Goal: Task Accomplishment & Management: Complete application form

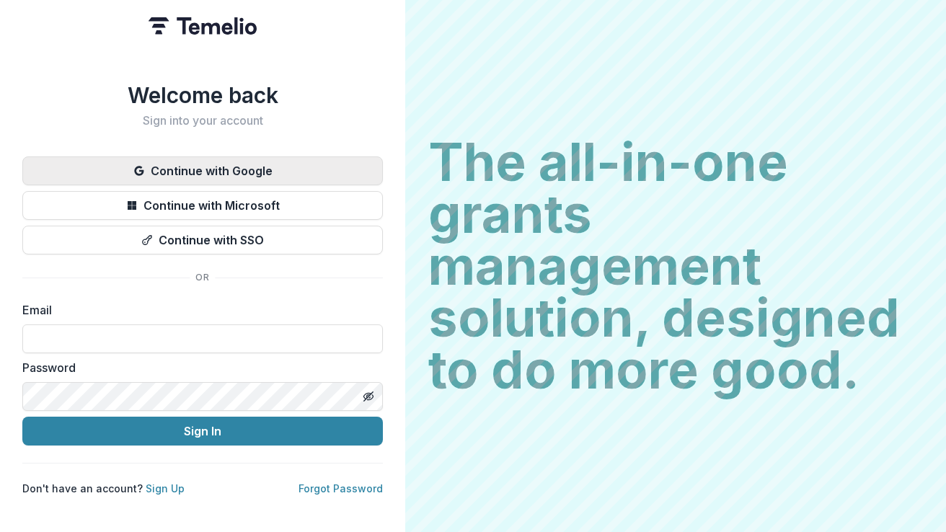
click at [290, 164] on button "Continue with Google" at bounding box center [202, 170] width 361 height 29
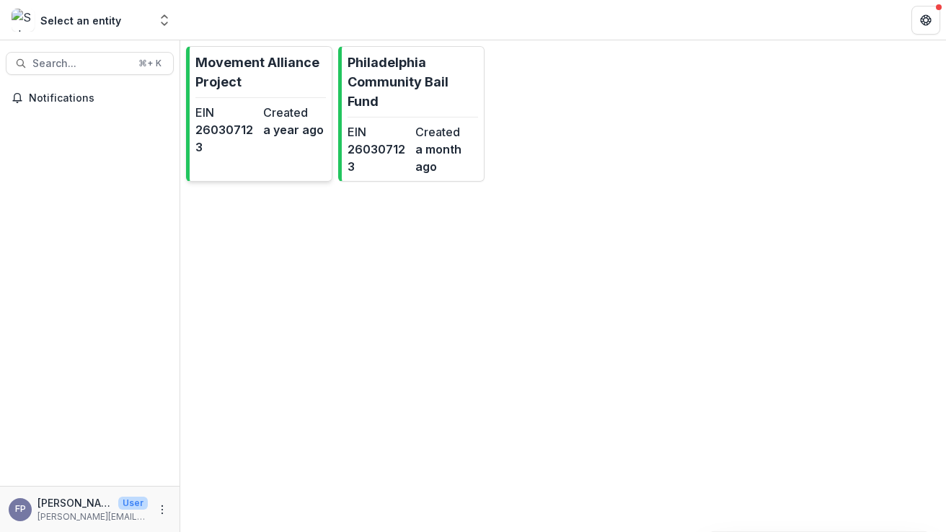
click at [234, 97] on hr at bounding box center [260, 97] width 131 height 1
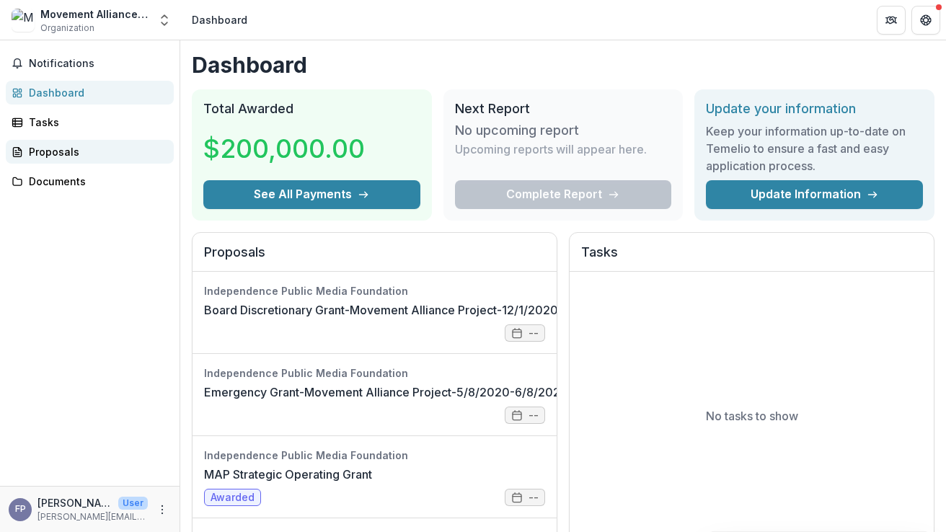
click at [93, 155] on div "Proposals" at bounding box center [95, 151] width 133 height 15
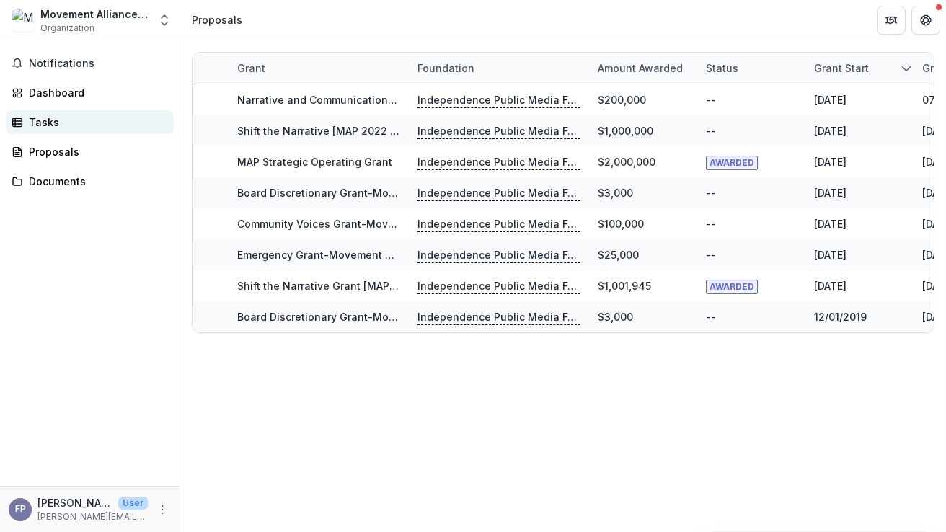
click at [73, 118] on div "Tasks" at bounding box center [95, 122] width 133 height 15
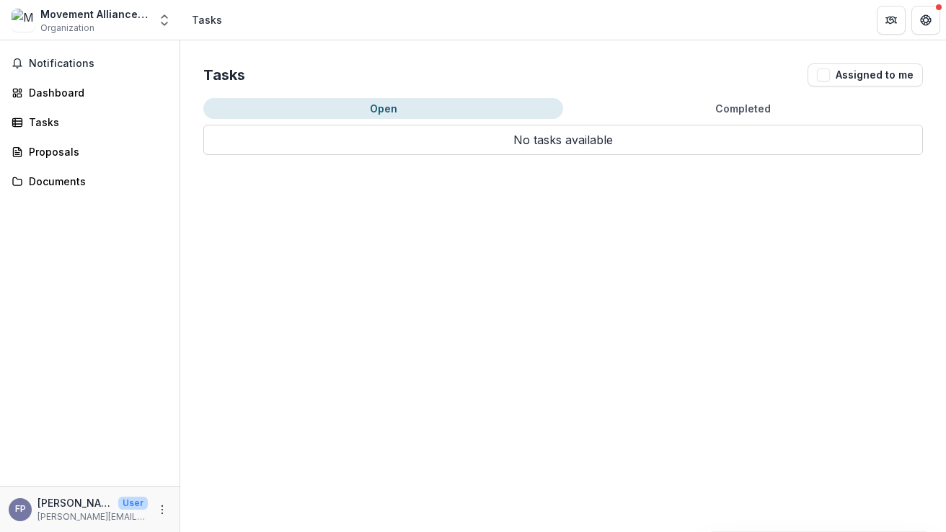
click at [118, 22] on div "Movement Alliance Project Organization" at bounding box center [94, 20] width 108 height 28
click at [97, 91] on div "Dashboard" at bounding box center [95, 92] width 133 height 15
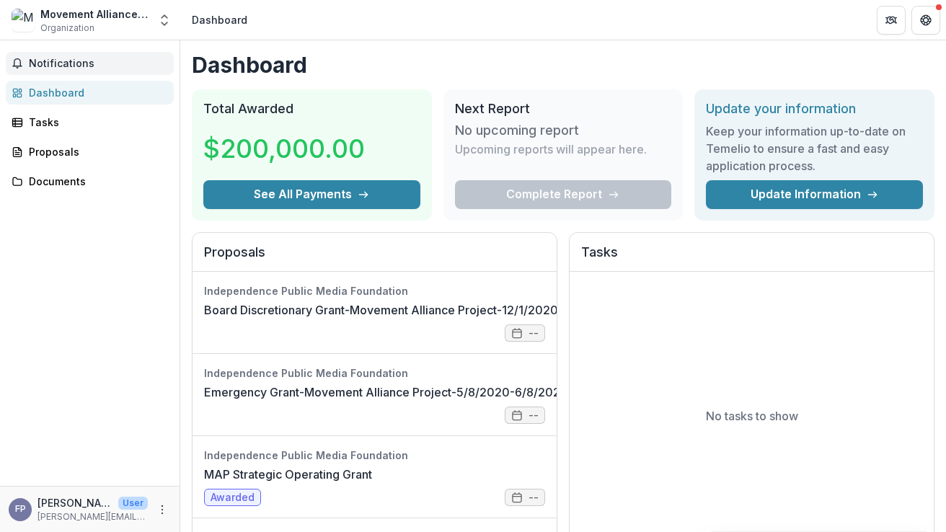
click at [95, 64] on span "Notifications" at bounding box center [98, 64] width 139 height 12
click at [68, 118] on div "Tasks" at bounding box center [95, 122] width 133 height 15
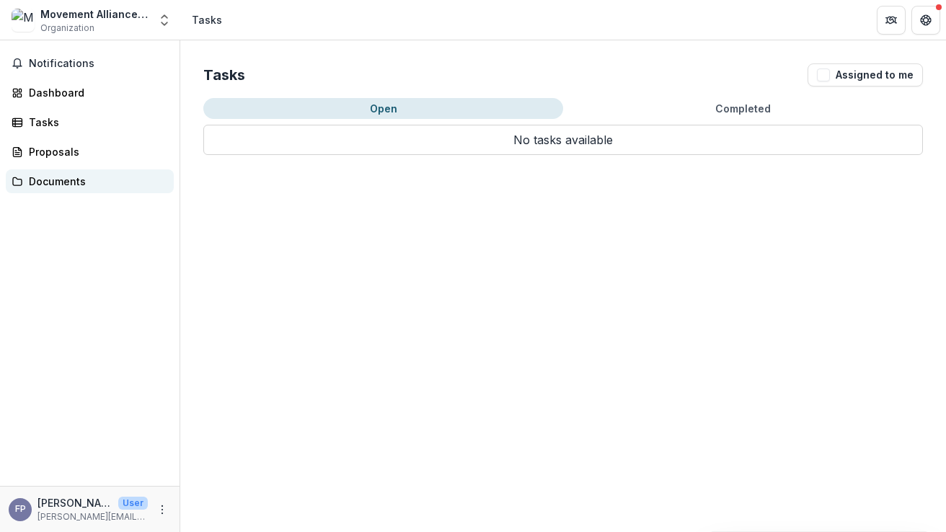
click at [58, 185] on div "Documents" at bounding box center [95, 181] width 133 height 15
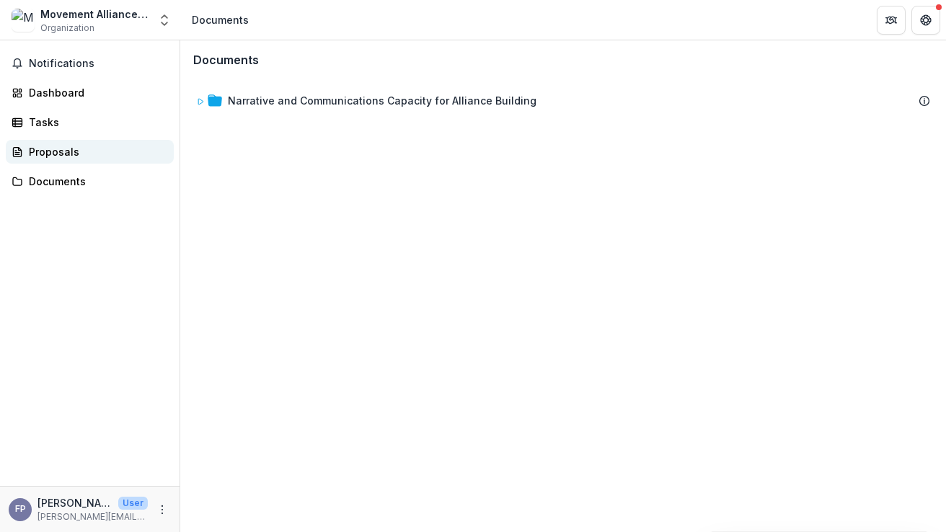
click at [57, 155] on div "Proposals" at bounding box center [95, 151] width 133 height 15
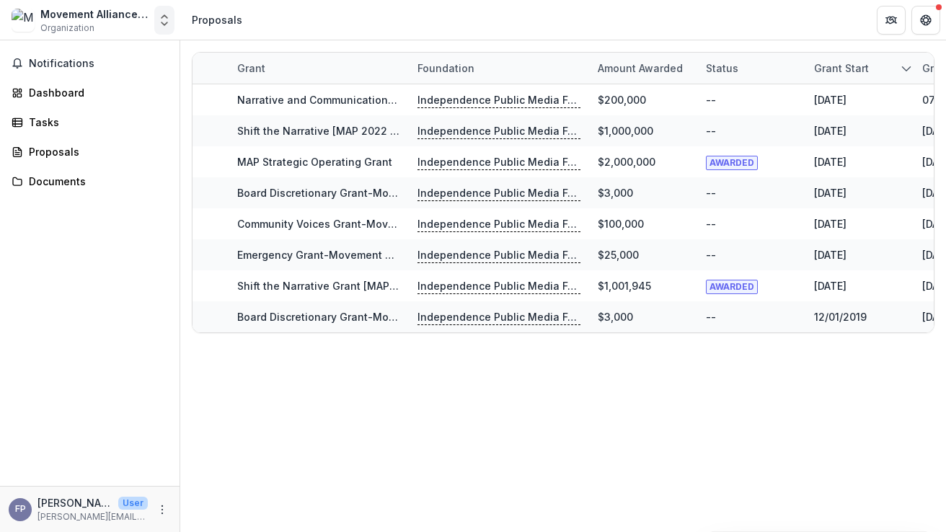
click at [170, 19] on icon "Open entity switcher" at bounding box center [164, 20] width 14 height 14
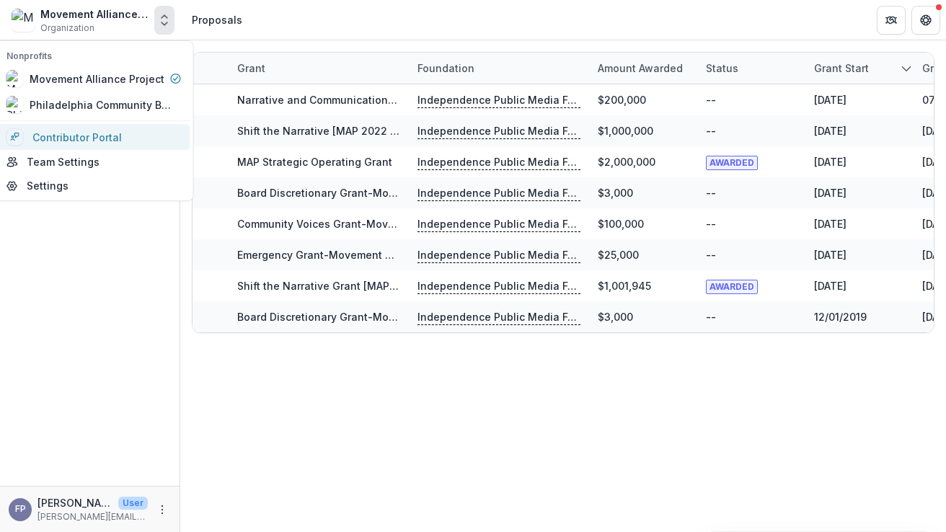
click at [118, 135] on link "Contributor Portal" at bounding box center [94, 137] width 193 height 26
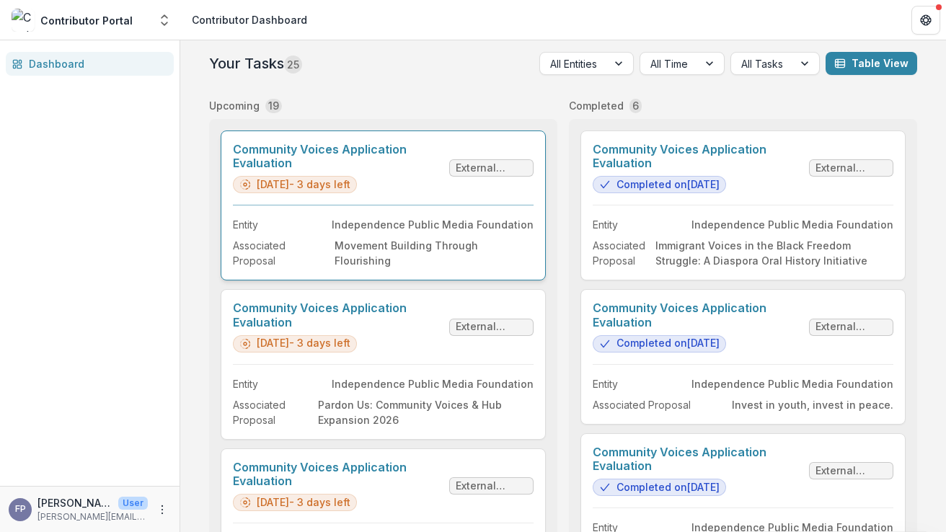
click at [443, 170] on link "Community Voices Application Evaluation" at bounding box center [338, 156] width 211 height 27
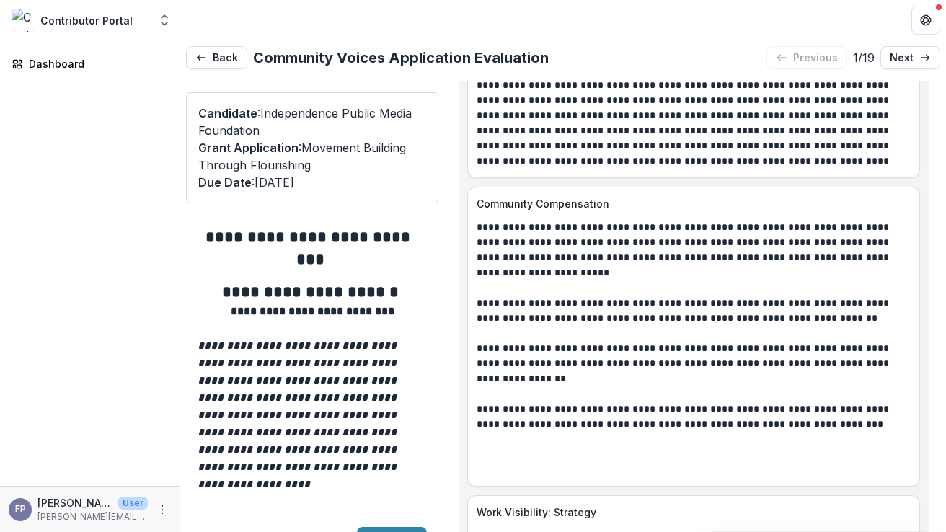
scroll to position [8191, 0]
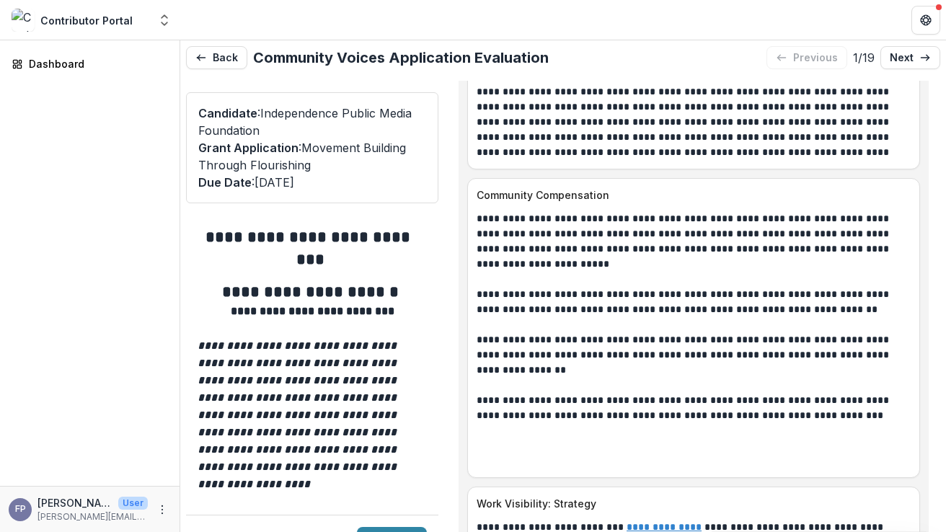
click at [640, 522] on u "**********" at bounding box center [664, 527] width 75 height 10
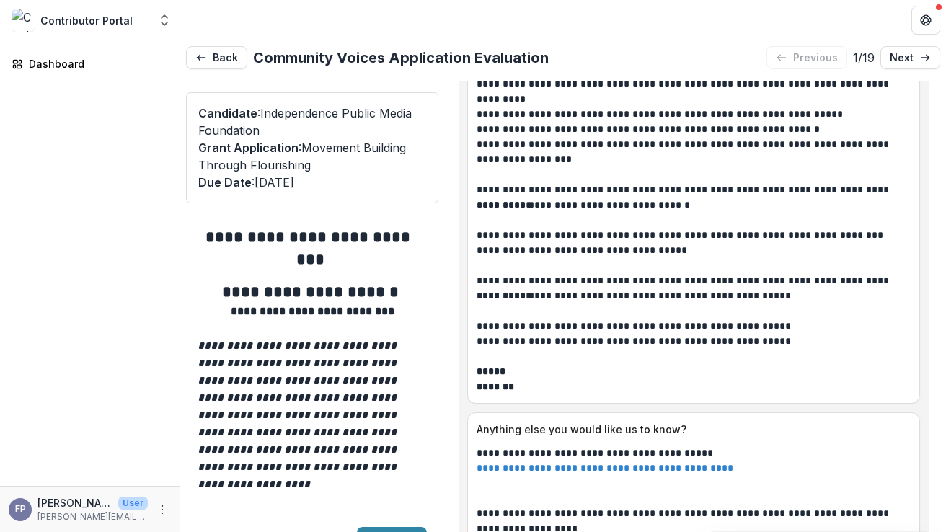
scroll to position [9421, 0]
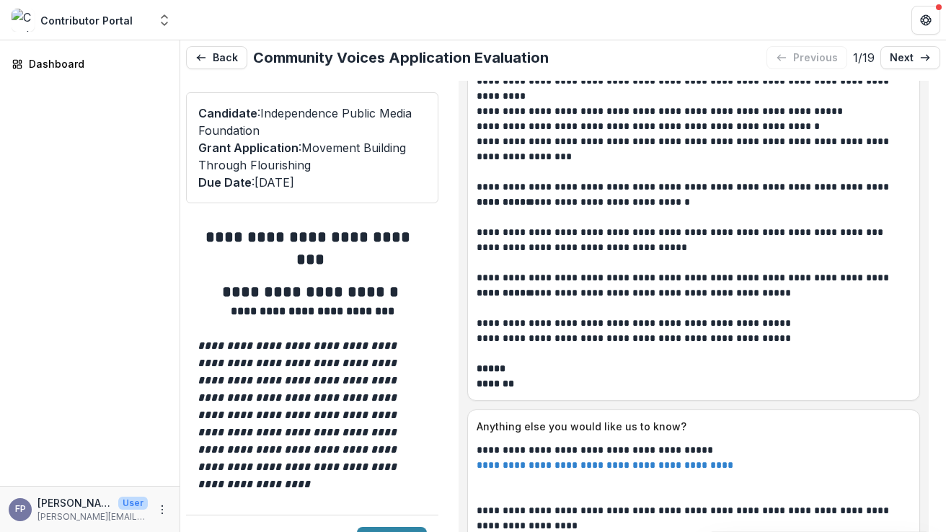
click at [569, 460] on link "**********" at bounding box center [605, 465] width 257 height 10
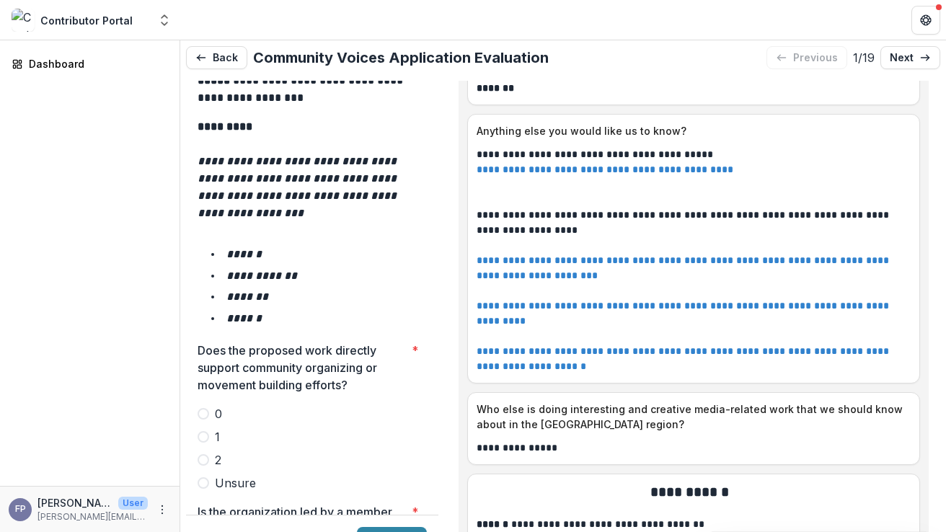
scroll to position [2431, 0]
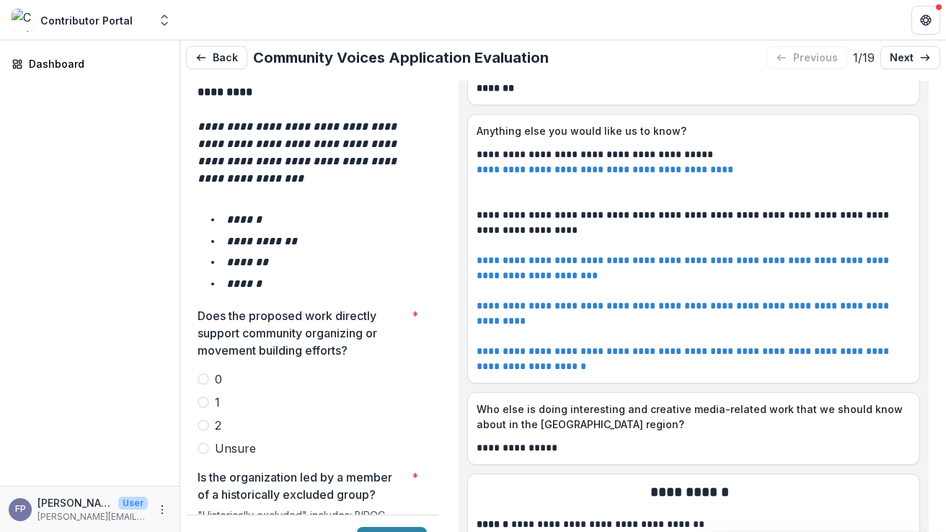
click at [205, 420] on span at bounding box center [204, 426] width 12 height 12
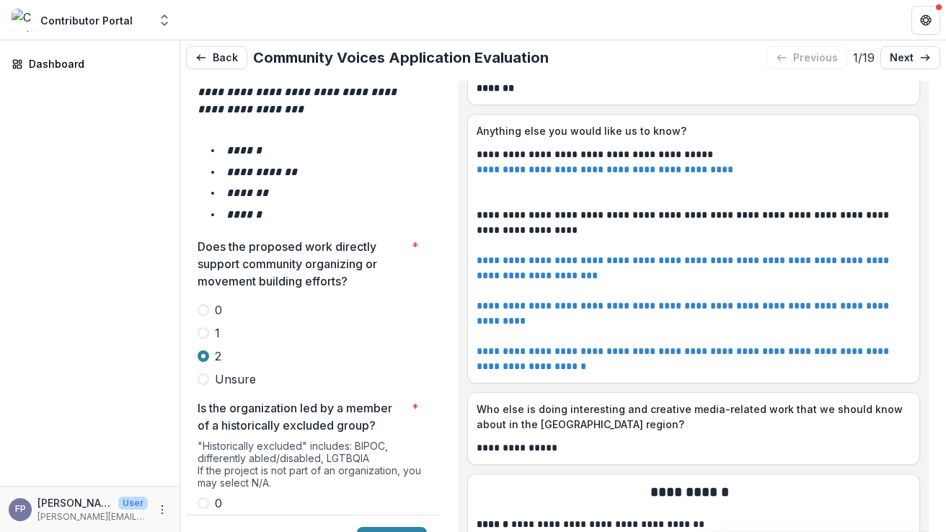
scroll to position [2507, 0]
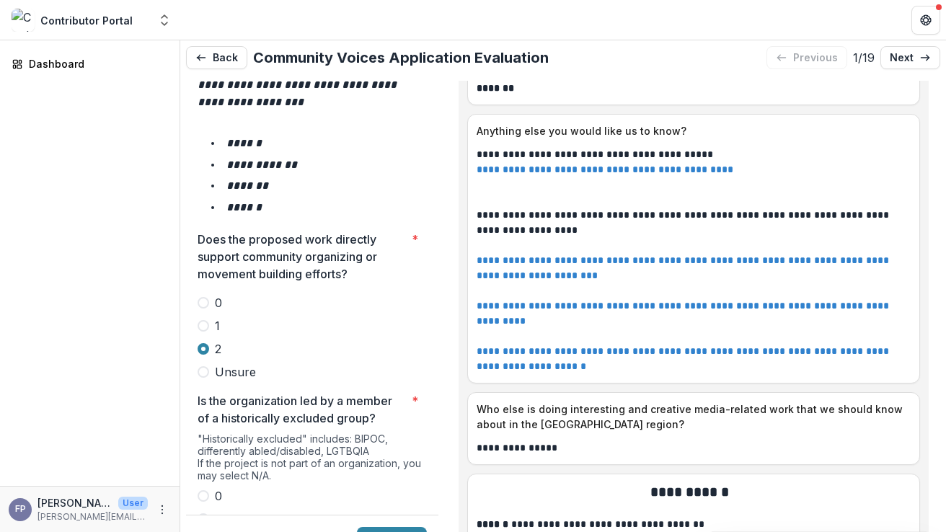
click at [207, 531] on span at bounding box center [204, 542] width 12 height 12
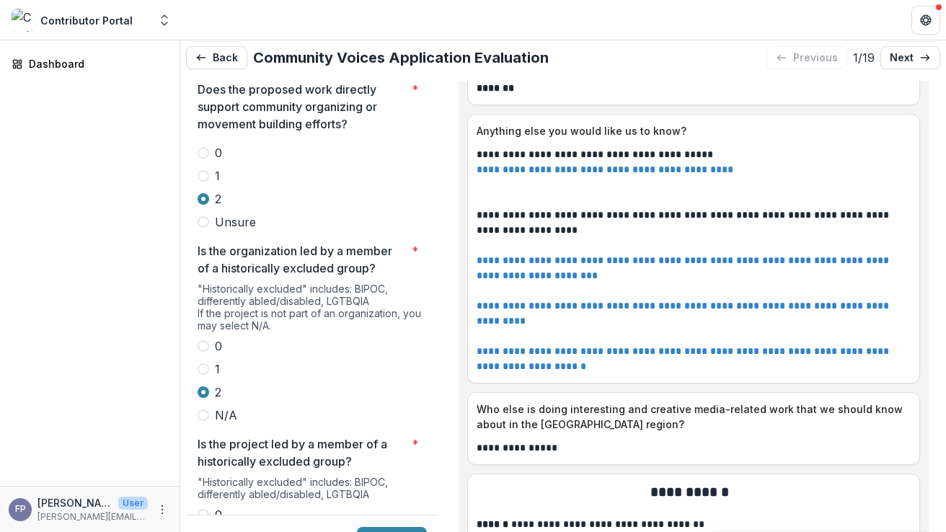
scroll to position [2671, 0]
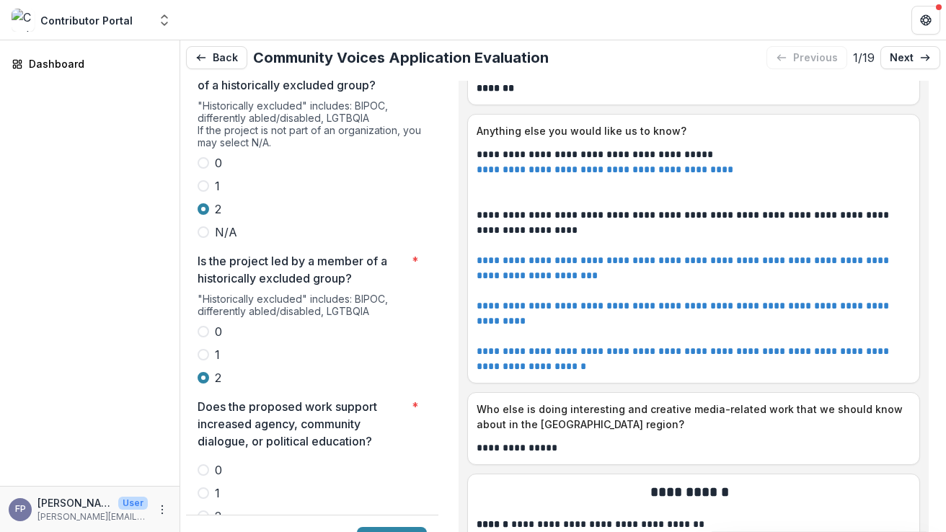
scroll to position [2857, 0]
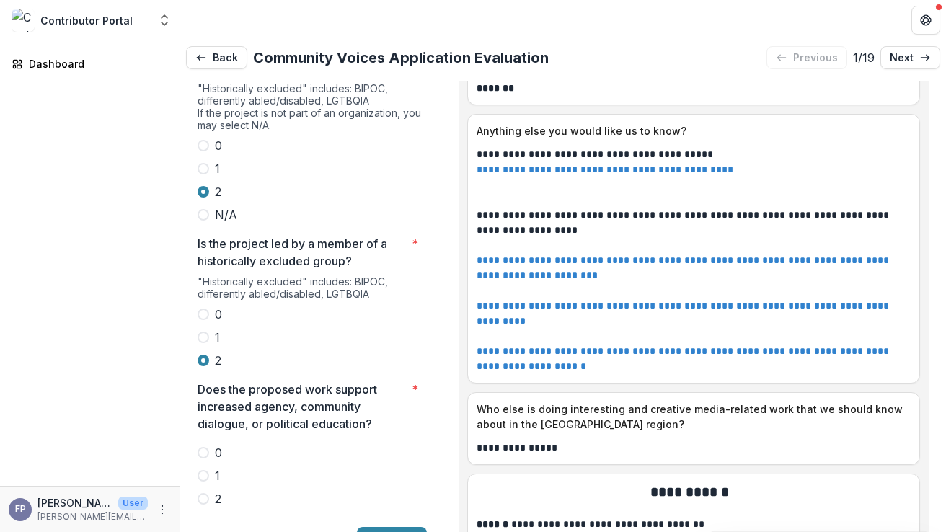
click at [203, 467] on label "1" at bounding box center [312, 475] width 229 height 17
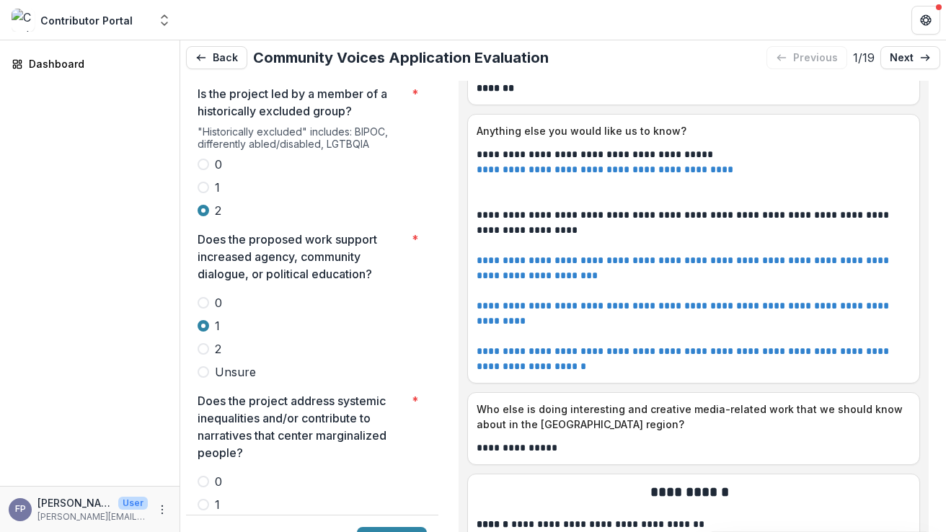
scroll to position [3039, 0]
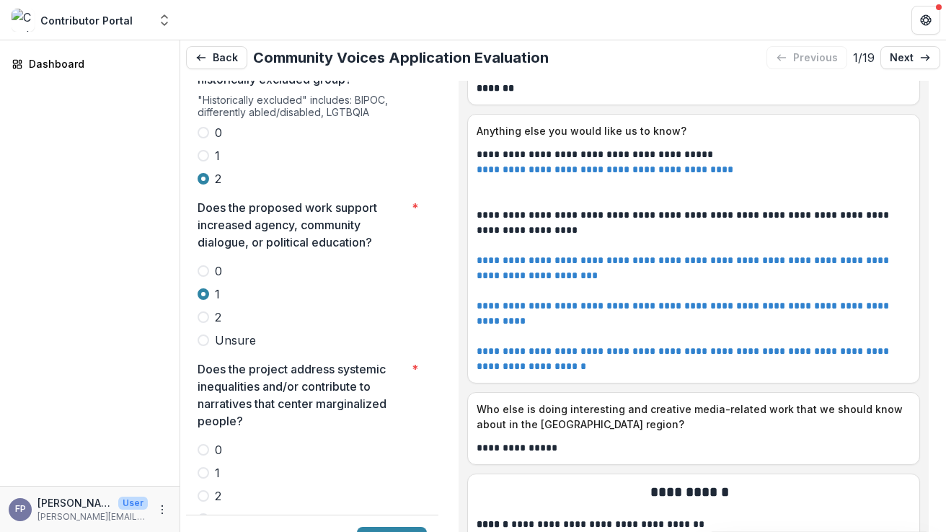
click at [204, 490] on span at bounding box center [204, 496] width 12 height 12
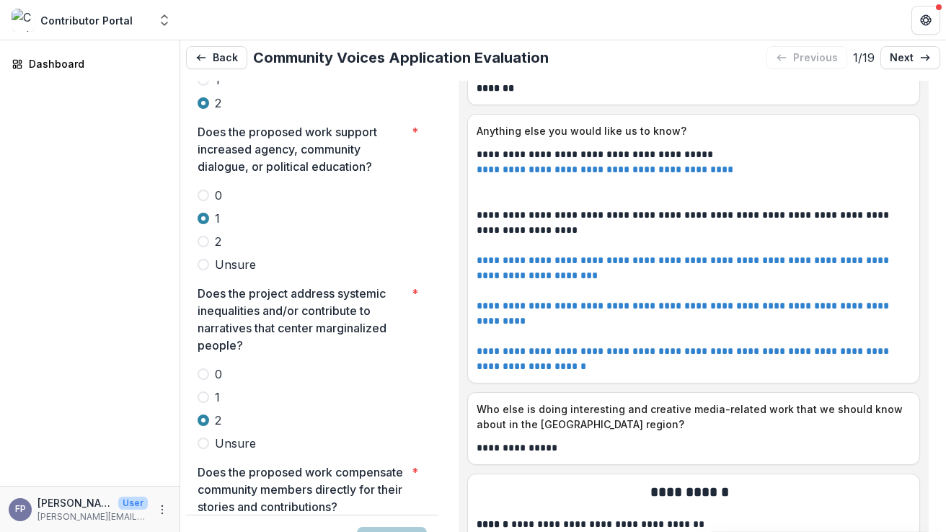
scroll to position [3145, 0]
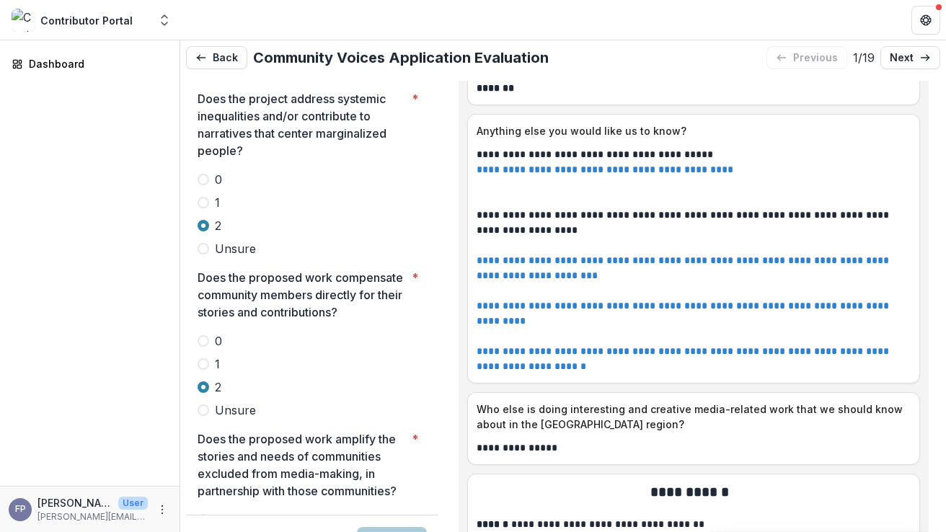
scroll to position [3332, 0]
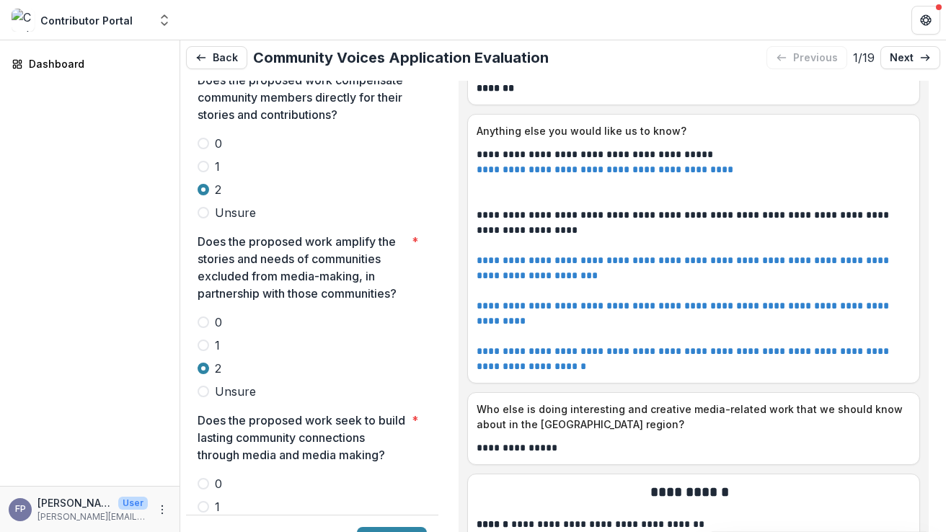
scroll to position [3509, 0]
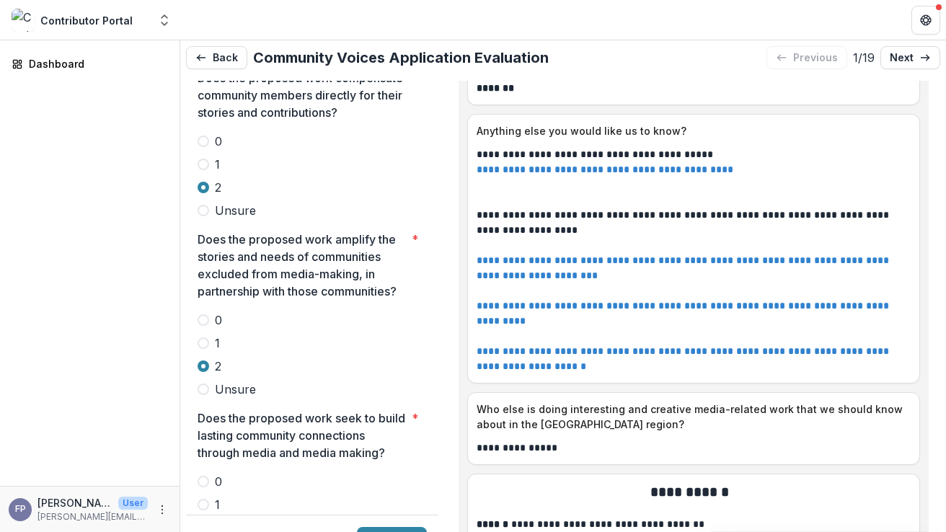
click at [206, 499] on span at bounding box center [204, 505] width 12 height 12
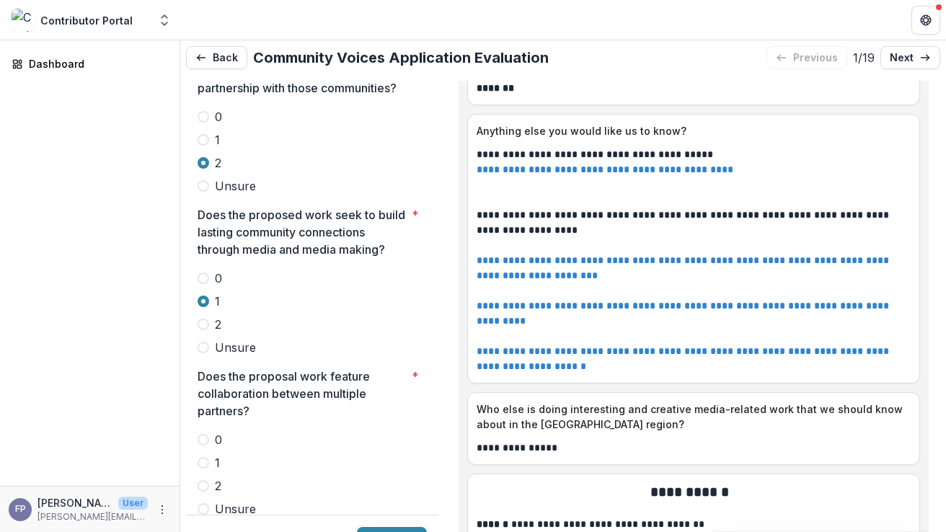
scroll to position [3736, 0]
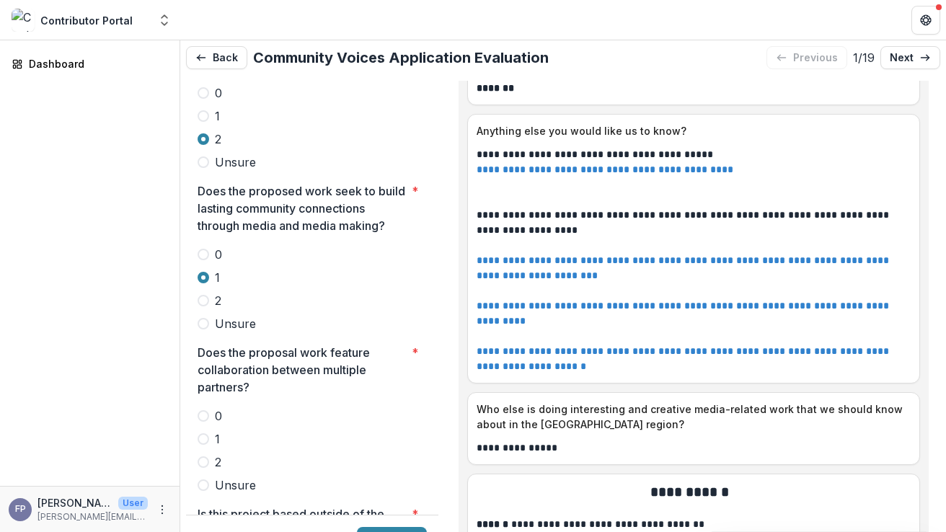
click at [200, 456] on span at bounding box center [204, 462] width 12 height 12
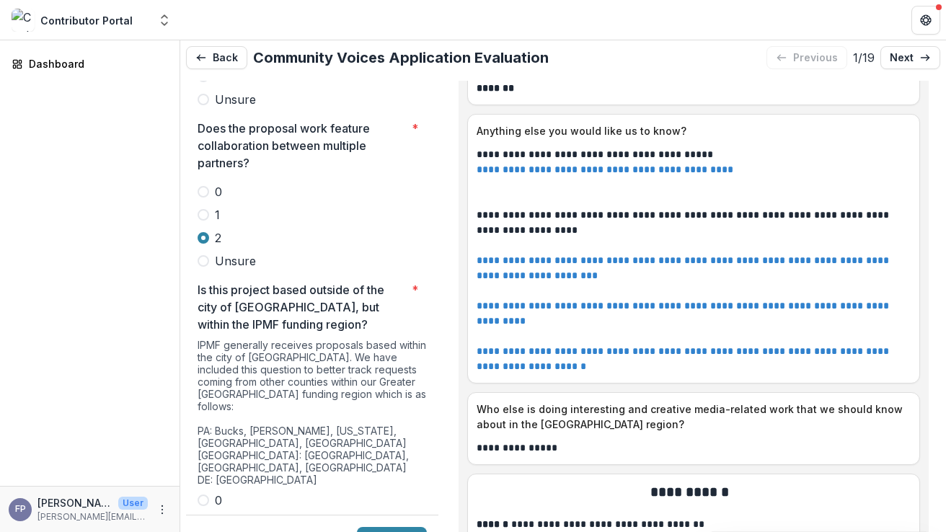
scroll to position [3969, 0]
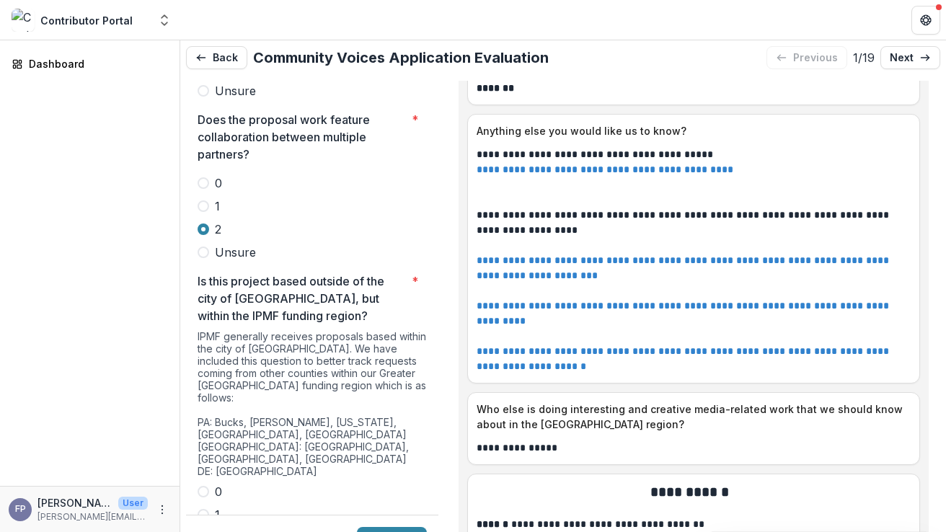
click at [205, 486] on span at bounding box center [204, 492] width 12 height 12
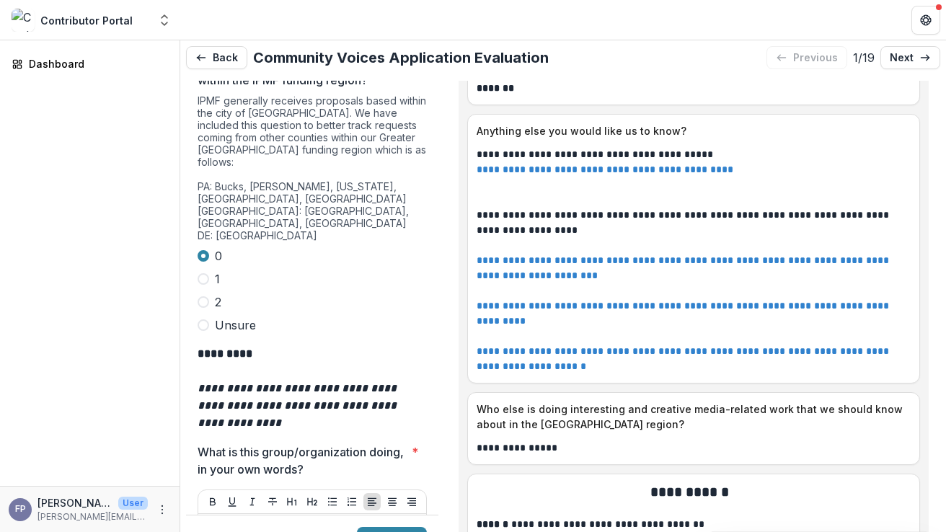
scroll to position [4230, 0]
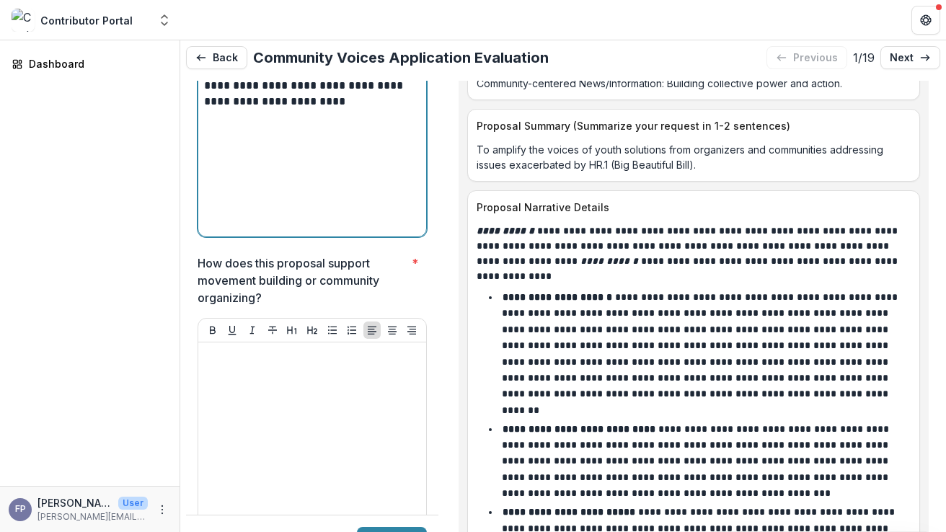
scroll to position [4718, 0]
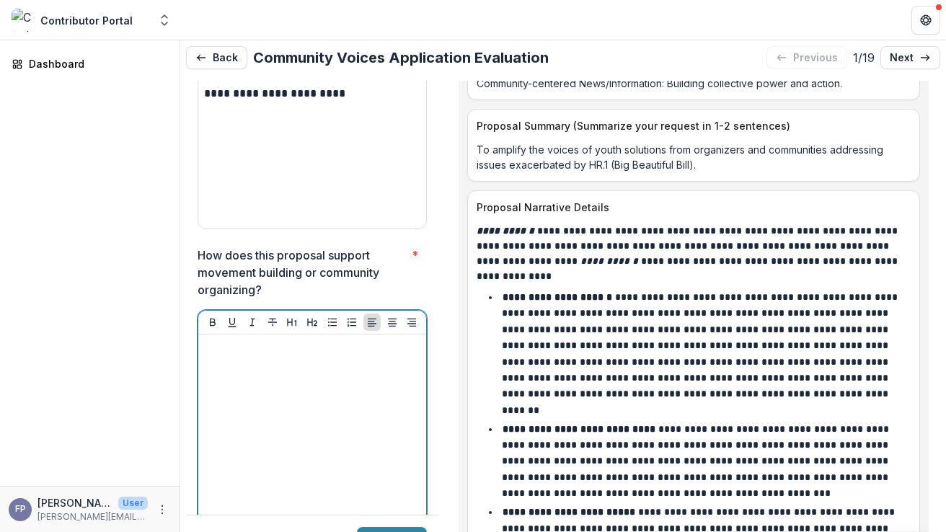
click at [322, 340] on div at bounding box center [312, 448] width 216 height 216
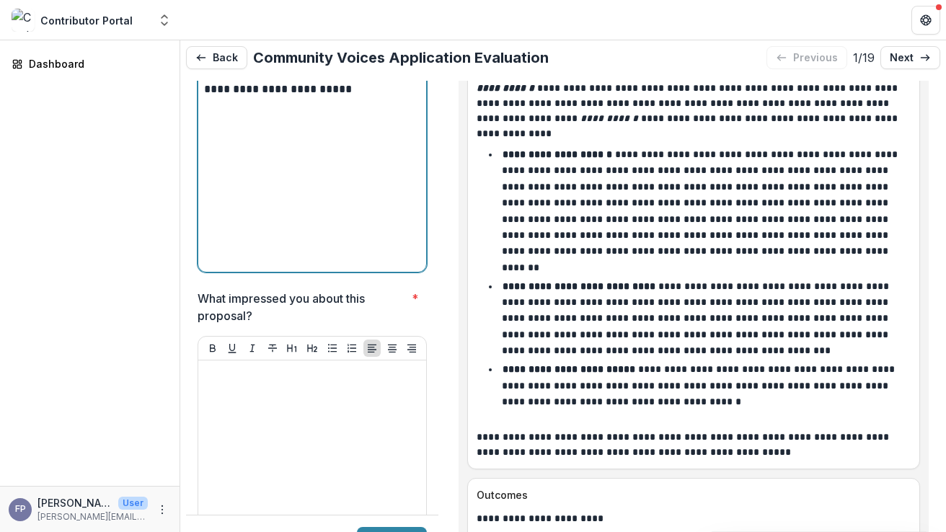
scroll to position [5023, 0]
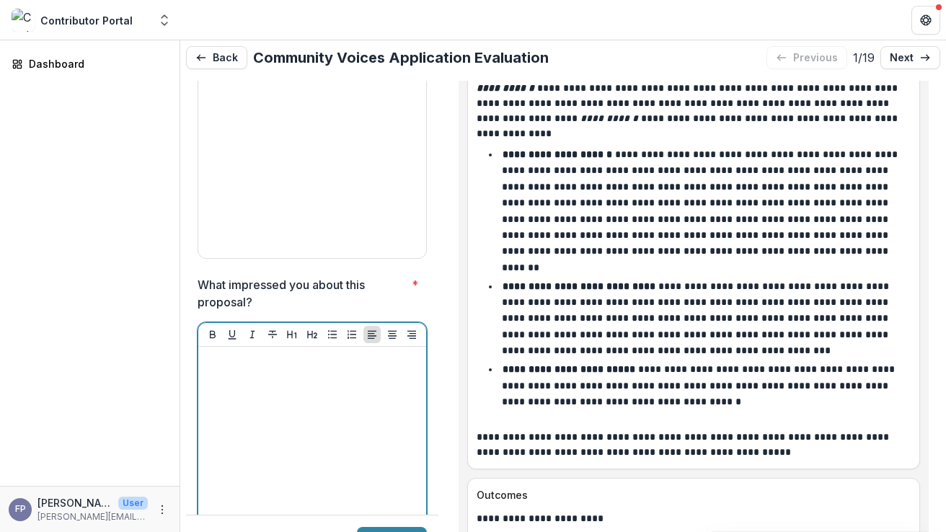
click at [381, 353] on div at bounding box center [312, 461] width 216 height 216
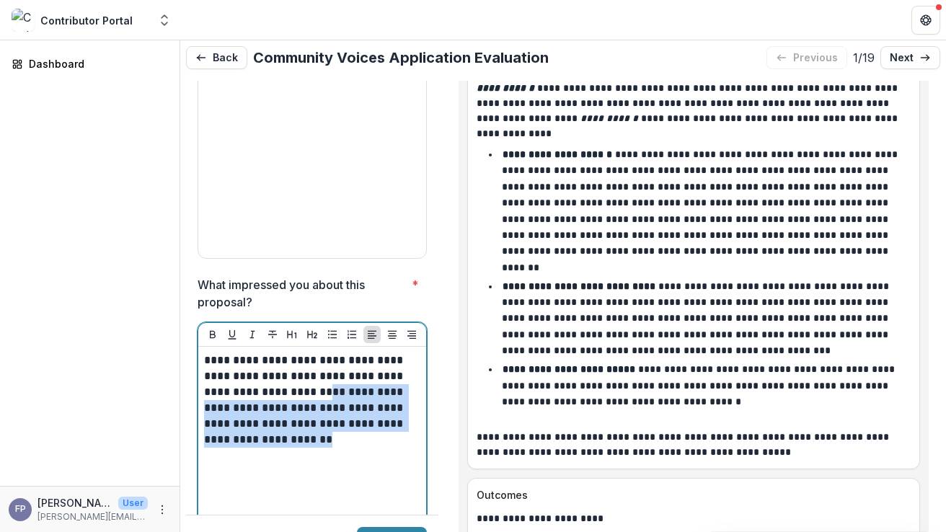
drag, startPoint x: 302, startPoint y: 344, endPoint x: 278, endPoint y: 296, distance: 54.2
click at [278, 353] on p "**********" at bounding box center [310, 400] width 212 height 95
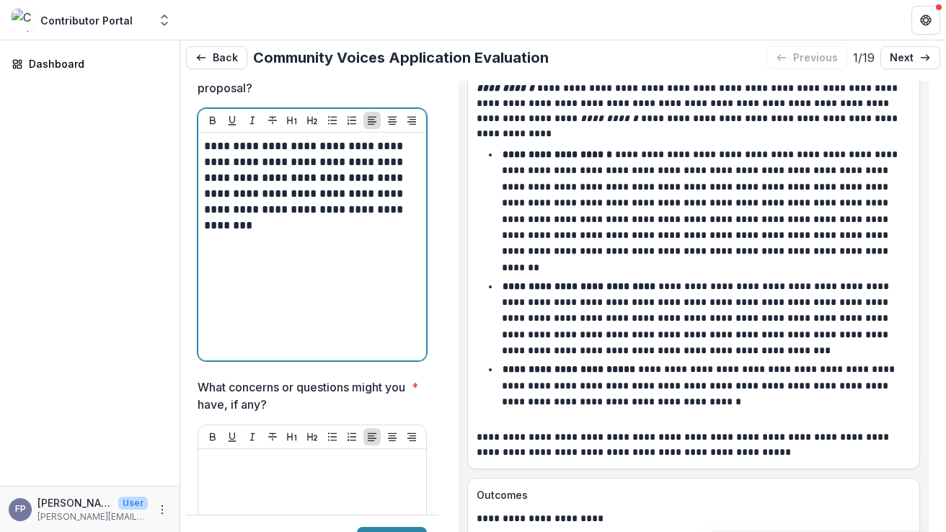
scroll to position [5241, 0]
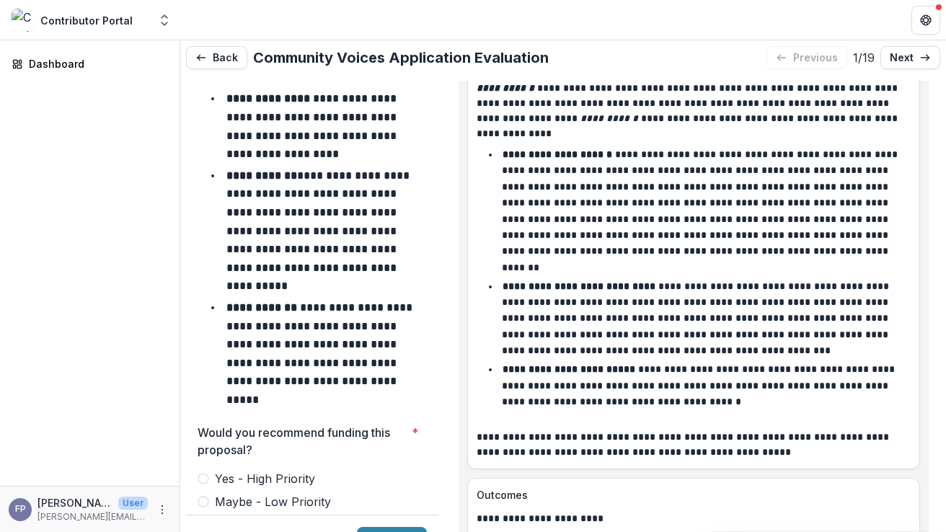
scroll to position [6056, 0]
click at [204, 473] on span at bounding box center [204, 479] width 12 height 12
type input "*******"
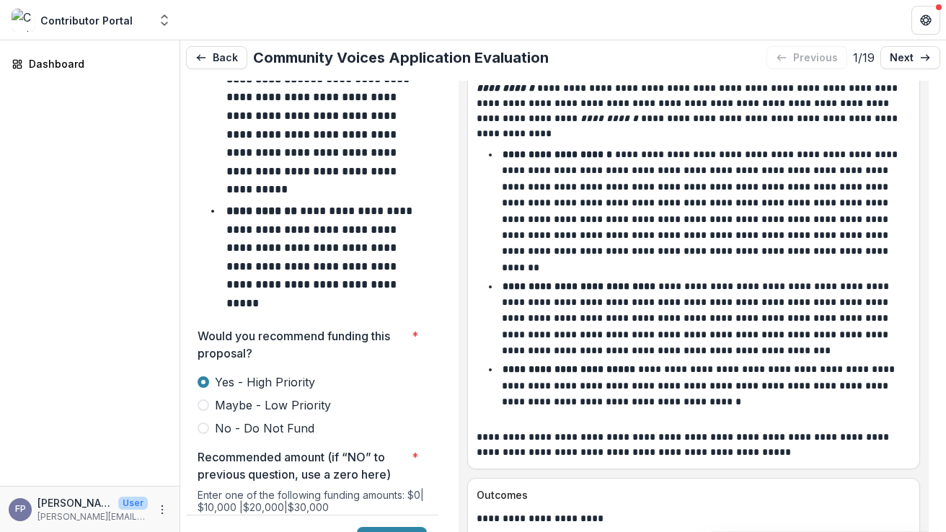
scroll to position [6153, 0]
click at [368, 527] on button "Submit" at bounding box center [392, 538] width 70 height 23
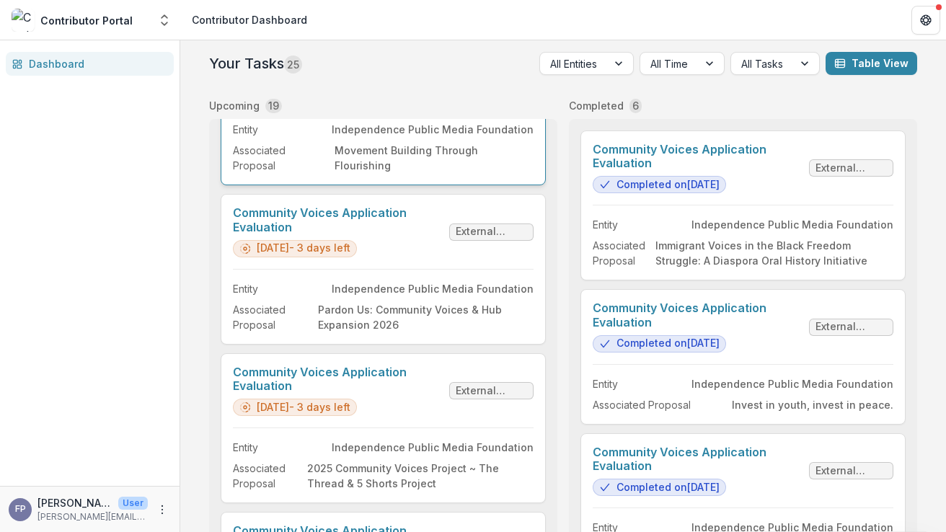
scroll to position [102, 0]
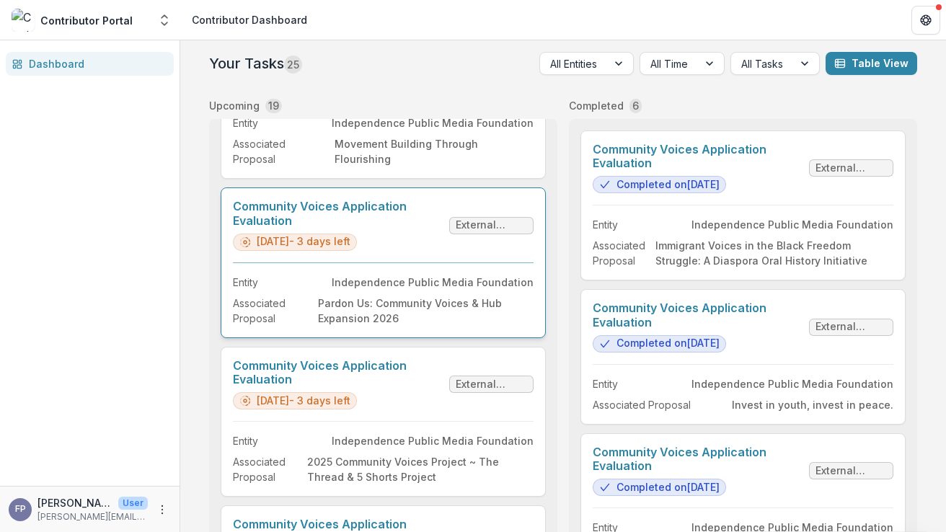
click at [443, 227] on link "Community Voices Application Evaluation" at bounding box center [338, 213] width 211 height 27
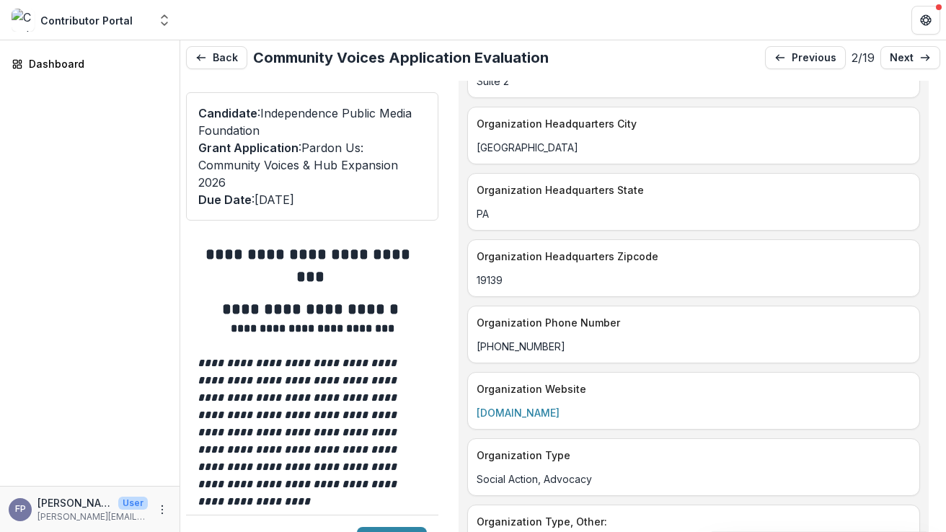
scroll to position [2718, 0]
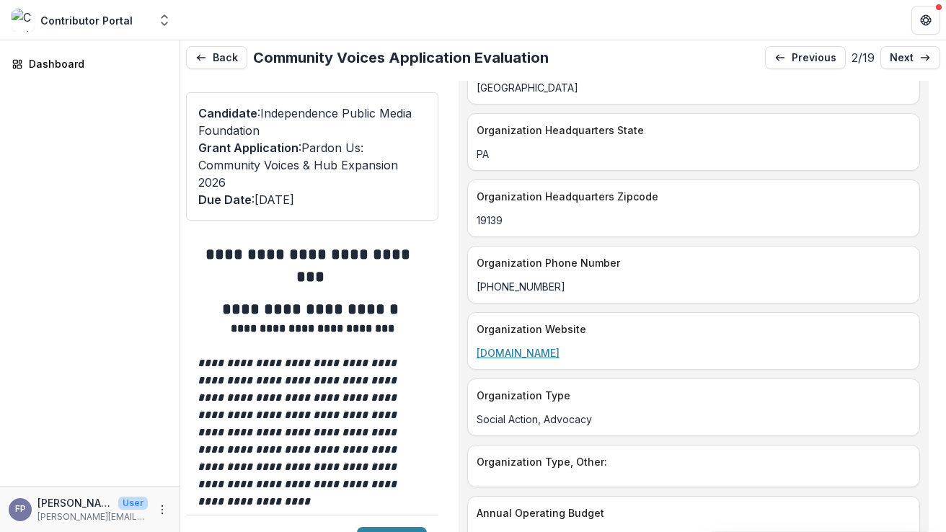
click at [560, 347] on link "[DOMAIN_NAME]" at bounding box center [518, 353] width 83 height 12
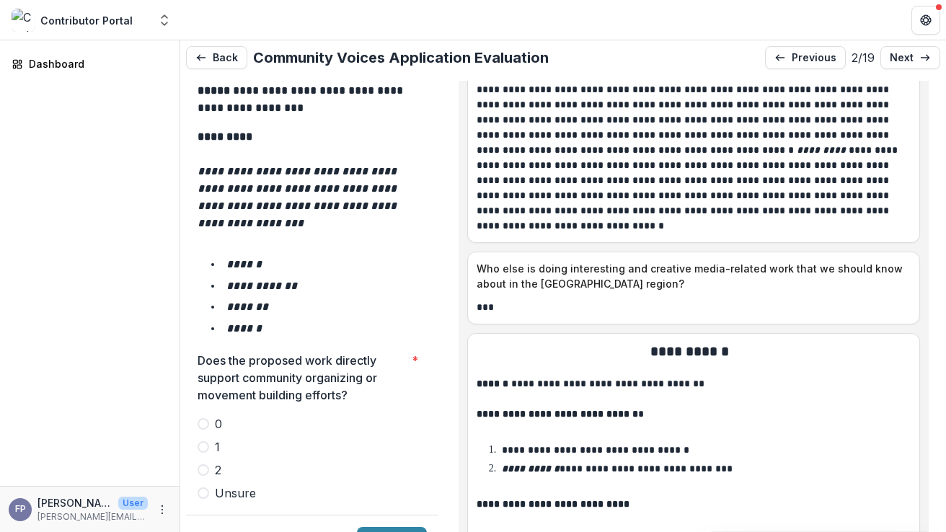
scroll to position [2420, 0]
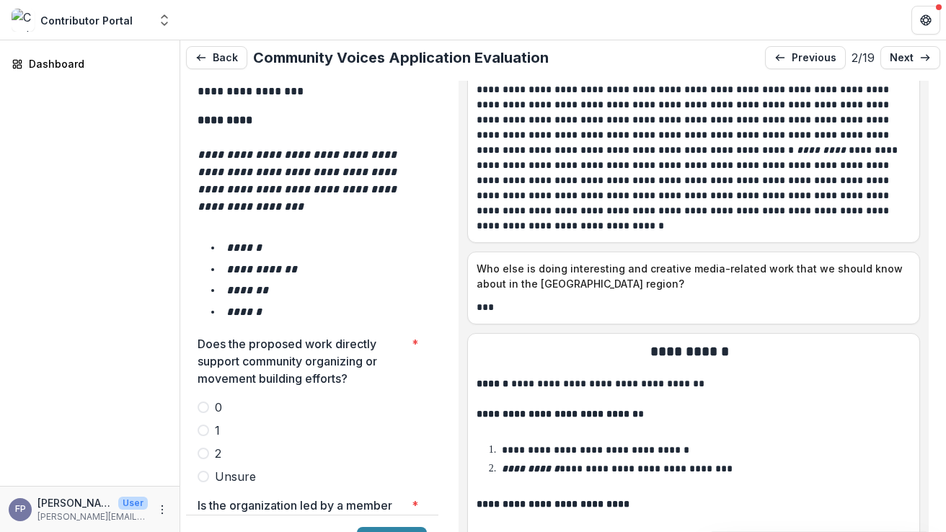
click at [201, 425] on span at bounding box center [204, 431] width 12 height 12
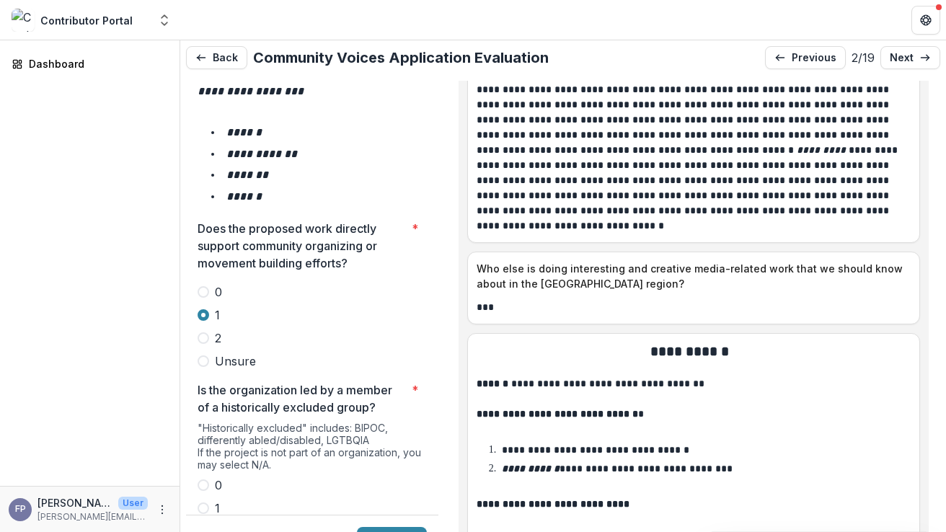
scroll to position [2584, 0]
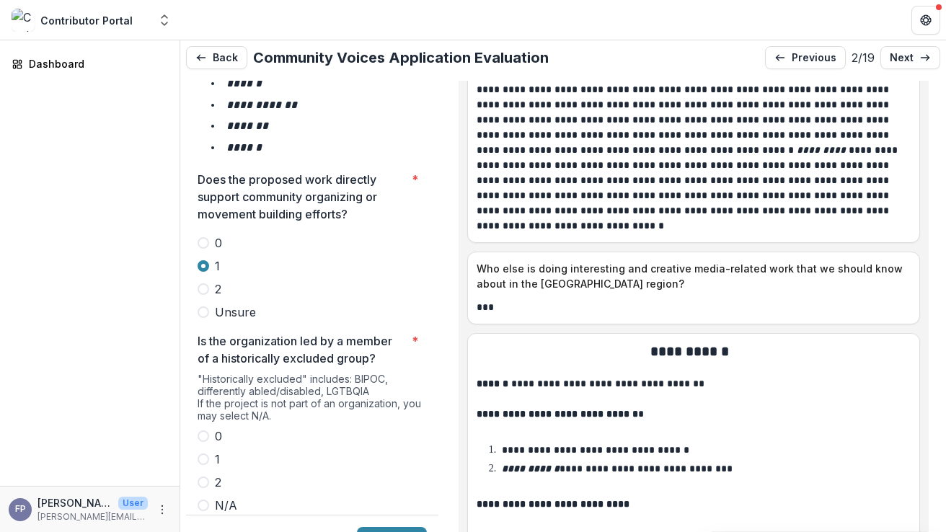
click at [203, 477] on span at bounding box center [204, 483] width 12 height 12
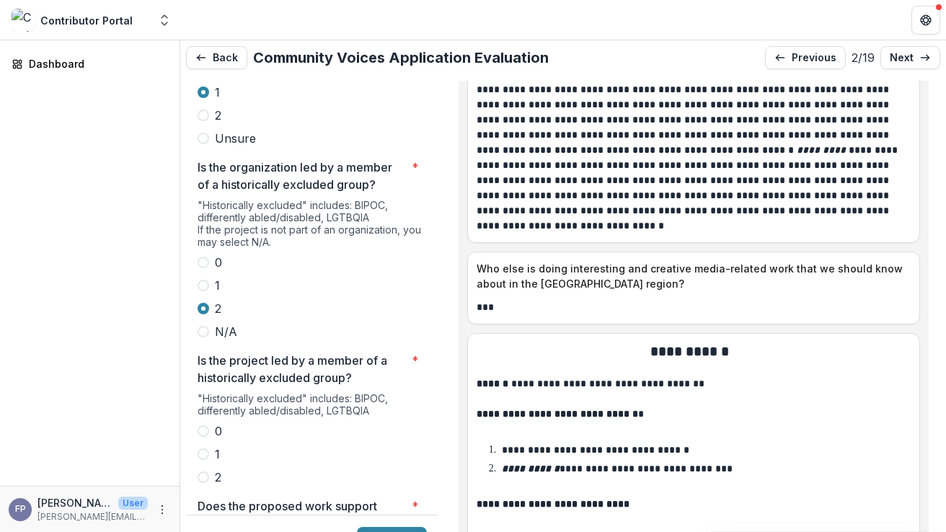
scroll to position [2759, 0]
click at [205, 471] on span at bounding box center [204, 477] width 12 height 12
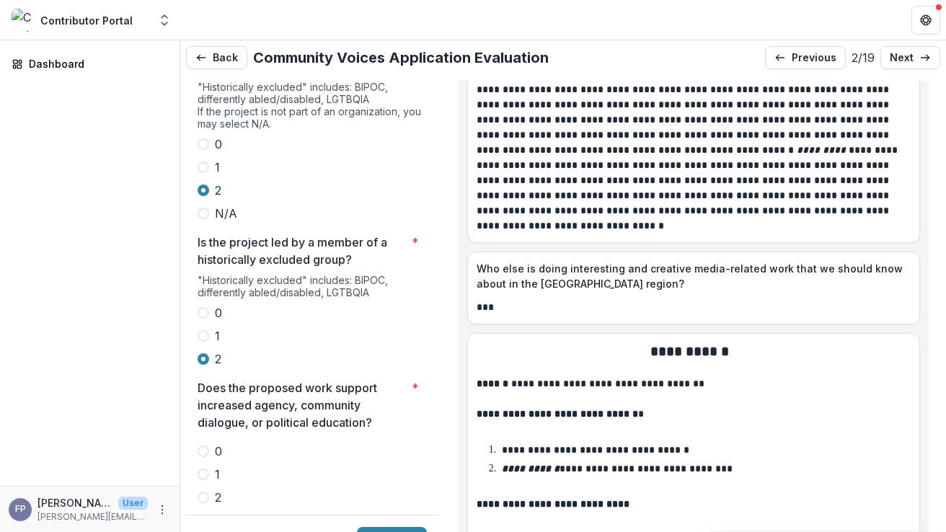
scroll to position [2887, 0]
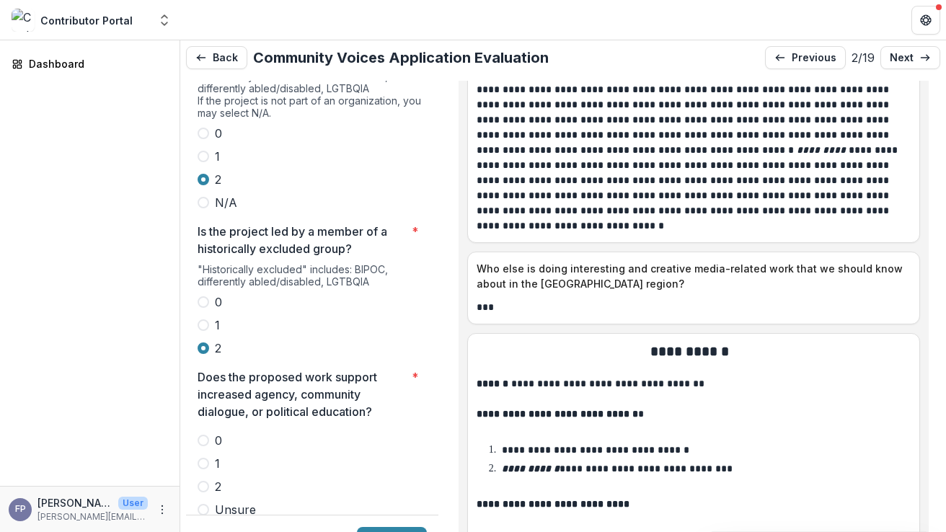
click at [206, 481] on span at bounding box center [204, 487] width 12 height 12
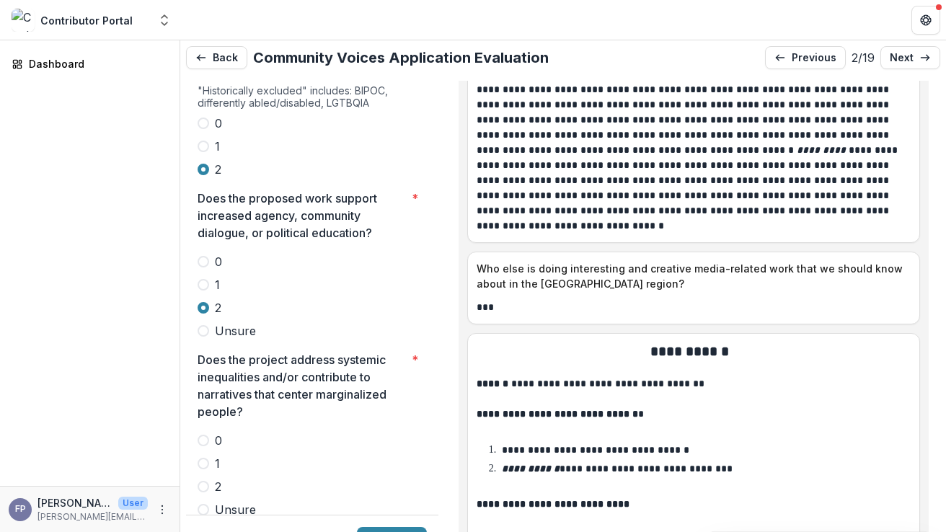
scroll to position [3084, 0]
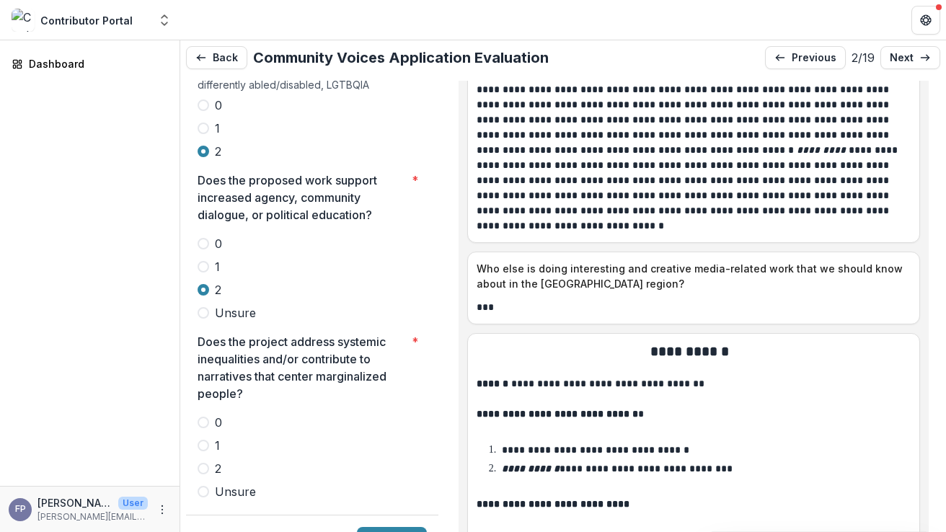
click at [202, 463] on span at bounding box center [204, 469] width 12 height 12
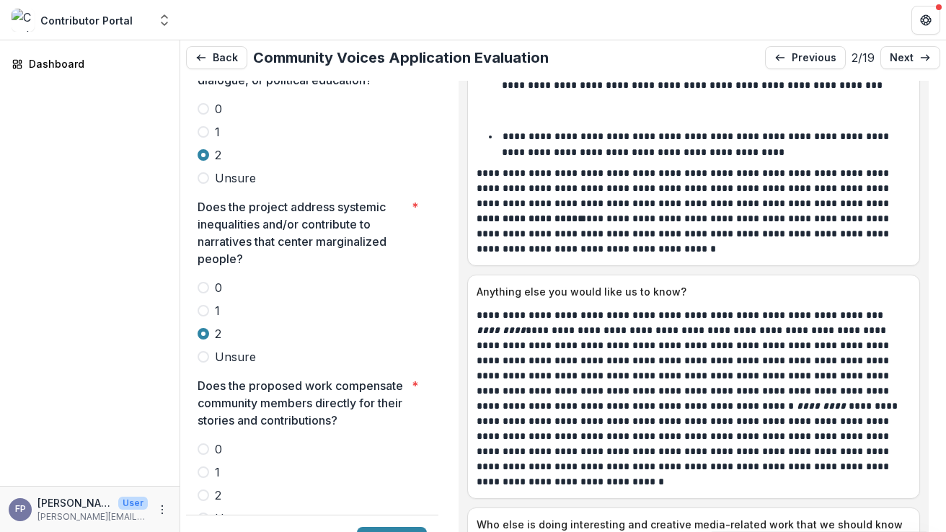
scroll to position [8428, 0]
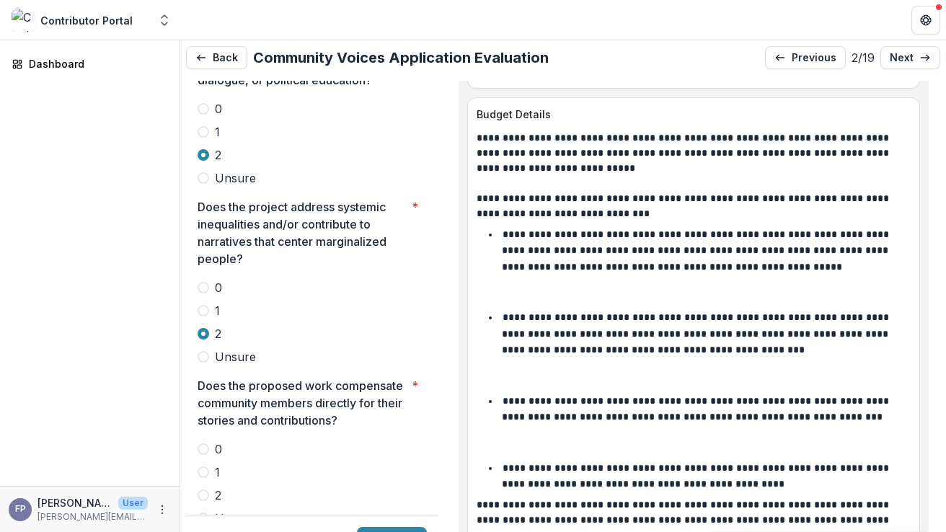
click at [205, 443] on span at bounding box center [204, 449] width 12 height 12
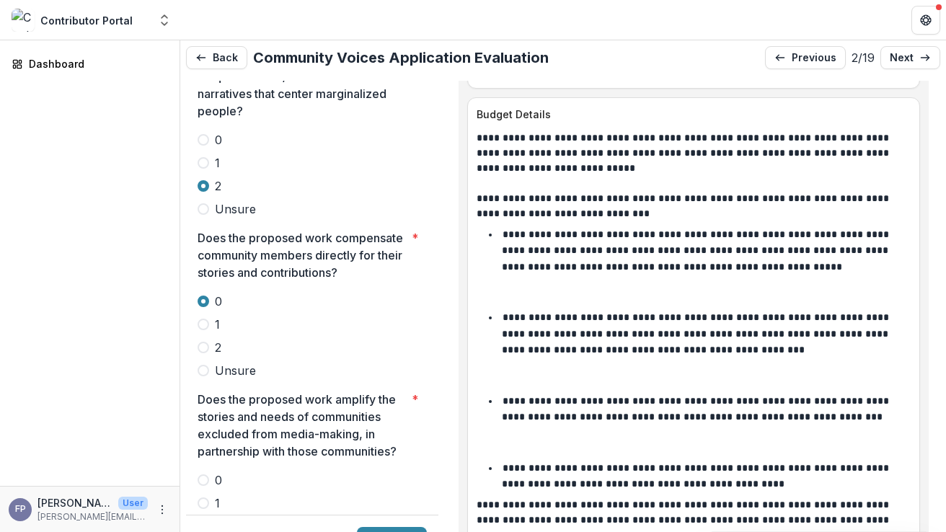
scroll to position [3392, 0]
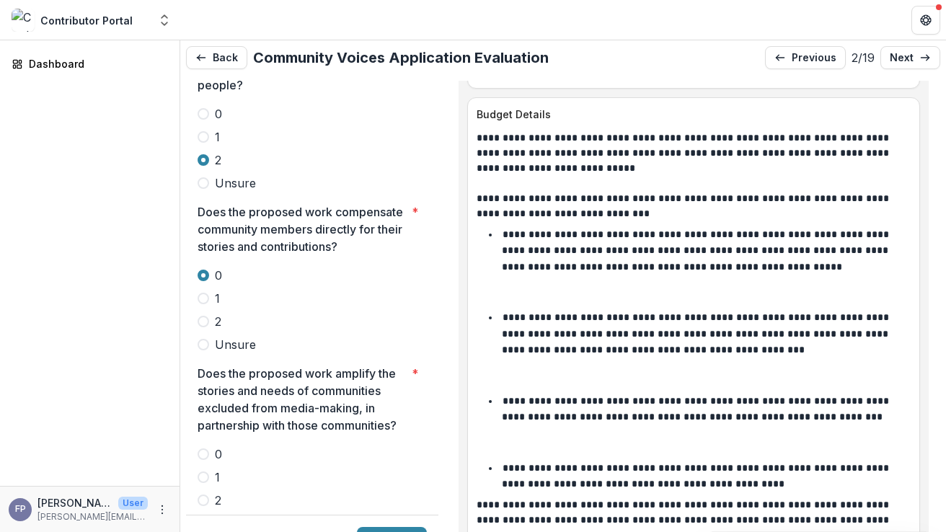
click at [203, 495] on span at bounding box center [204, 501] width 12 height 12
click at [203, 472] on span at bounding box center [204, 478] width 12 height 12
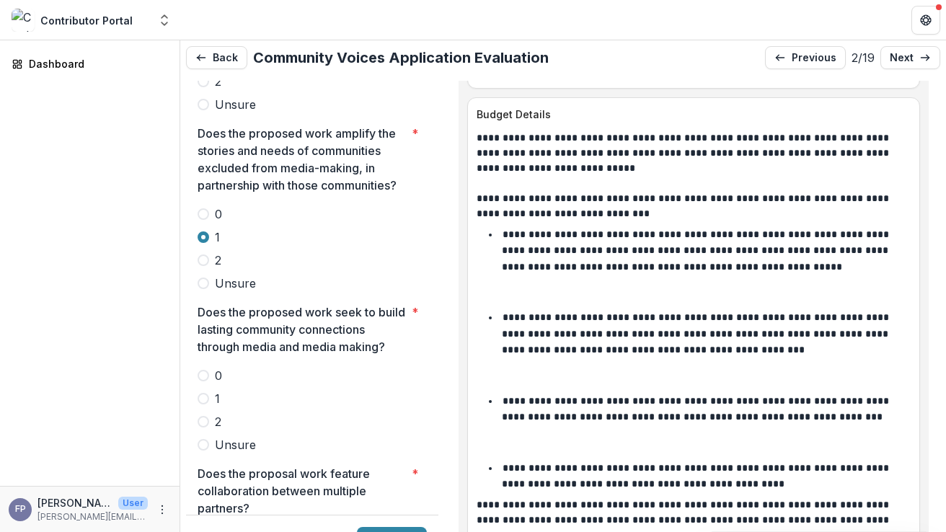
scroll to position [3667, 0]
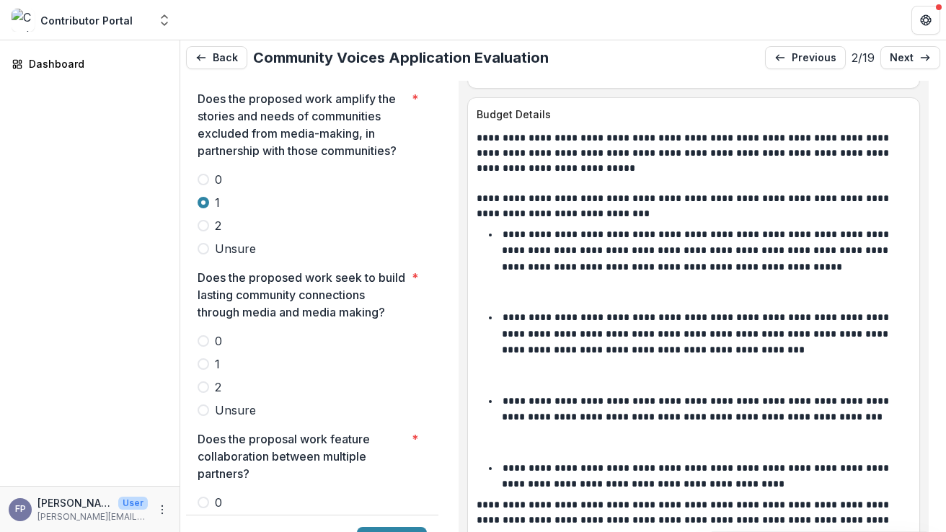
click at [200, 358] on span at bounding box center [204, 364] width 12 height 12
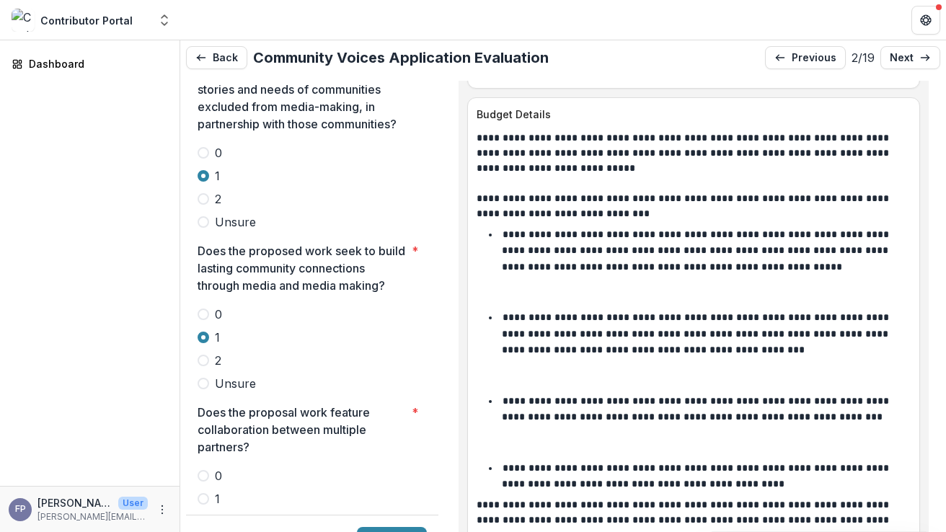
scroll to position [3721, 0]
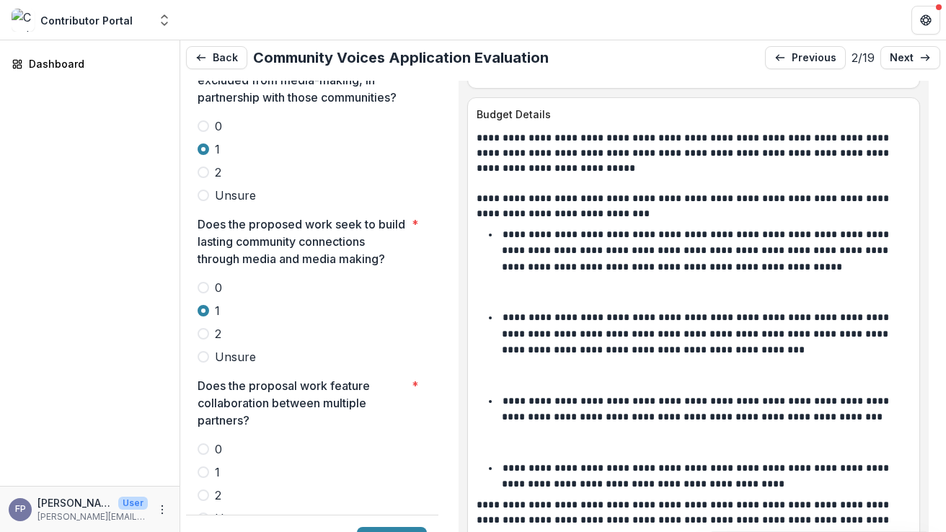
click at [203, 443] on span at bounding box center [204, 449] width 12 height 12
click at [203, 490] on span at bounding box center [204, 496] width 12 height 12
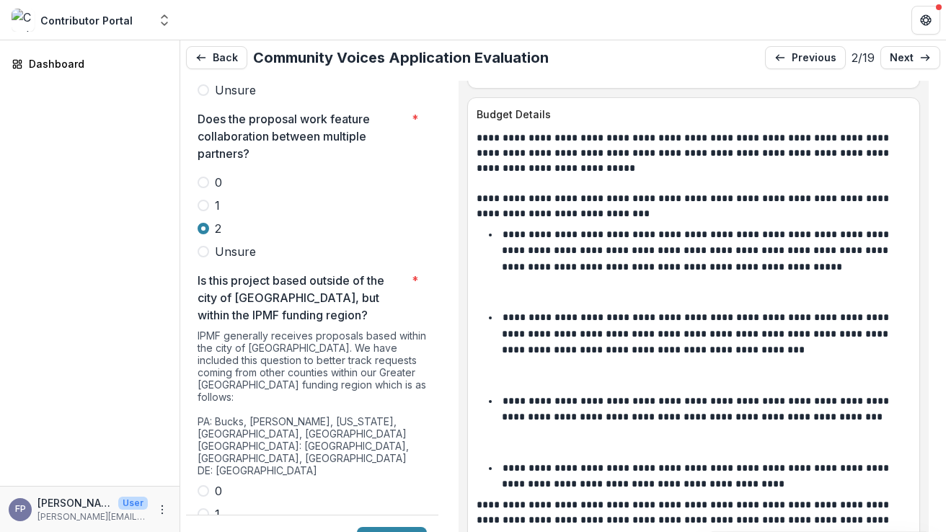
scroll to position [3986, 0]
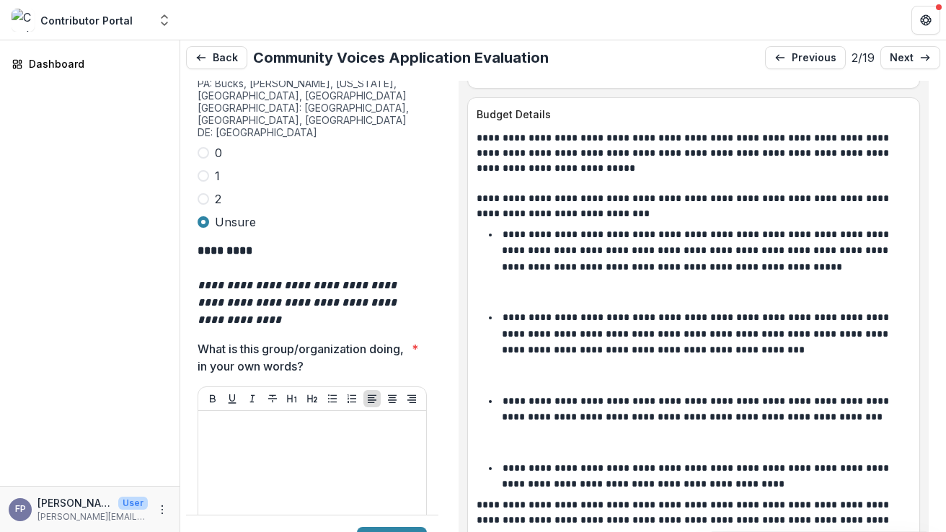
scroll to position [4328, 0]
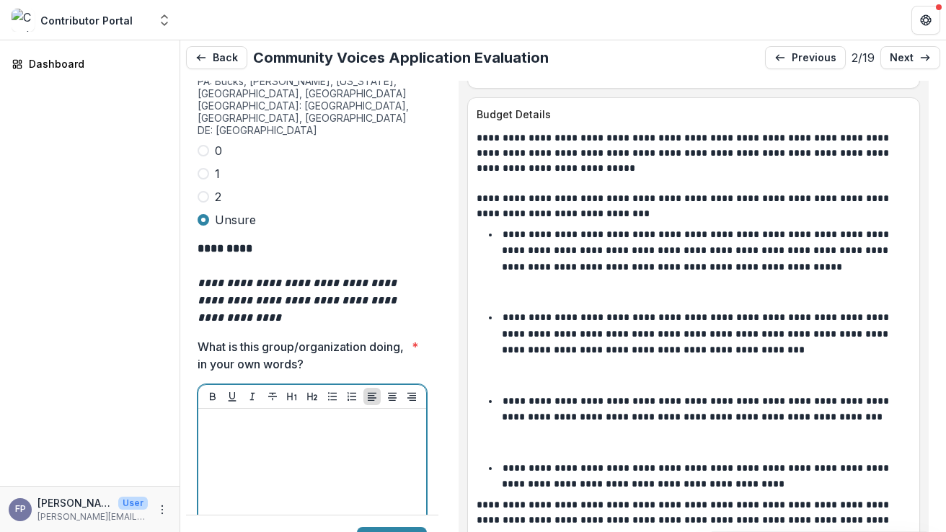
click at [325, 420] on div at bounding box center [312, 523] width 216 height 216
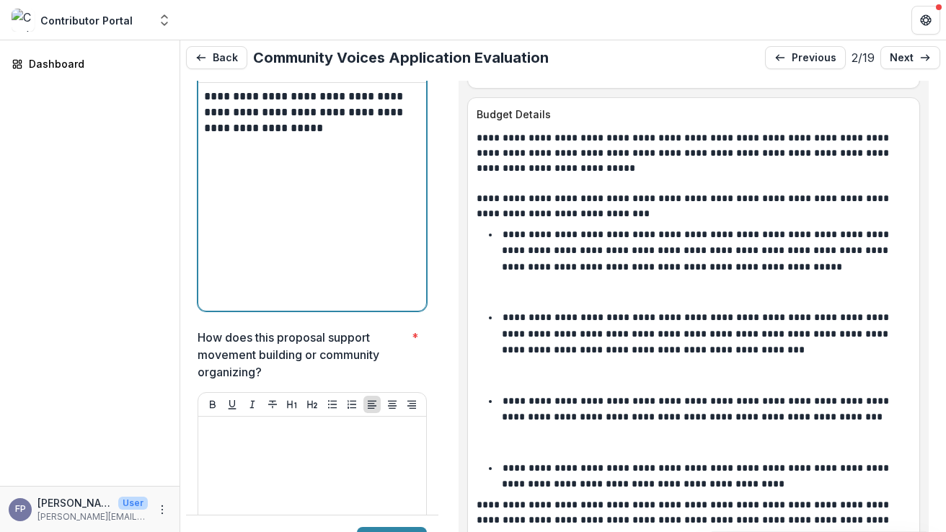
scroll to position [4670, 0]
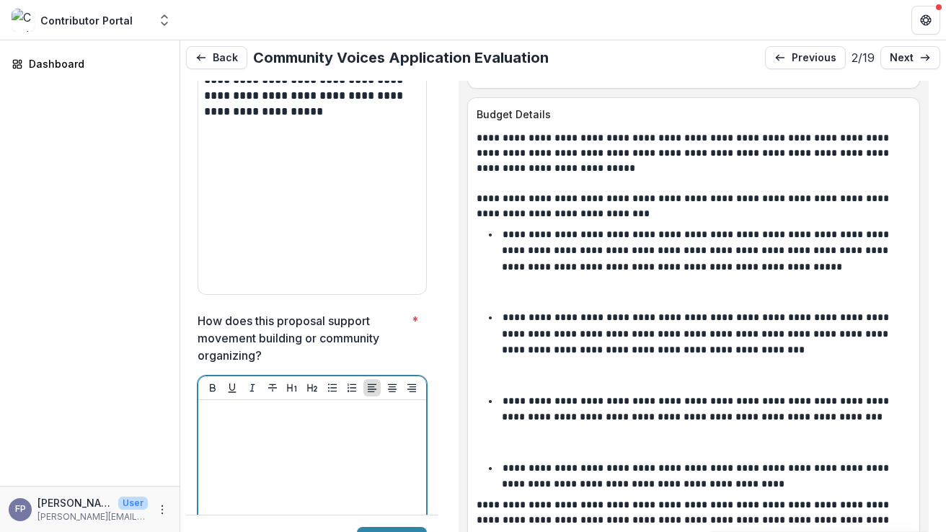
click at [325, 406] on div at bounding box center [312, 514] width 216 height 216
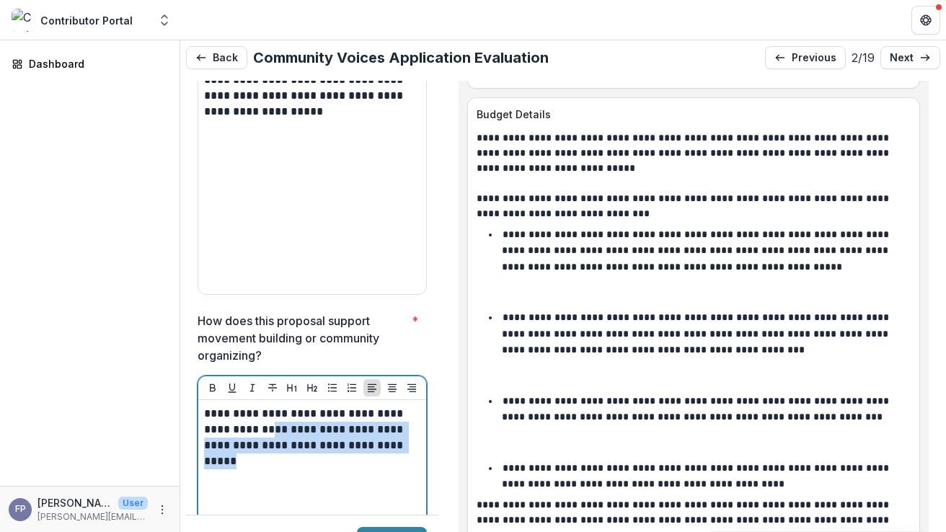
drag, startPoint x: 286, startPoint y: 335, endPoint x: 289, endPoint y: 371, distance: 36.9
click at [289, 406] on p "**********" at bounding box center [310, 437] width 212 height 63
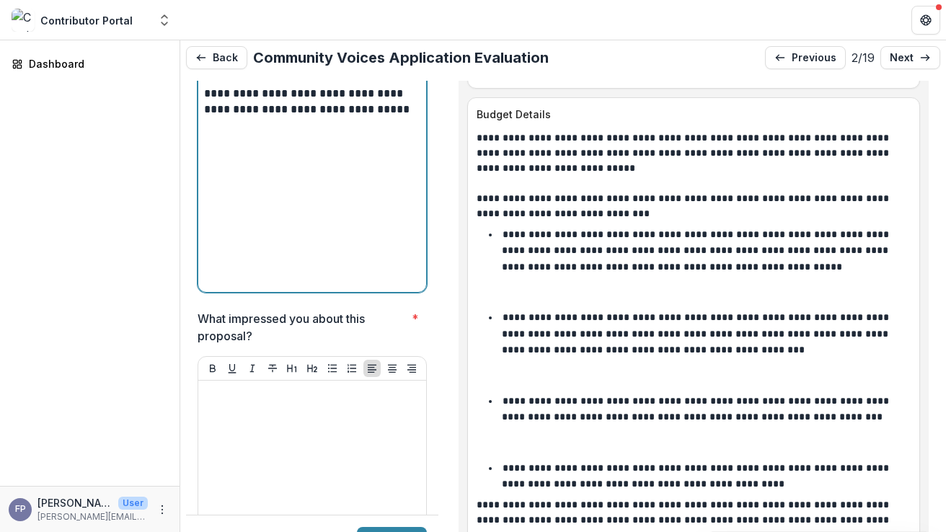
scroll to position [5010, 0]
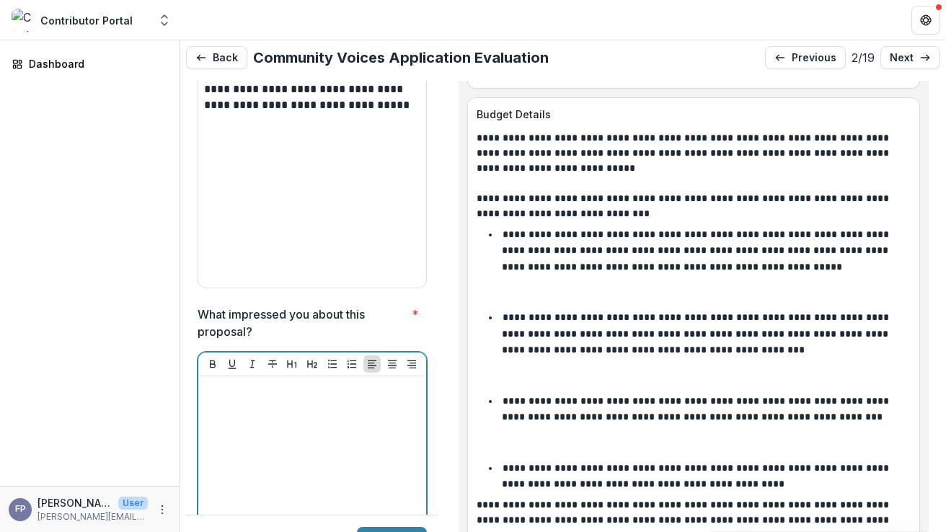
click at [252, 382] on div at bounding box center [312, 490] width 216 height 216
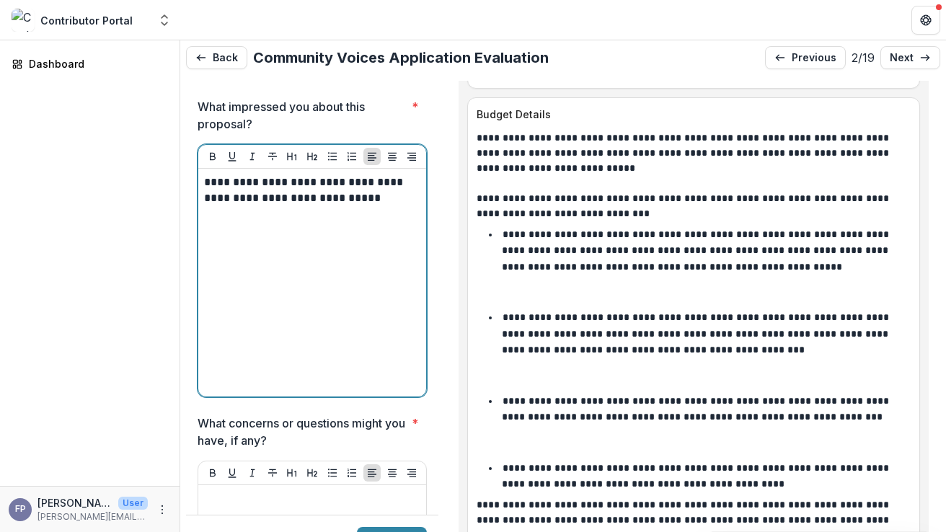
scroll to position [5225, 0]
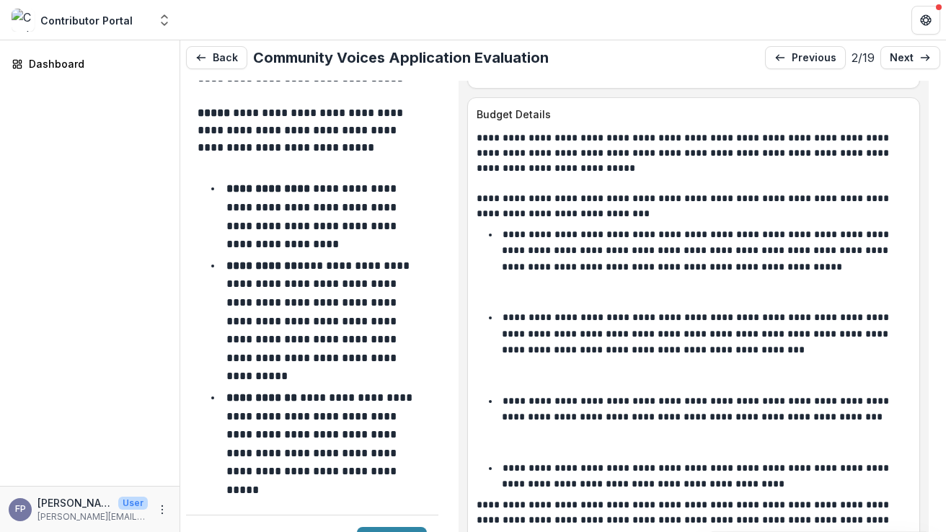
scroll to position [6006, 0]
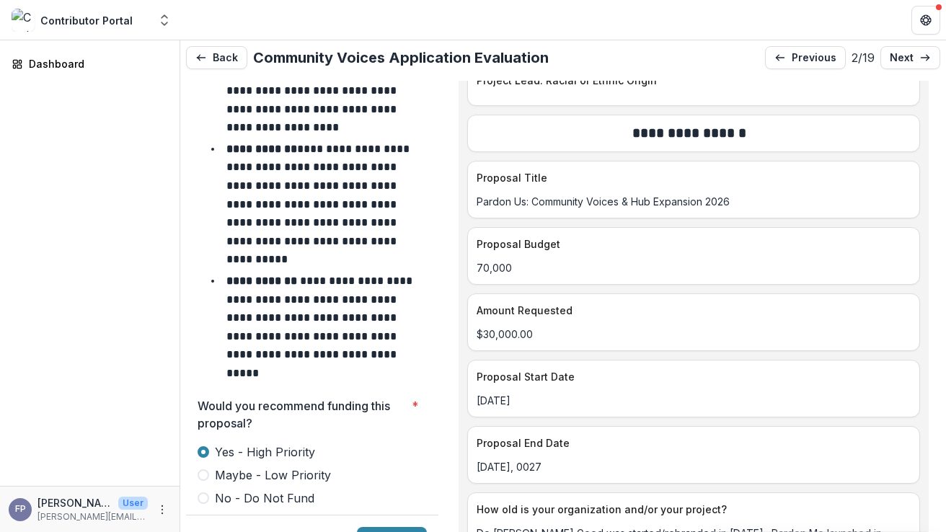
scroll to position [6154, 0]
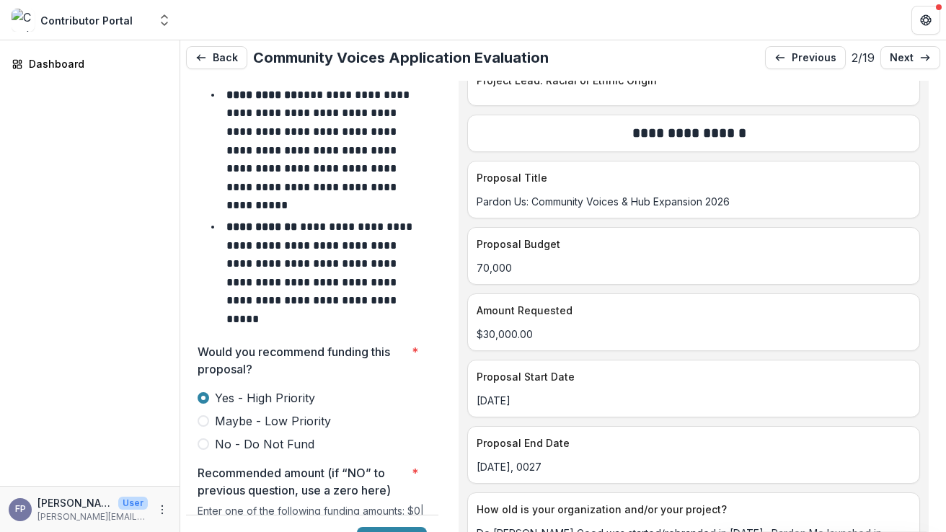
type input "*******"
click at [386, 527] on button "Submit" at bounding box center [392, 538] width 70 height 23
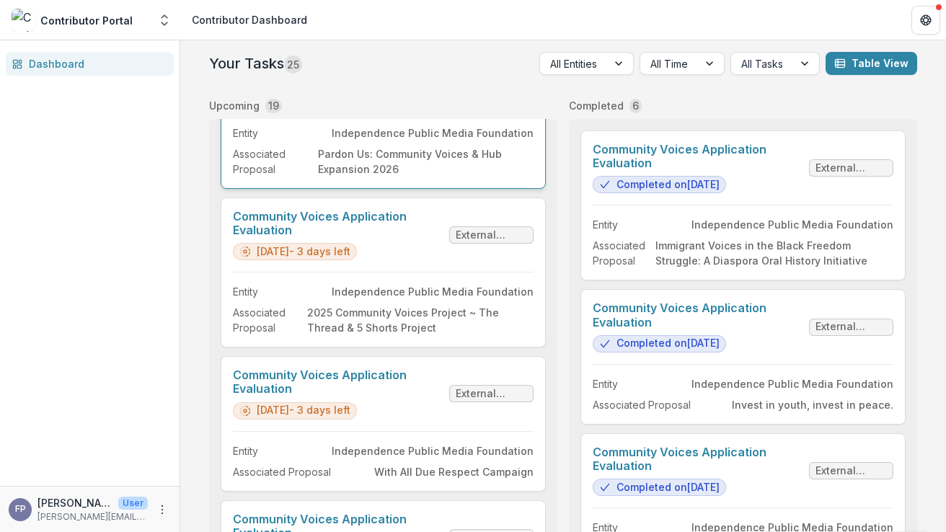
scroll to position [252, 0]
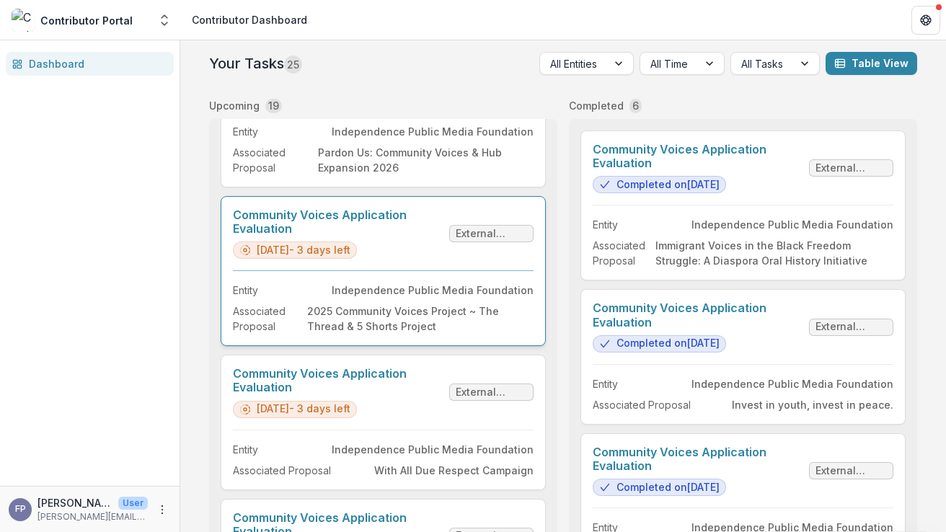
click at [408, 236] on link "Community Voices Application Evaluation" at bounding box center [338, 221] width 211 height 27
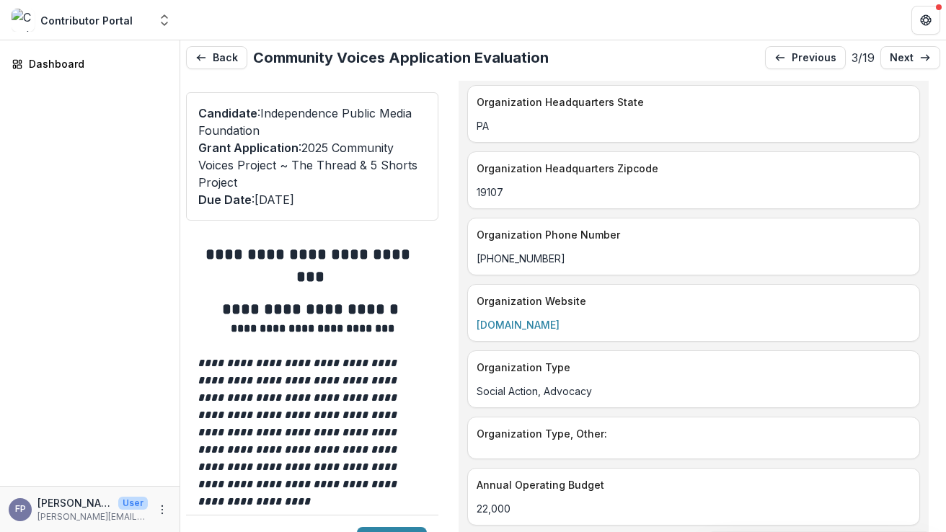
scroll to position [2769, 0]
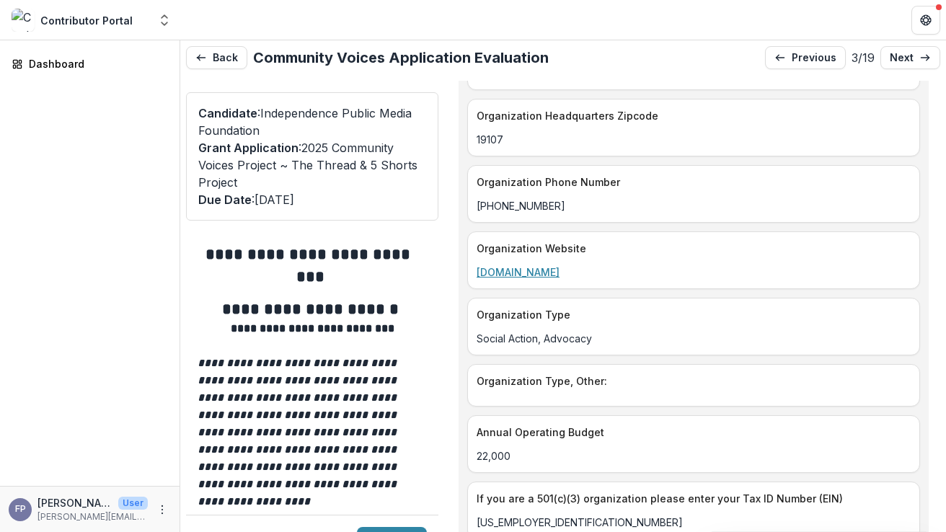
click at [523, 266] on link "[DOMAIN_NAME]" at bounding box center [518, 272] width 83 height 12
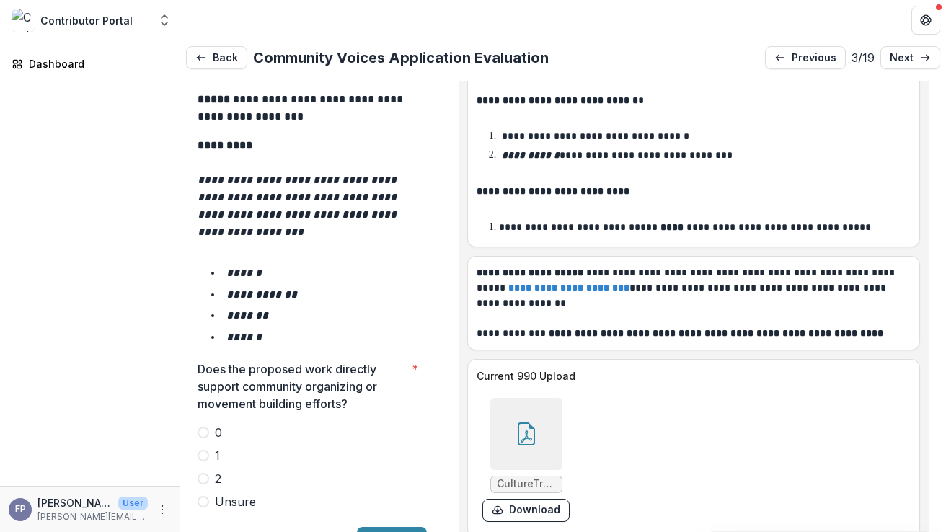
scroll to position [2453, 0]
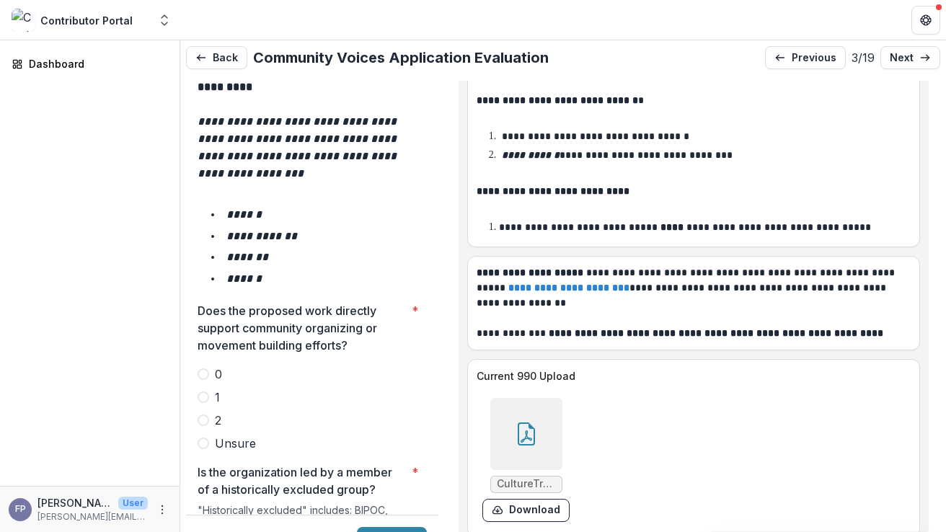
click at [203, 415] on span at bounding box center [204, 421] width 12 height 12
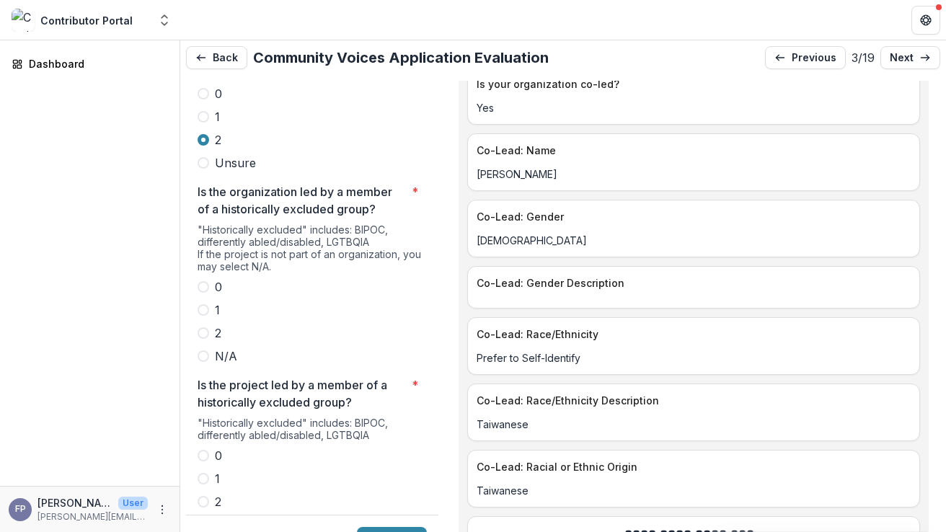
scroll to position [2723, 0]
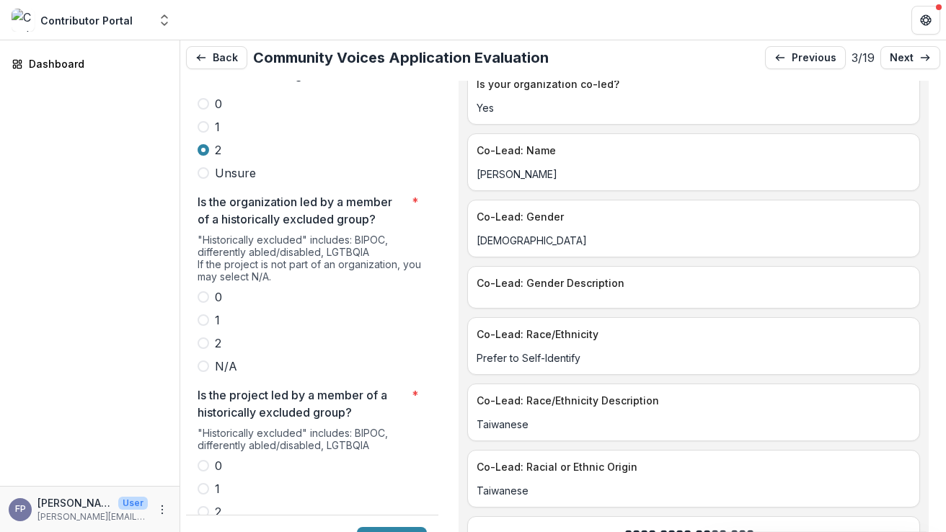
click at [203, 291] on span at bounding box center [204, 297] width 12 height 12
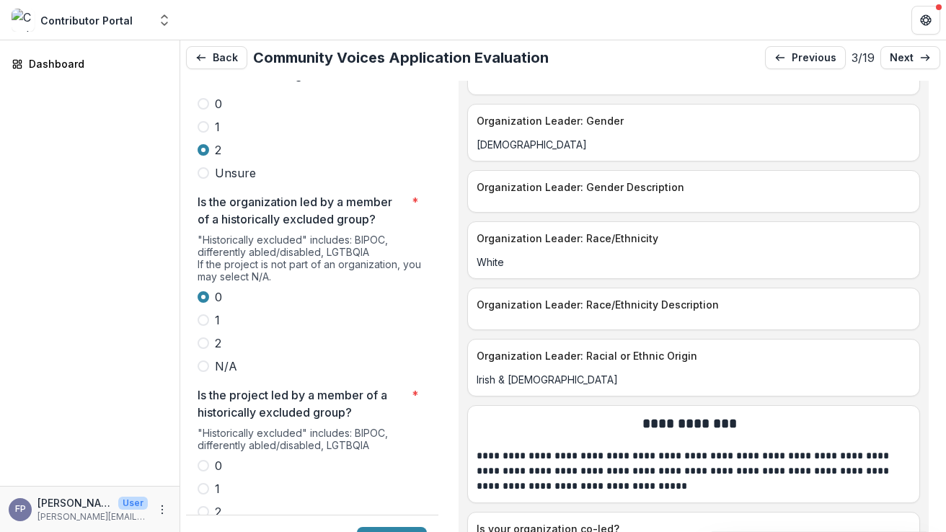
scroll to position [5081, 0]
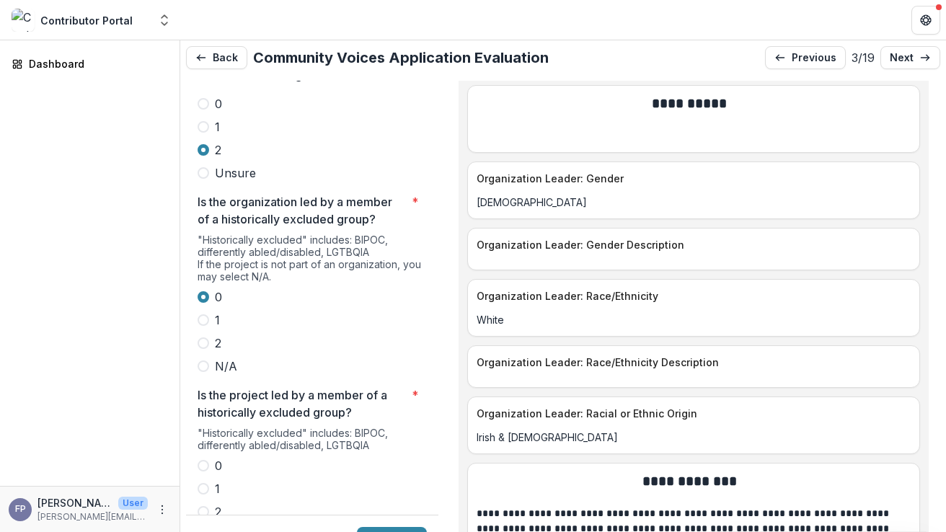
click at [592, 346] on div "Organization Leader: Race/Ethnicity Description" at bounding box center [693, 358] width 451 height 24
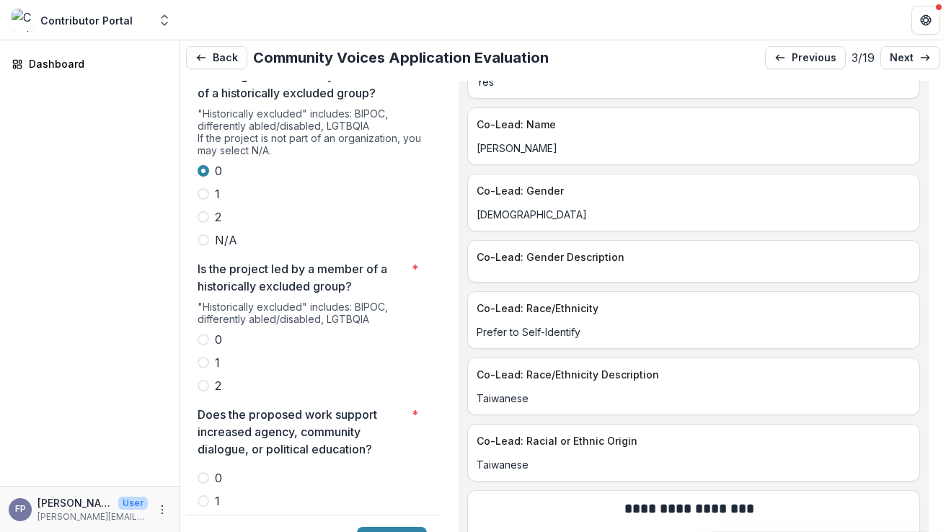
scroll to position [2854, 0]
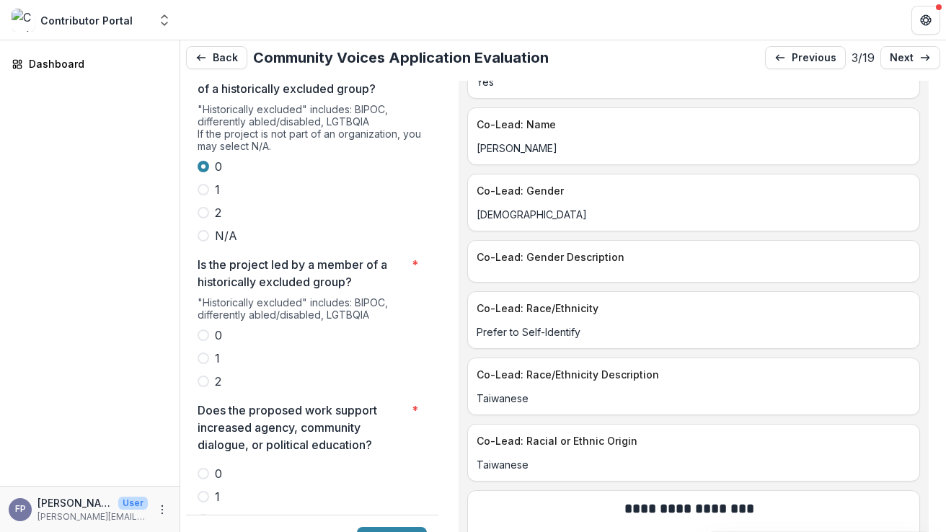
click at [203, 330] on span at bounding box center [204, 336] width 12 height 12
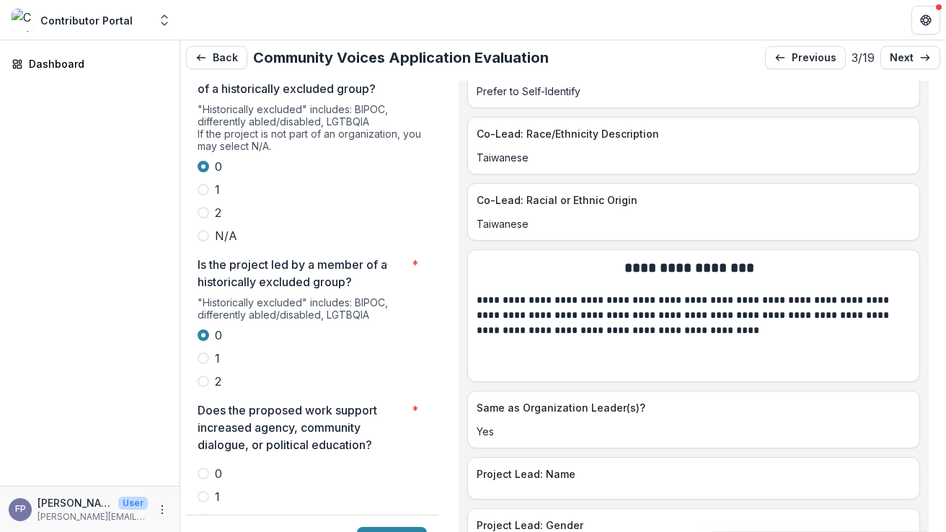
scroll to position [5851, 0]
click at [203, 514] on span at bounding box center [204, 520] width 12 height 12
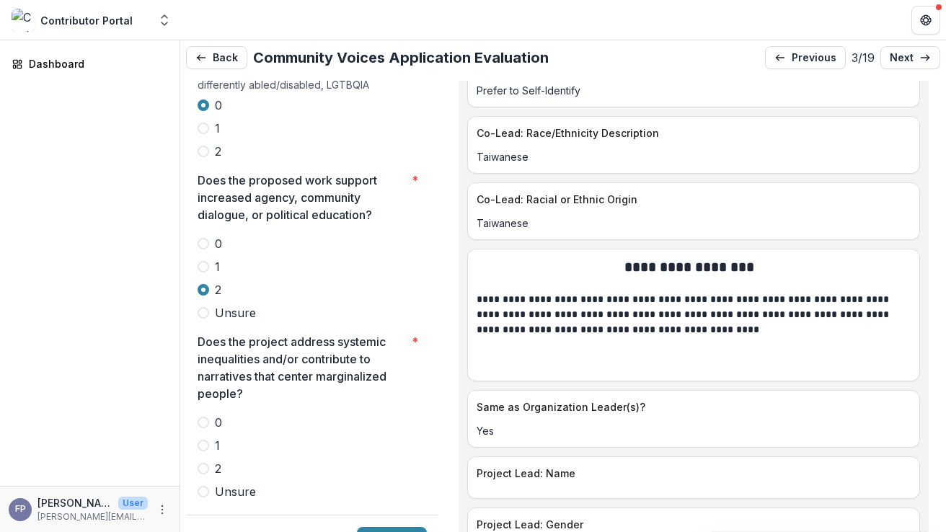
scroll to position [3095, 0]
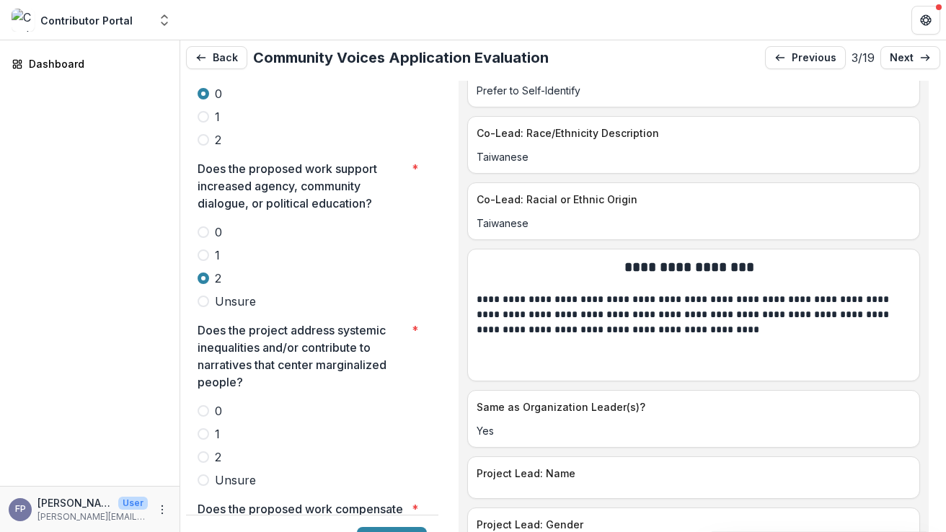
click at [203, 451] on span at bounding box center [204, 457] width 12 height 12
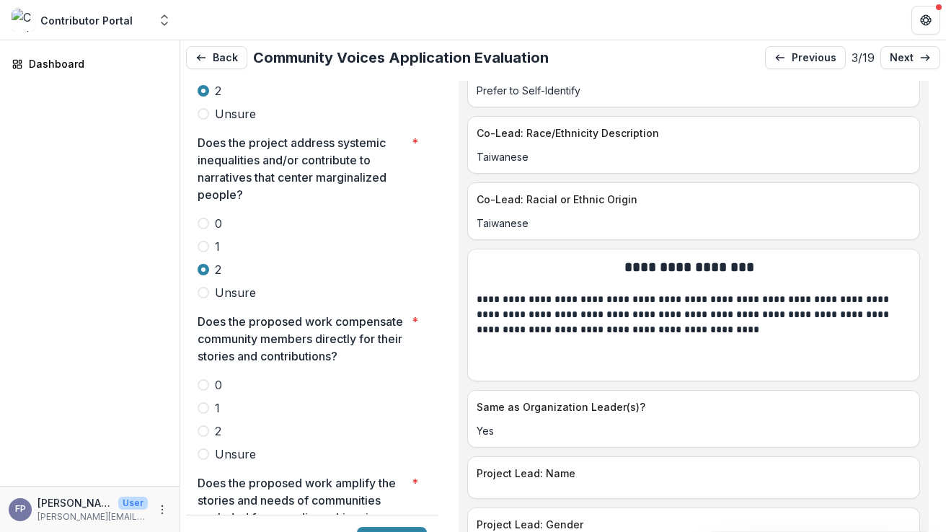
scroll to position [3284, 0]
click at [203, 425] on span at bounding box center [204, 431] width 12 height 12
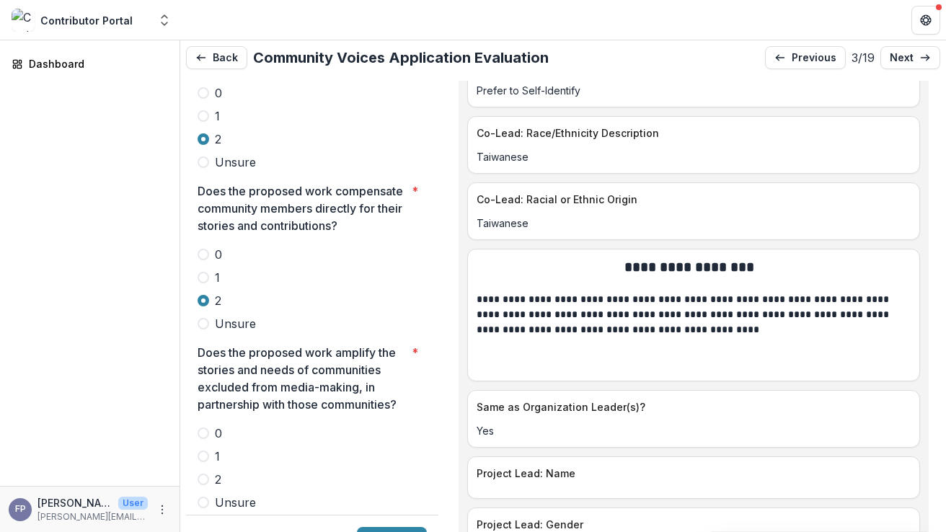
scroll to position [3415, 0]
click at [205, 472] on span at bounding box center [204, 478] width 12 height 12
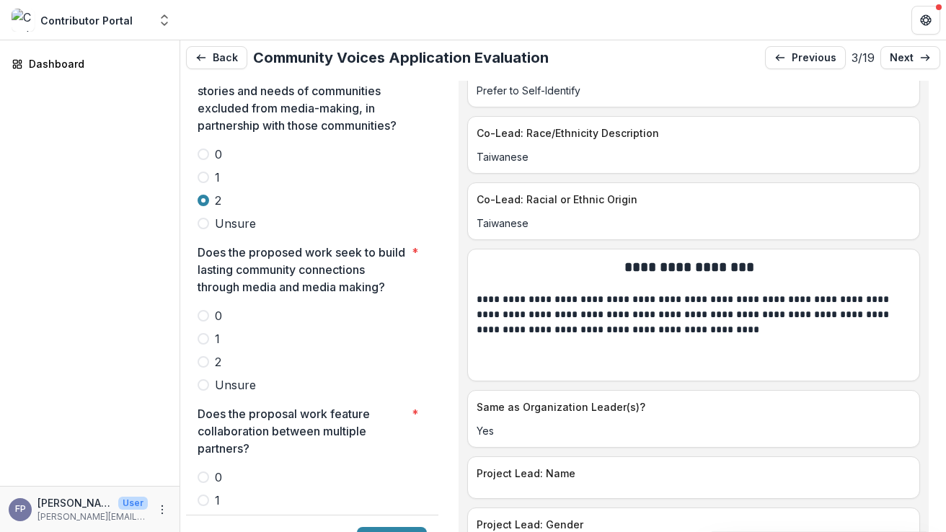
scroll to position [3693, 0]
click at [200, 332] on span at bounding box center [204, 338] width 12 height 12
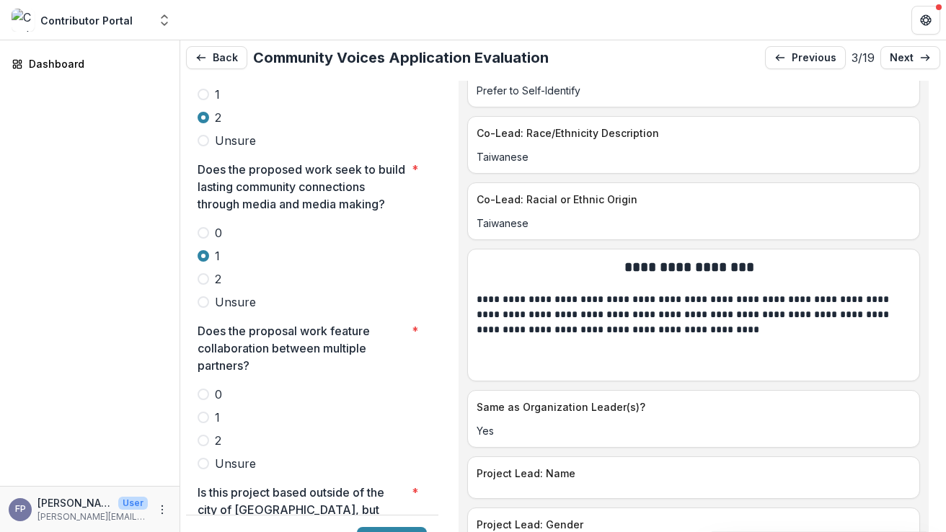
scroll to position [3798, 0]
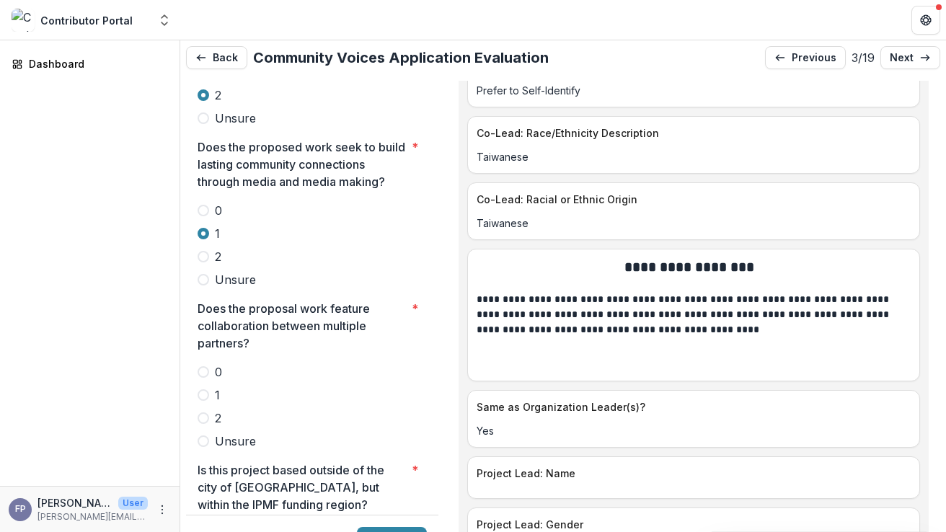
click at [200, 412] on span at bounding box center [204, 418] width 12 height 12
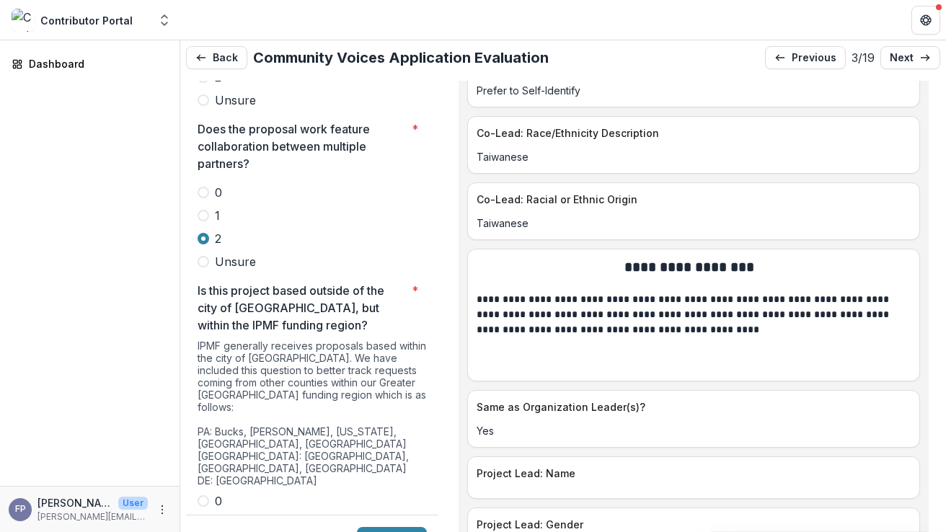
scroll to position [3997, 0]
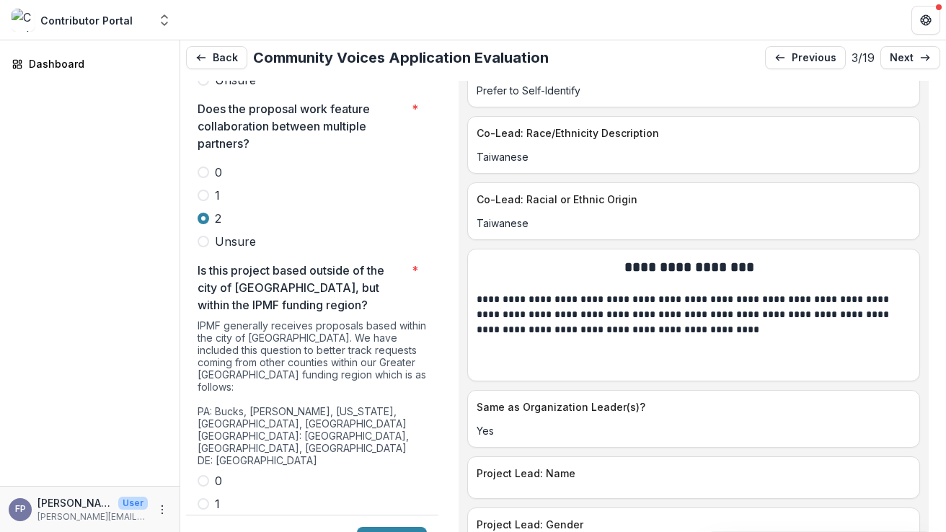
click at [206, 475] on span at bounding box center [204, 481] width 12 height 12
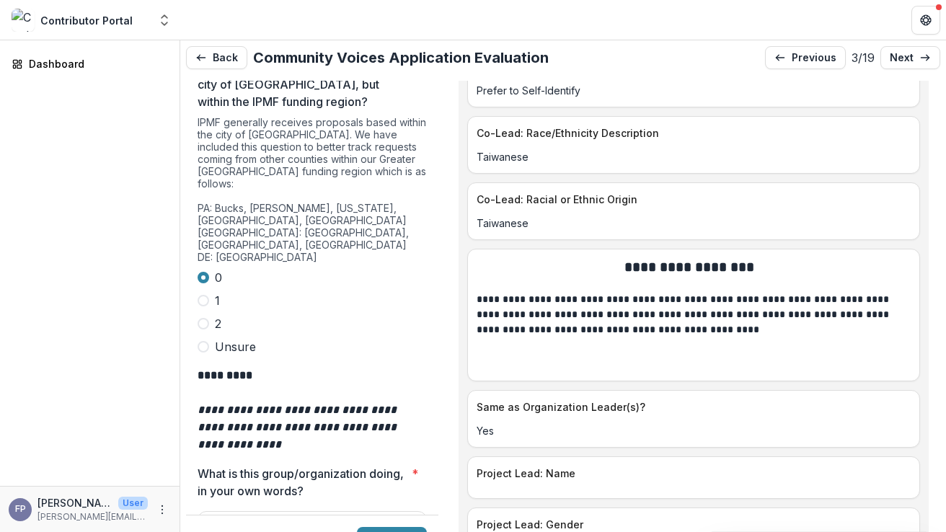
scroll to position [4217, 0]
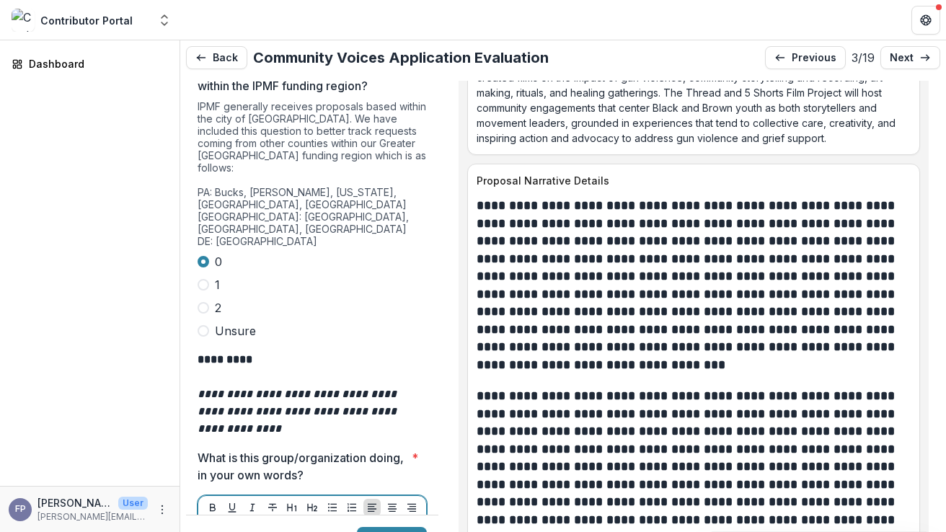
scroll to position [7349, 0]
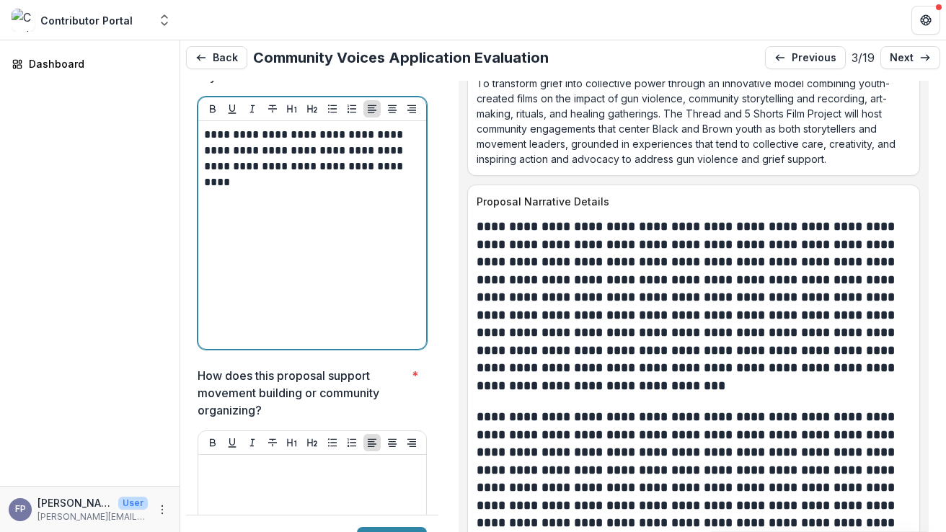
scroll to position [4618, 0]
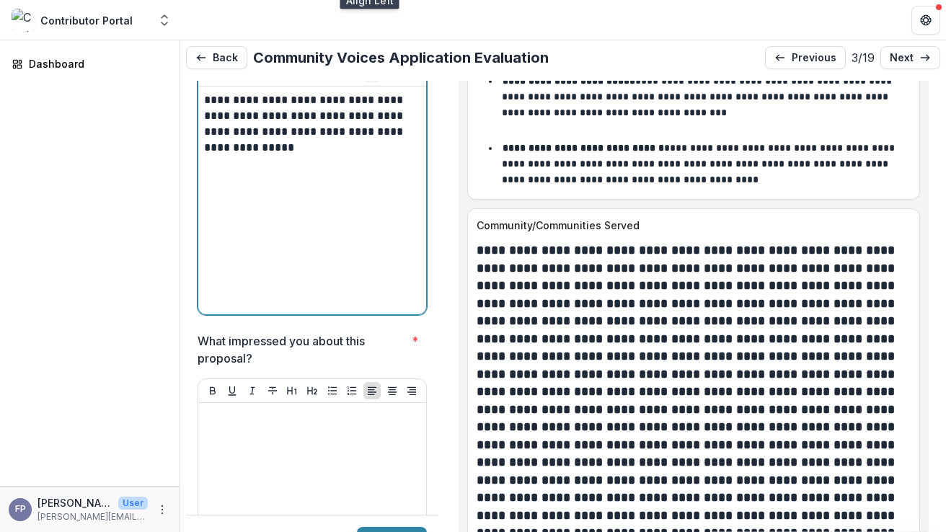
scroll to position [5039, 0]
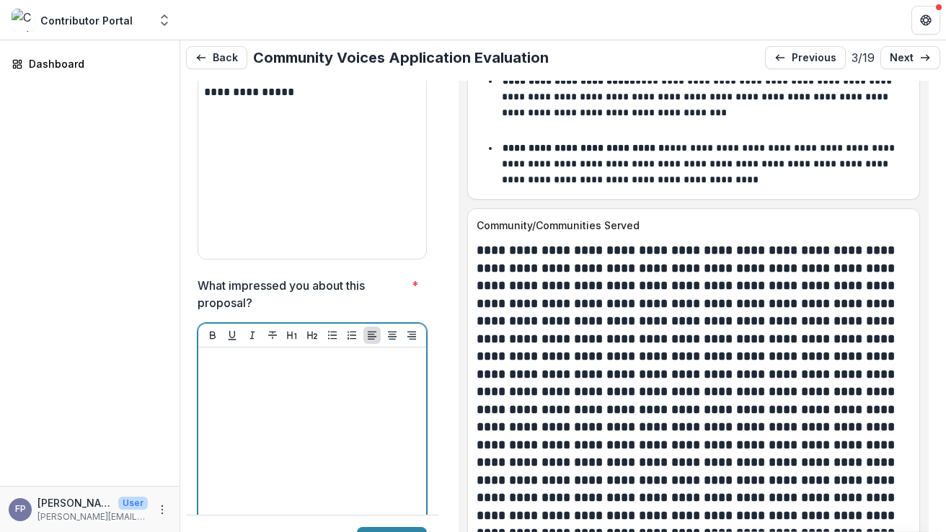
click at [372, 353] on div at bounding box center [312, 461] width 216 height 216
click at [328, 353] on p "**********" at bounding box center [310, 369] width 212 height 32
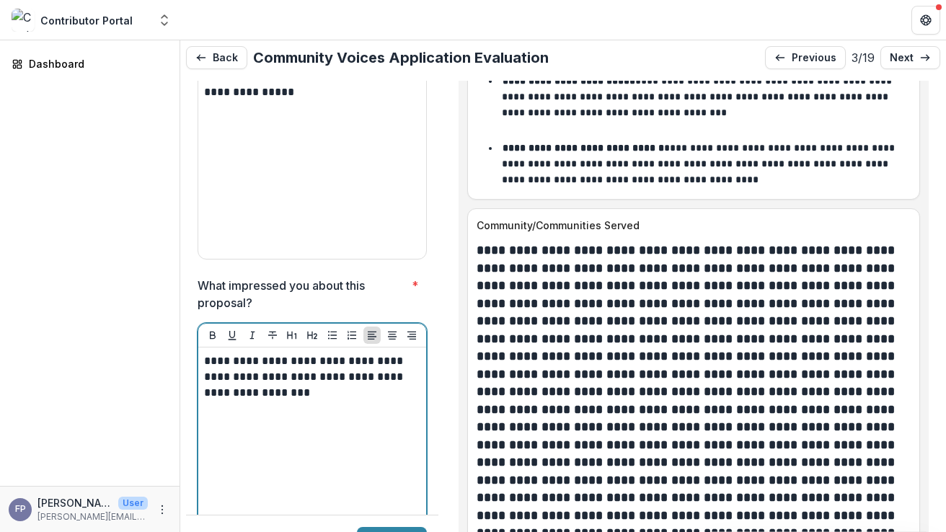
click at [355, 353] on p "**********" at bounding box center [310, 377] width 212 height 48
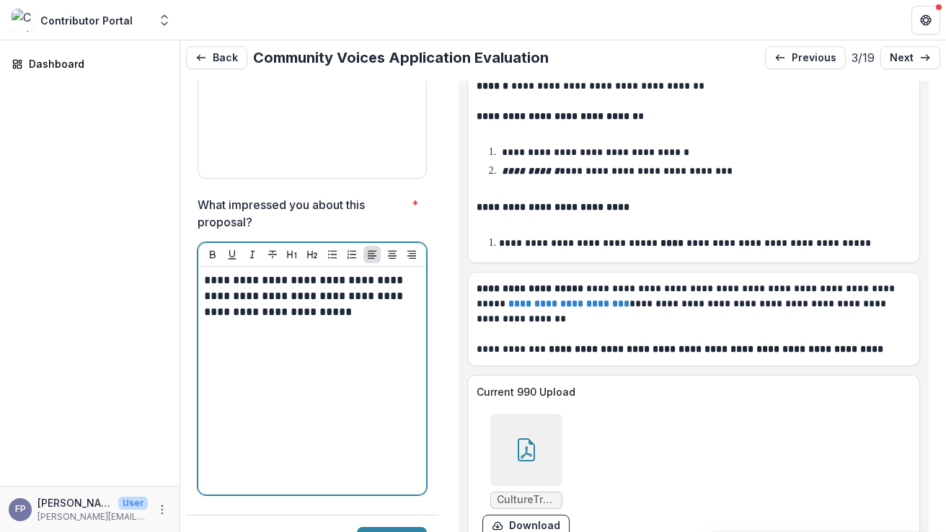
scroll to position [9810, 0]
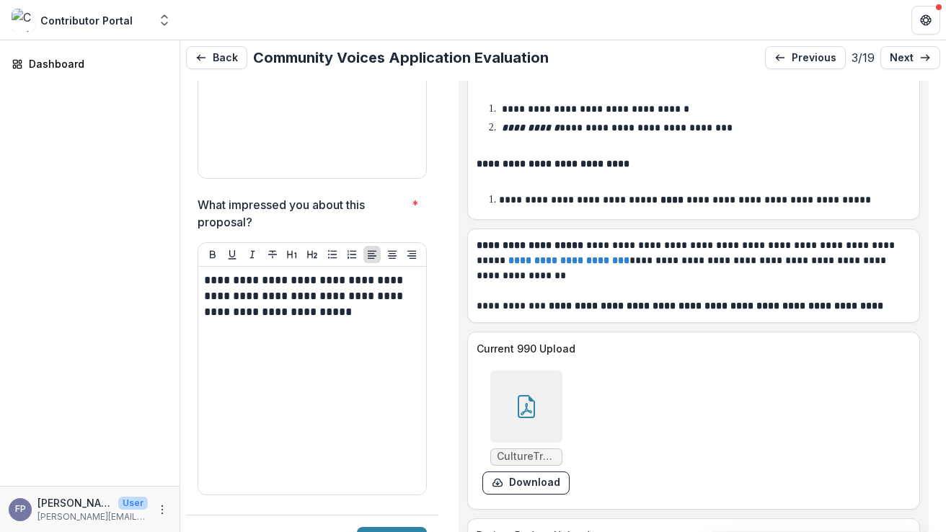
click at [534, 371] on div at bounding box center [526, 407] width 72 height 72
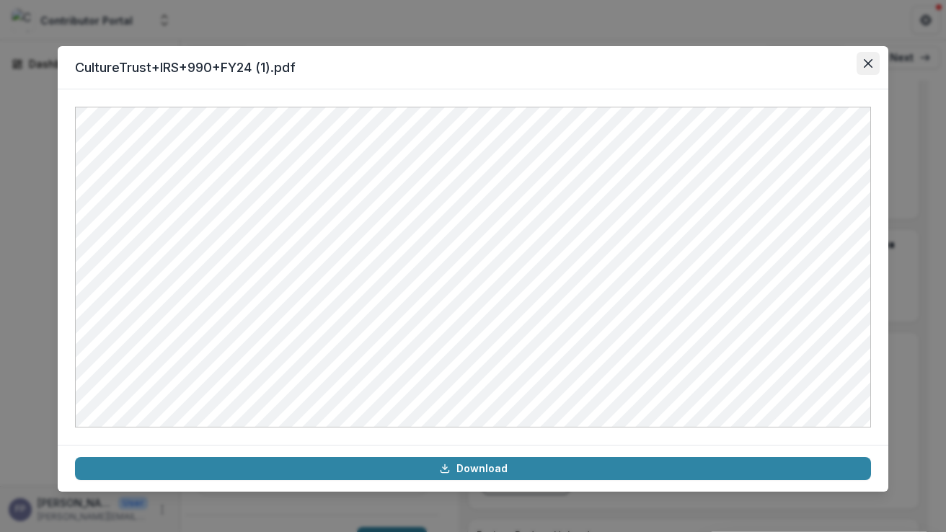
click at [866, 64] on icon "Close" at bounding box center [868, 63] width 9 height 9
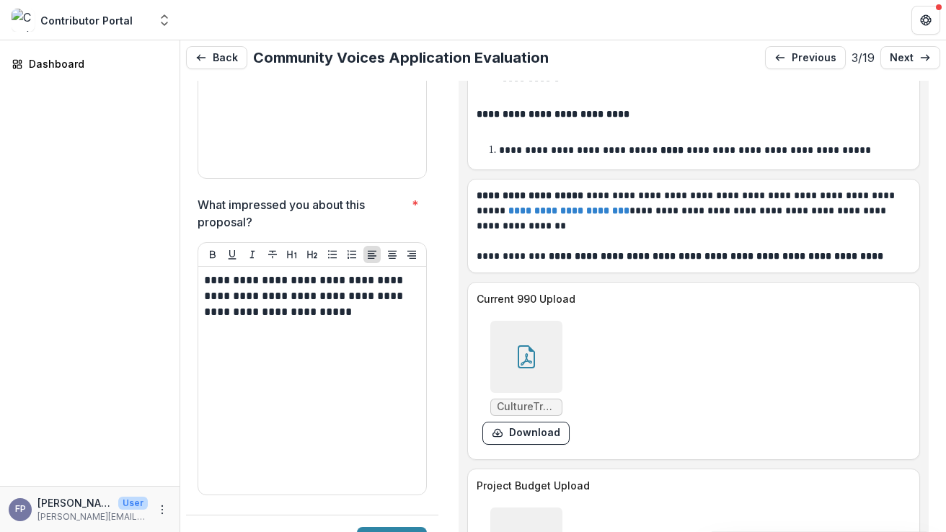
scroll to position [9859, 0]
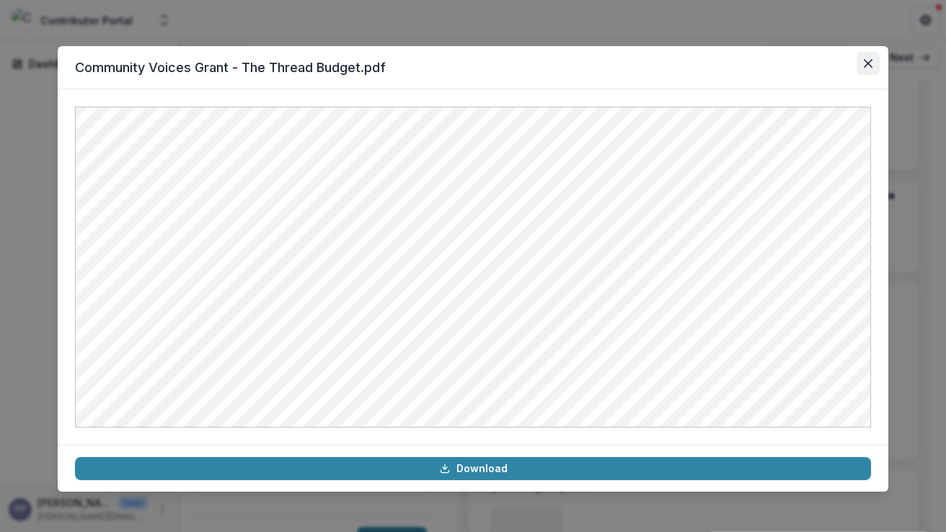
click at [868, 59] on icon "Close" at bounding box center [868, 63] width 9 height 9
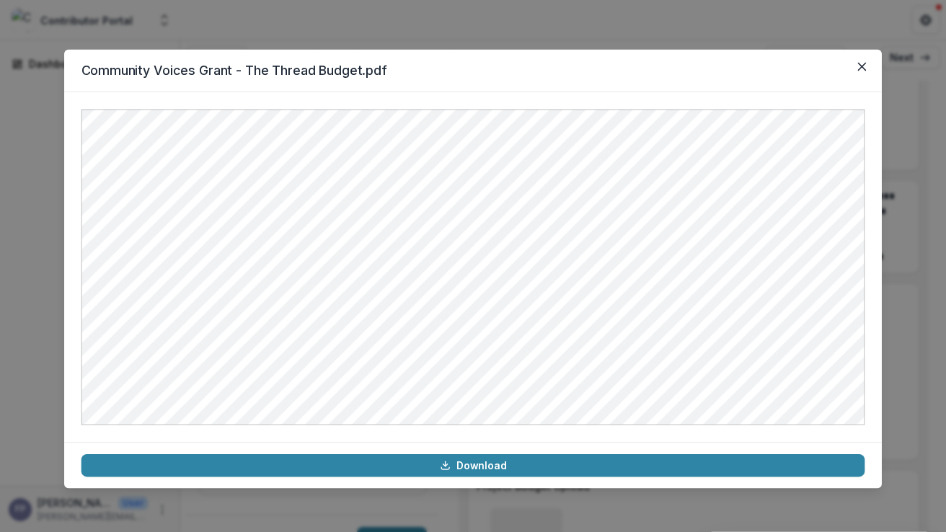
scroll to position [6, 0]
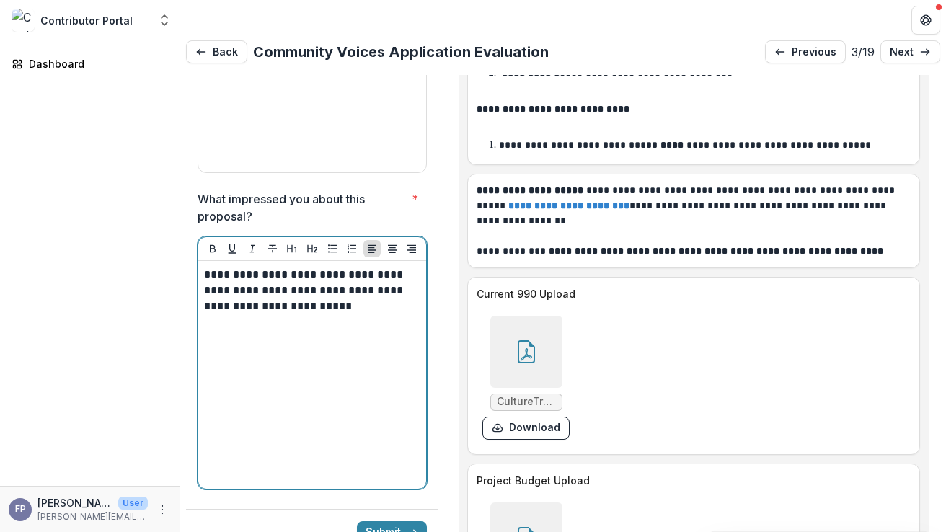
click at [343, 267] on p "**********" at bounding box center [310, 291] width 212 height 48
drag, startPoint x: 328, startPoint y: 225, endPoint x: 350, endPoint y: 261, distance: 42.4
click at [350, 267] on div "**********" at bounding box center [312, 375] width 216 height 216
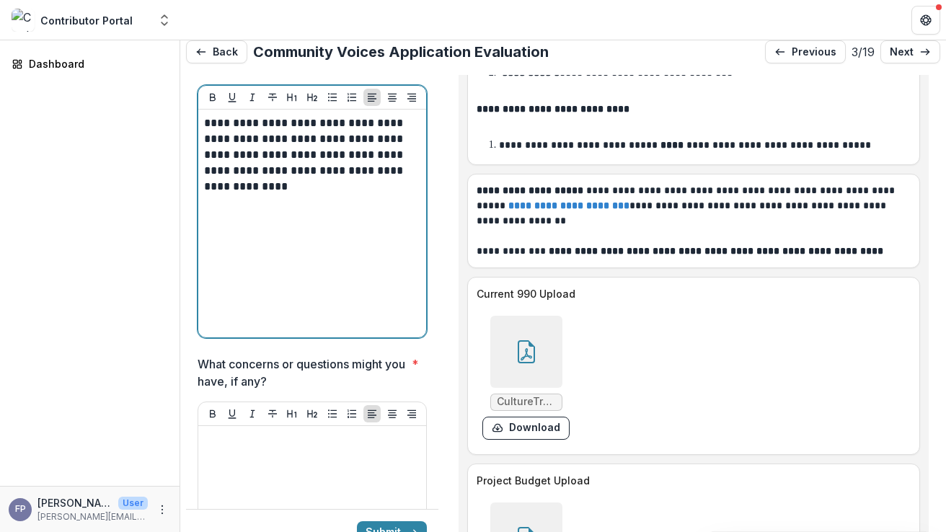
scroll to position [5272, 0]
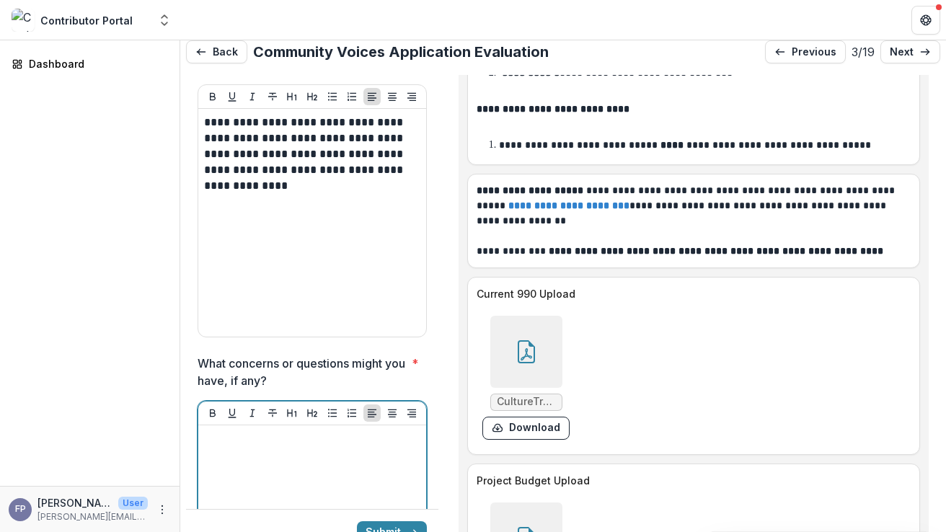
click at [239, 431] on div at bounding box center [312, 539] width 216 height 216
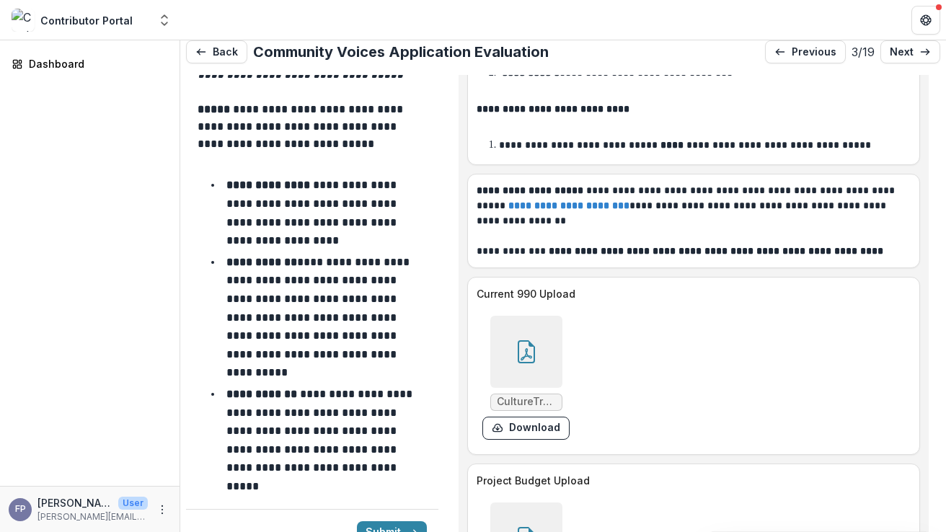
scroll to position [5989, 0]
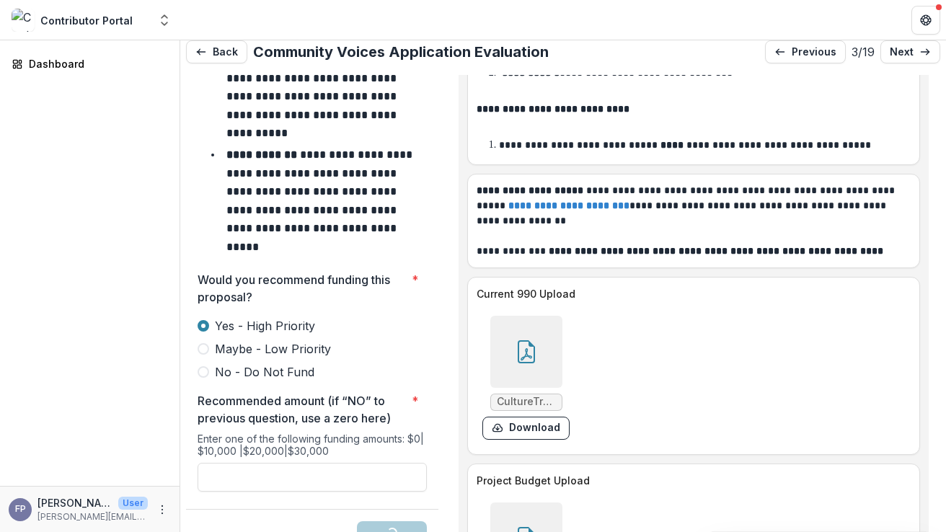
scroll to position [6252, 0]
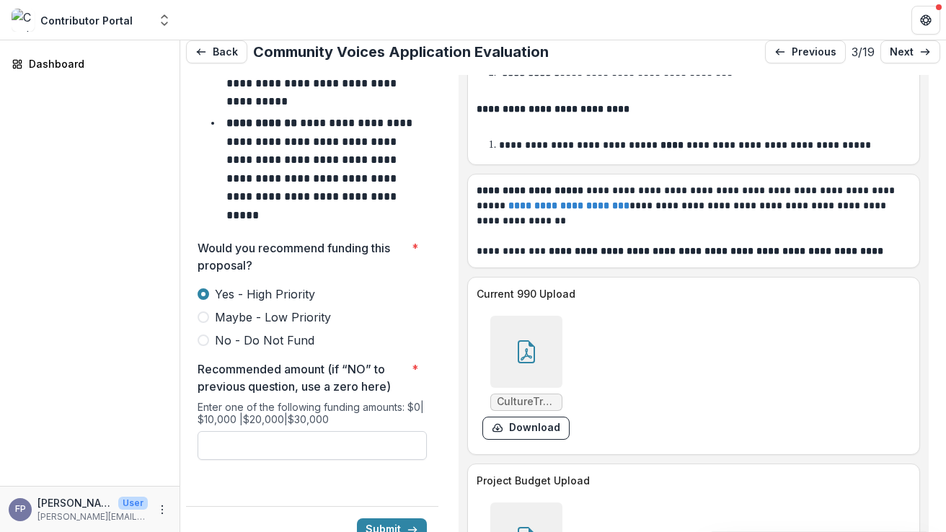
click at [368, 431] on input "Recommended amount (if “NO” to previous question, use a zero here) *" at bounding box center [312, 445] width 229 height 29
type input "*******"
click at [381, 518] on button "Submit" at bounding box center [392, 529] width 70 height 23
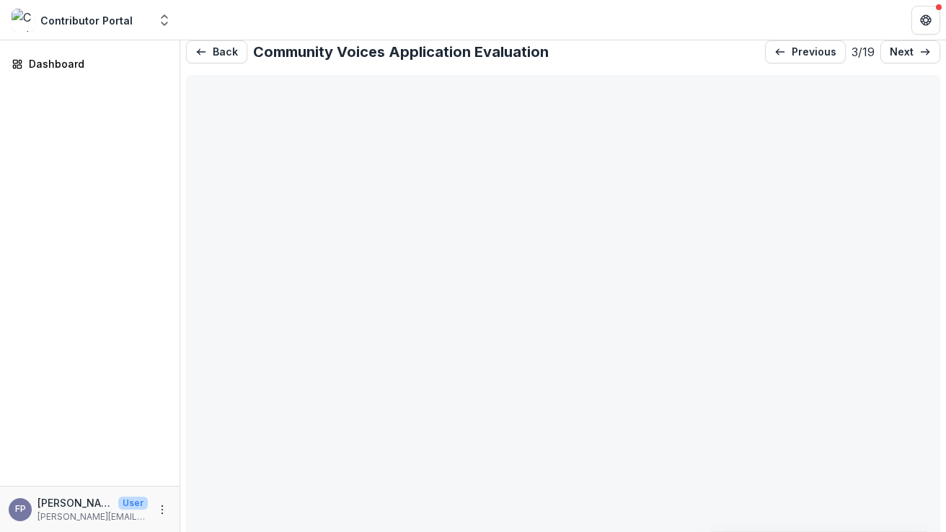
type input "*******"
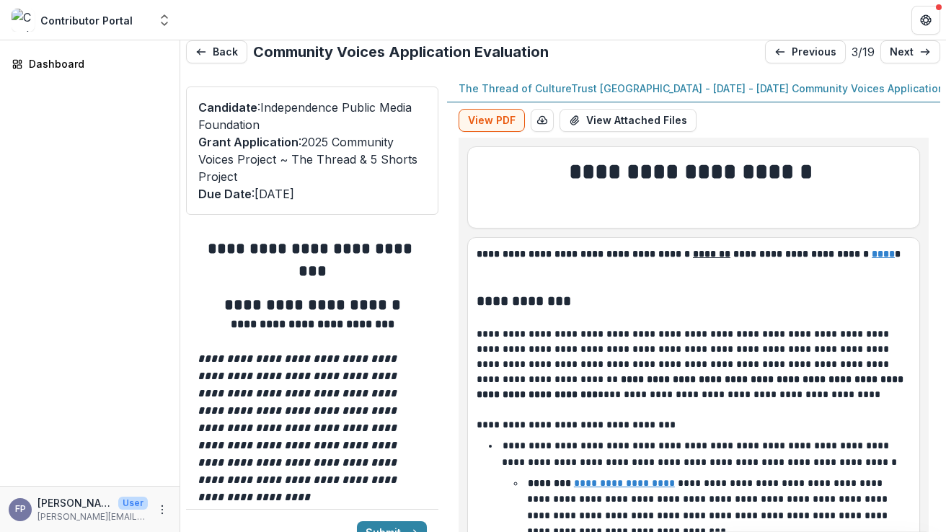
type input "*******"
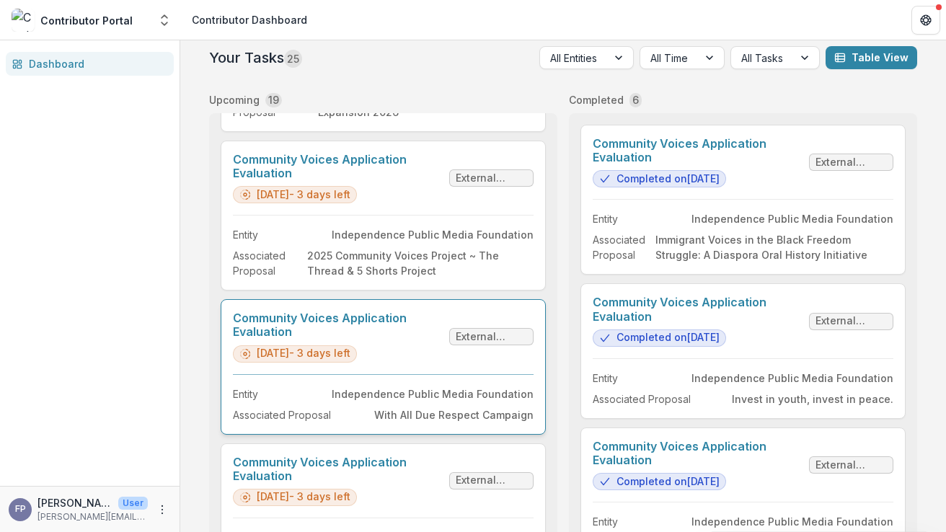
scroll to position [319, 0]
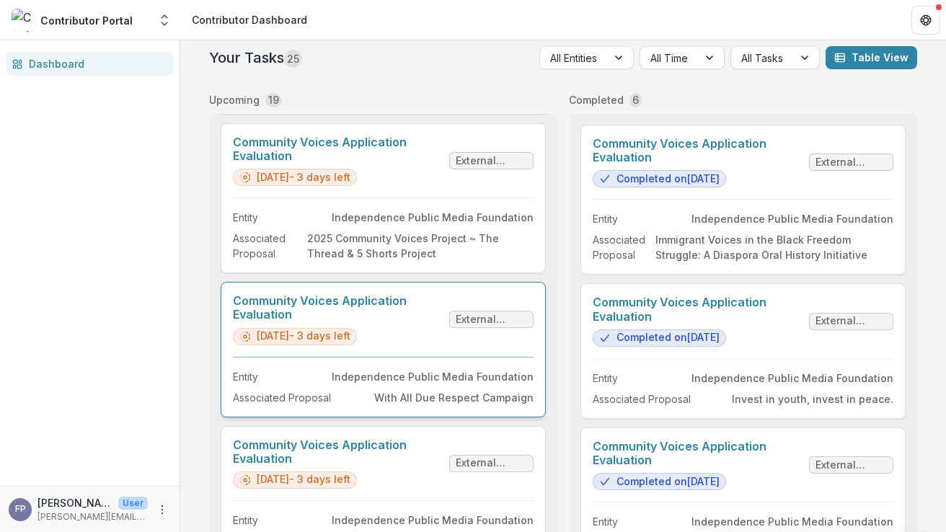
click at [407, 322] on link "Community Voices Application Evaluation" at bounding box center [338, 307] width 211 height 27
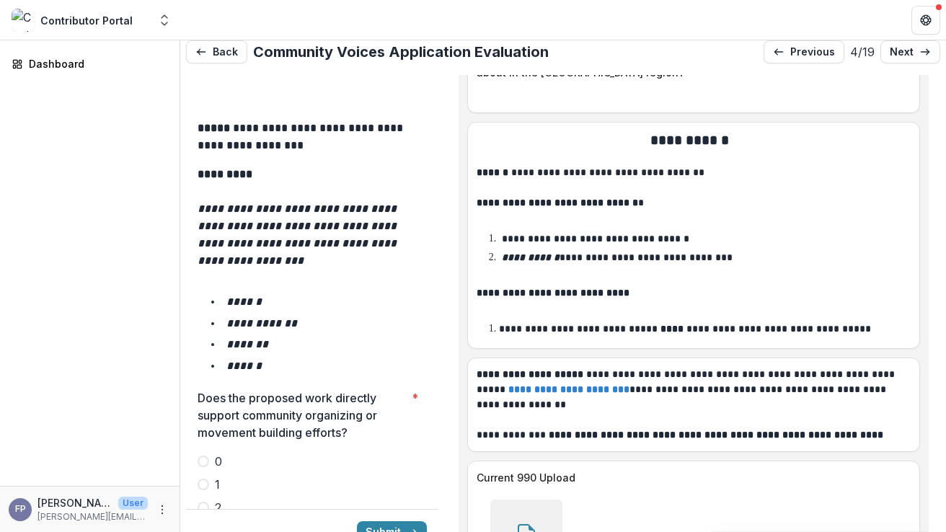
scroll to position [2339, 0]
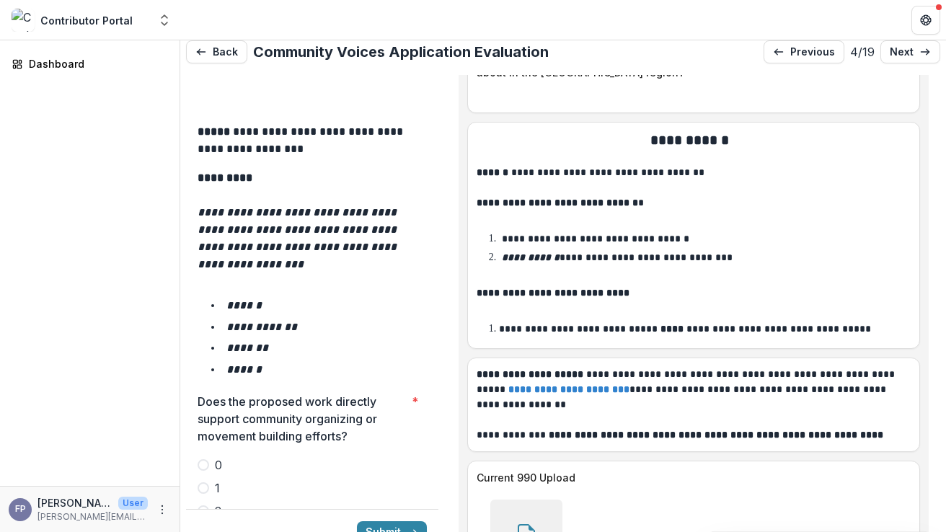
click at [202, 505] on span at bounding box center [204, 511] width 12 height 12
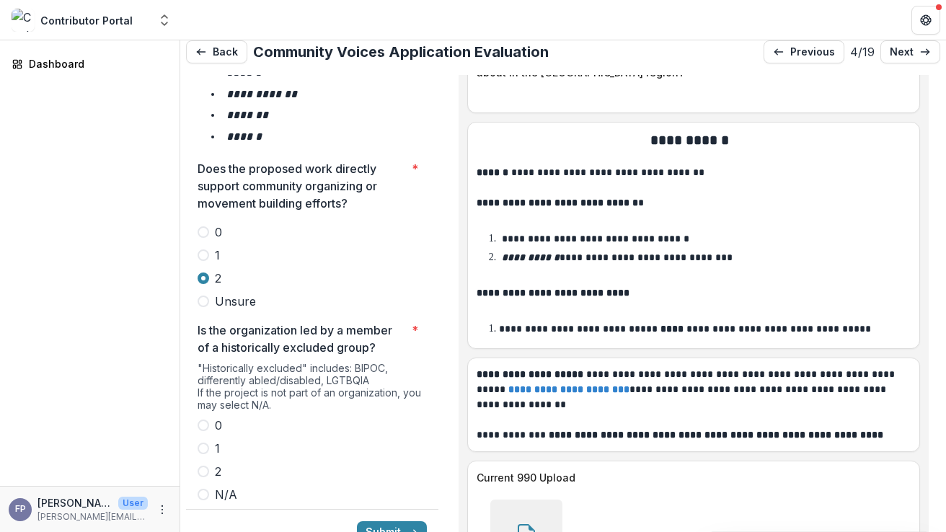
click at [203, 466] on span at bounding box center [204, 472] width 12 height 12
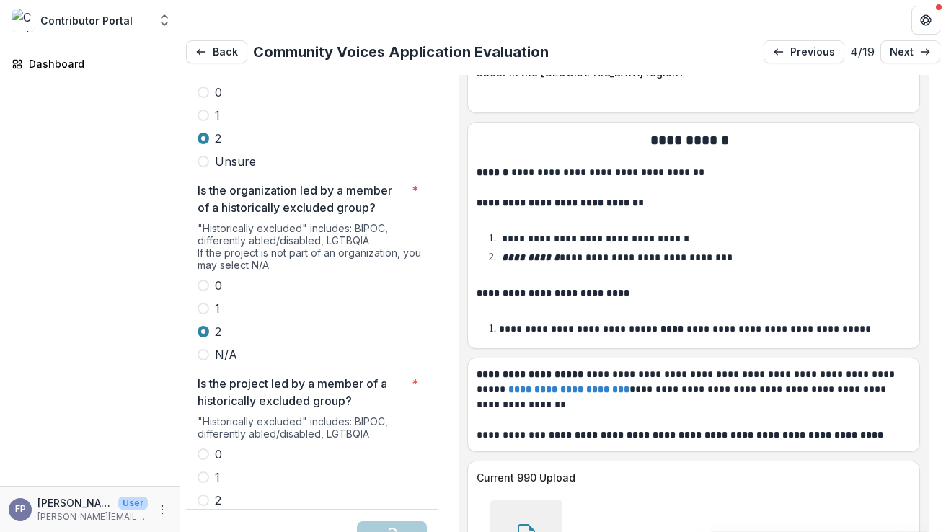
scroll to position [2727, 0]
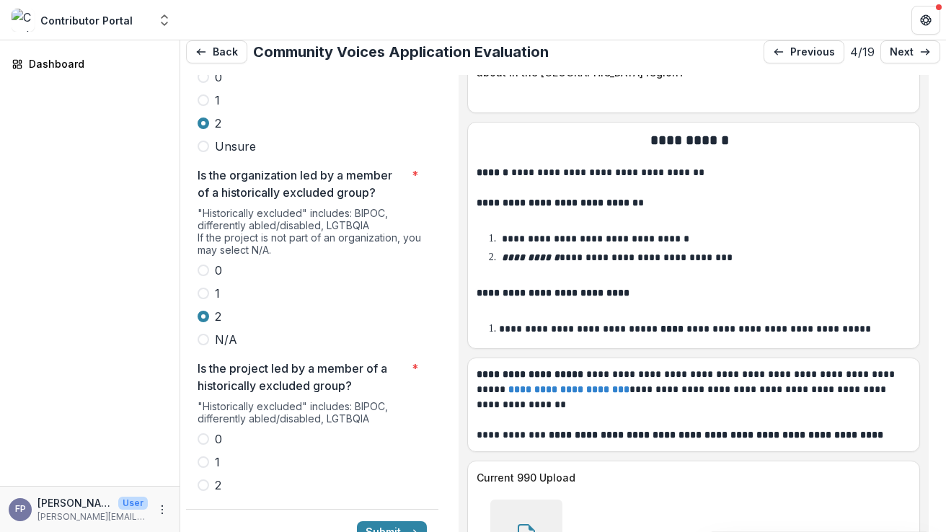
click at [203, 479] on span at bounding box center [204, 485] width 12 height 12
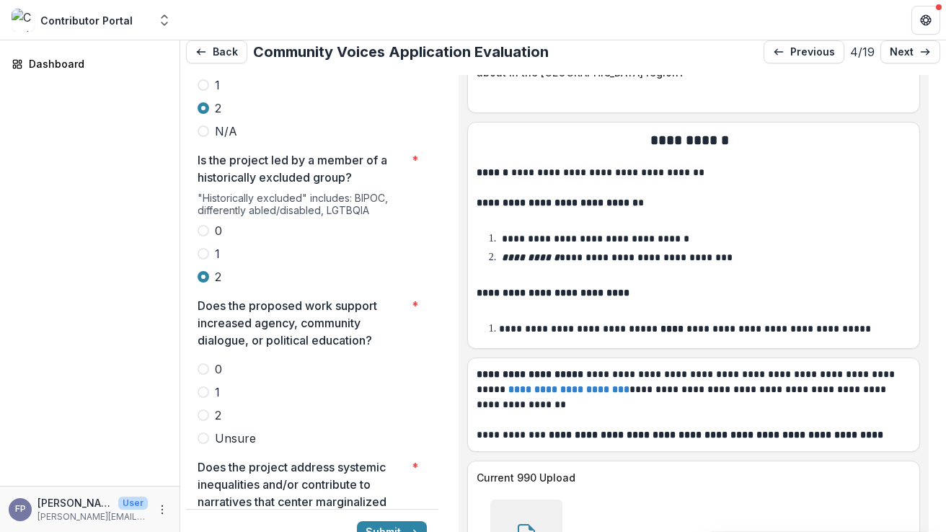
scroll to position [2936, 0]
click at [203, 409] on span at bounding box center [204, 415] width 12 height 12
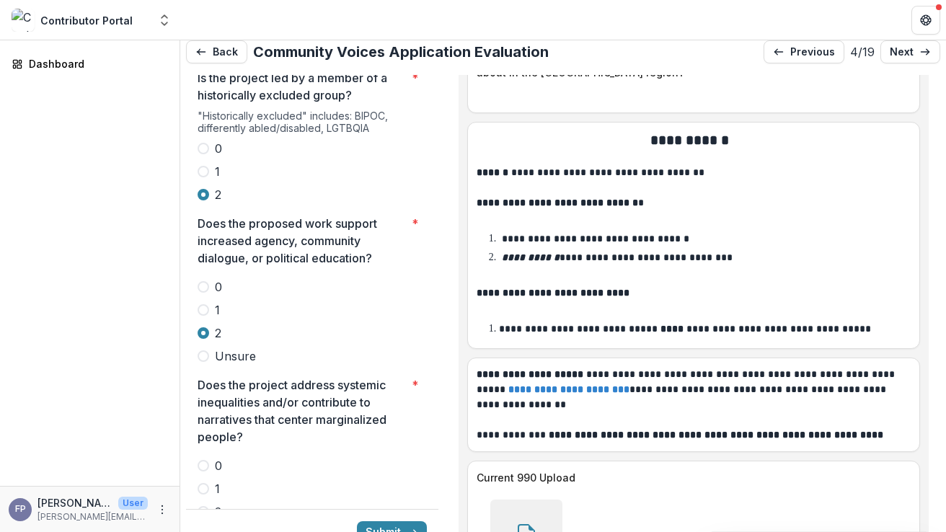
scroll to position [3019, 0]
click at [199, 505] on span at bounding box center [204, 511] width 12 height 12
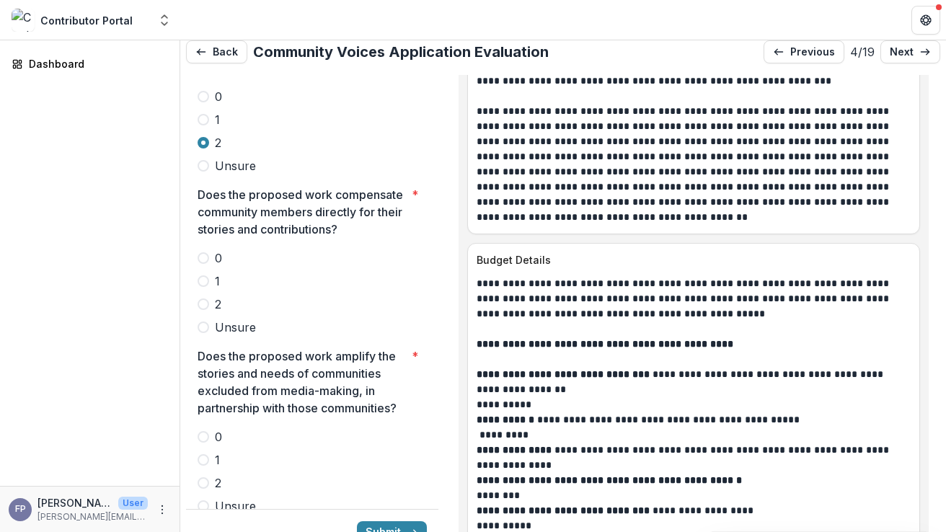
scroll to position [3384, 0]
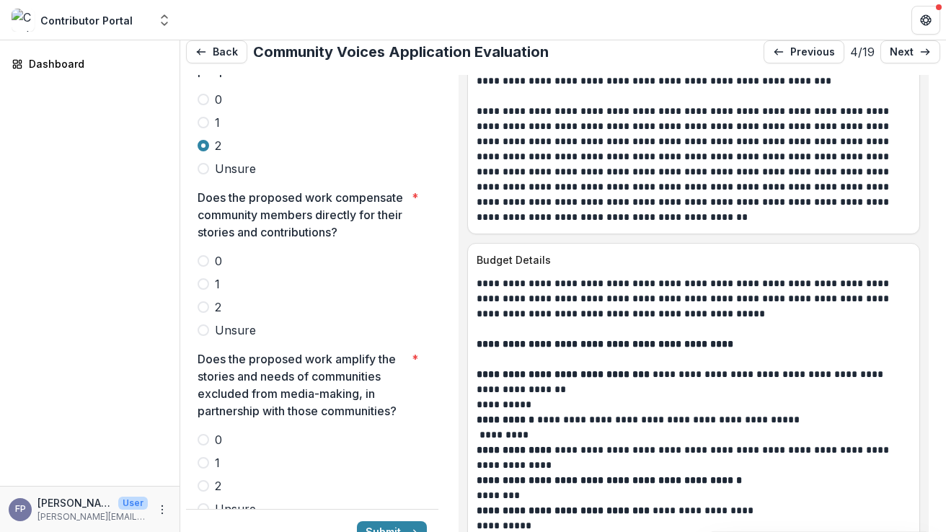
click at [205, 255] on span at bounding box center [204, 261] width 12 height 12
click at [203, 480] on span at bounding box center [204, 486] width 12 height 12
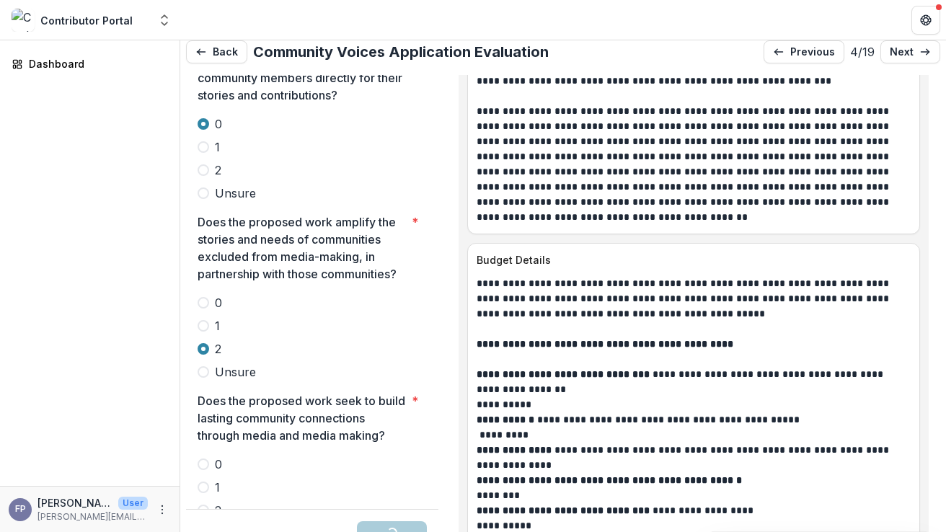
scroll to position [3539, 0]
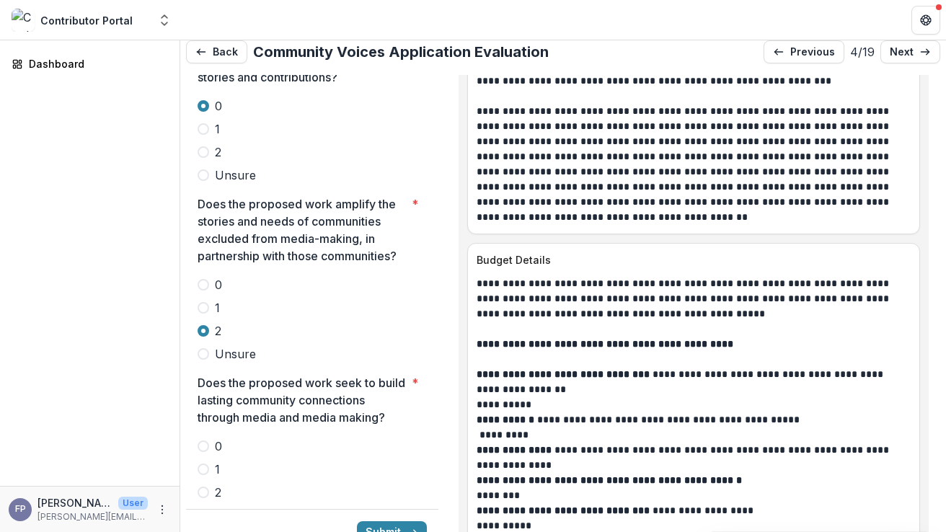
click at [205, 464] on span at bounding box center [204, 470] width 12 height 12
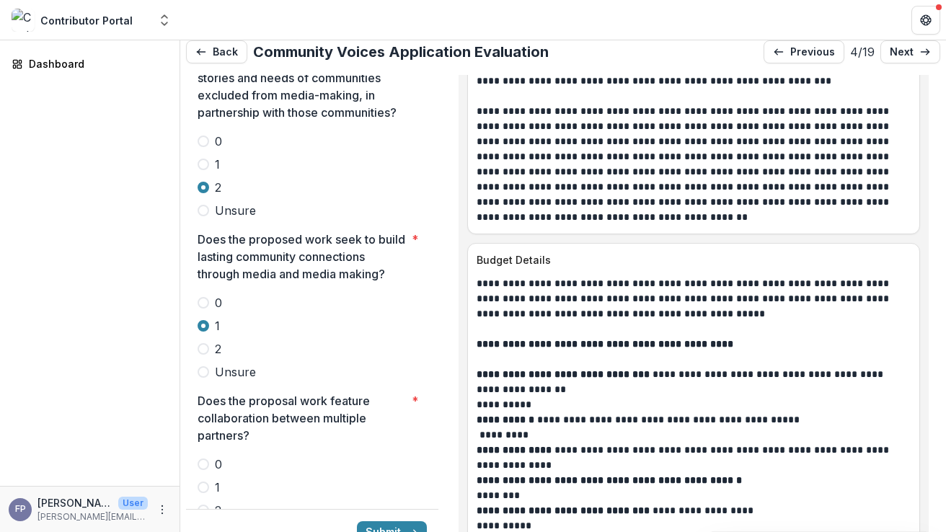
scroll to position [3694, 0]
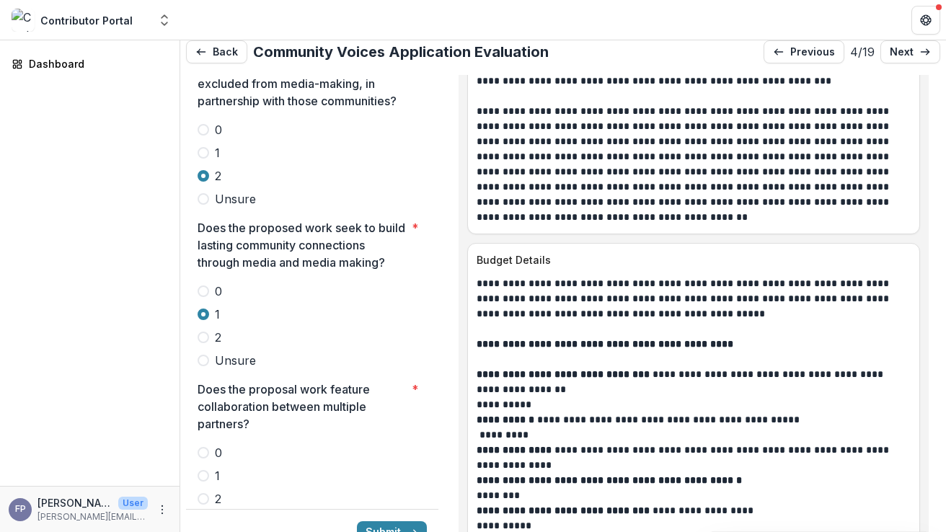
click at [205, 493] on span at bounding box center [204, 499] width 12 height 12
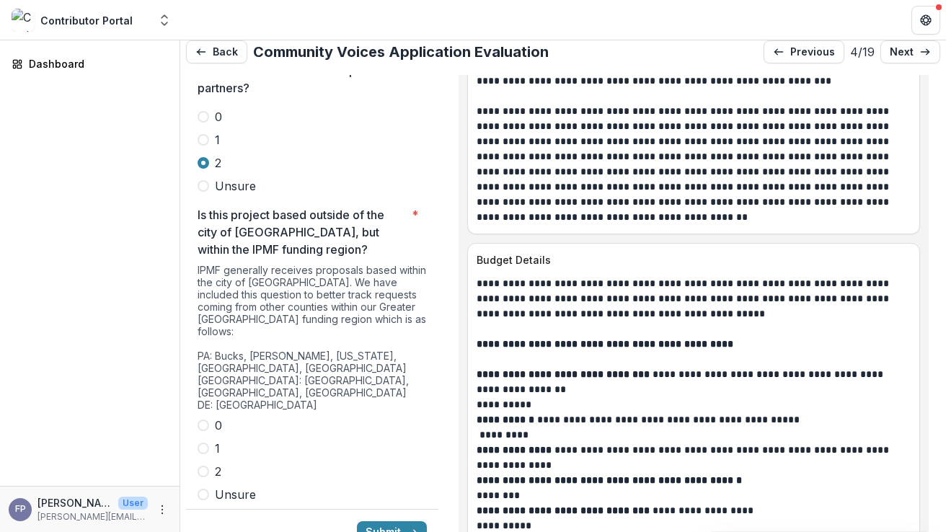
scroll to position [4069, 0]
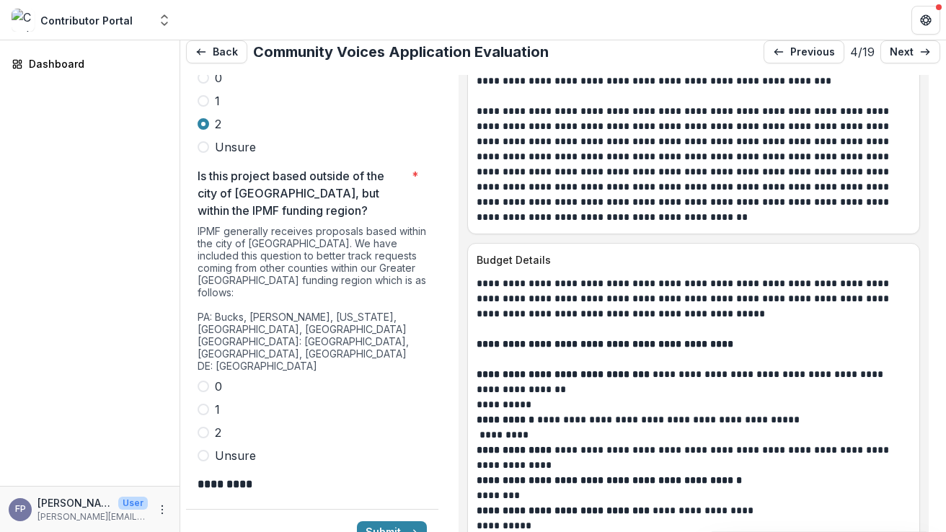
click at [205, 381] on span at bounding box center [204, 387] width 12 height 12
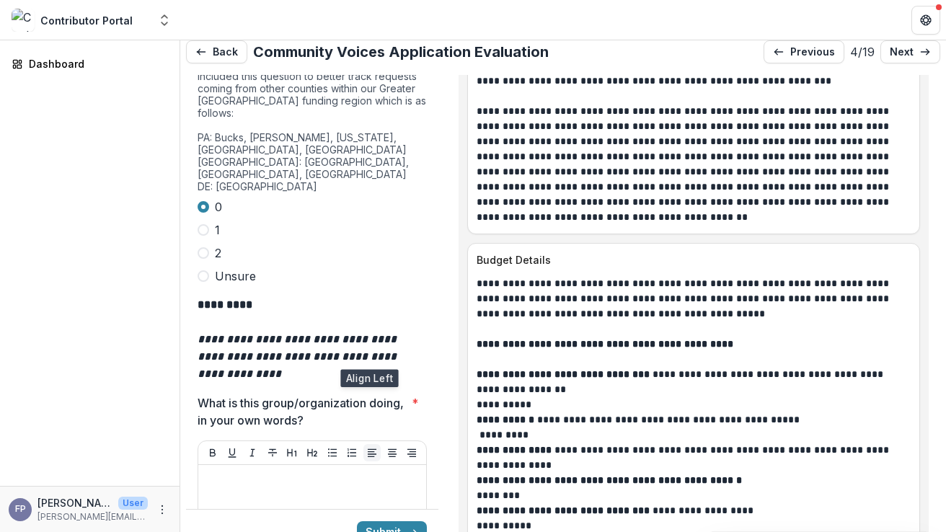
scroll to position [4307, 0]
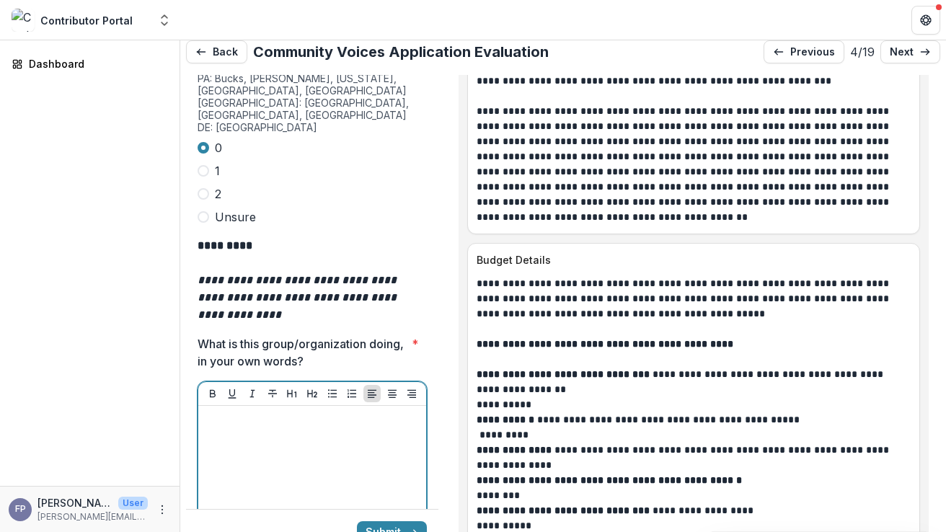
click at [376, 412] on div at bounding box center [312, 520] width 216 height 216
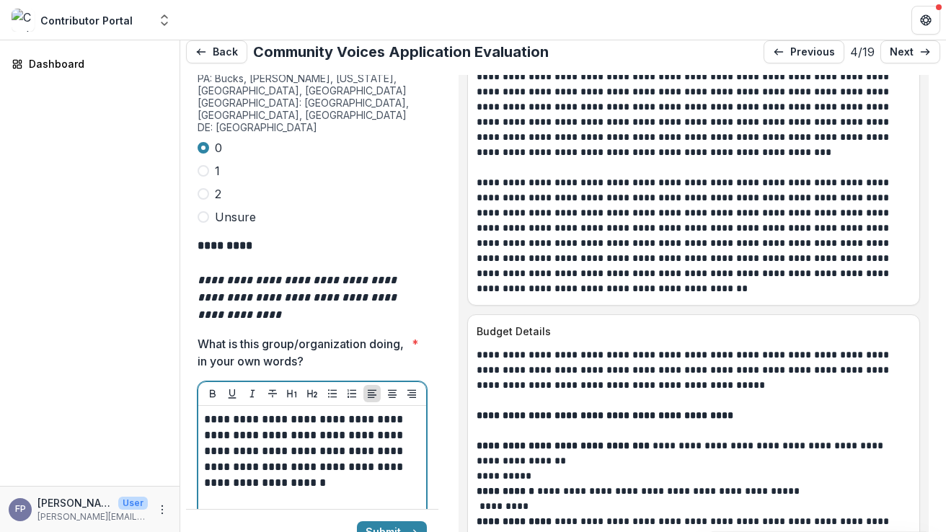
scroll to position [9356, 0]
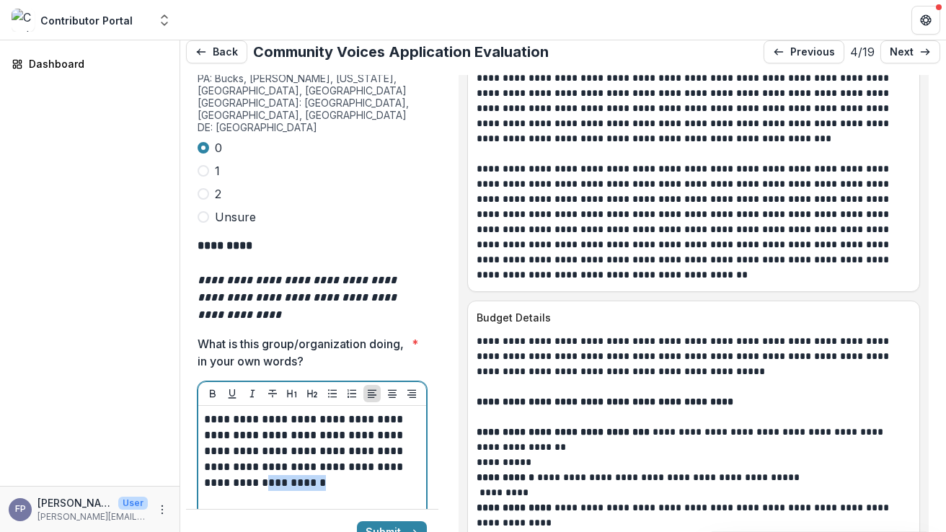
drag, startPoint x: 301, startPoint y: 386, endPoint x: 371, endPoint y: 399, distance: 71.1
click at [371, 412] on div "**********" at bounding box center [312, 520] width 216 height 216
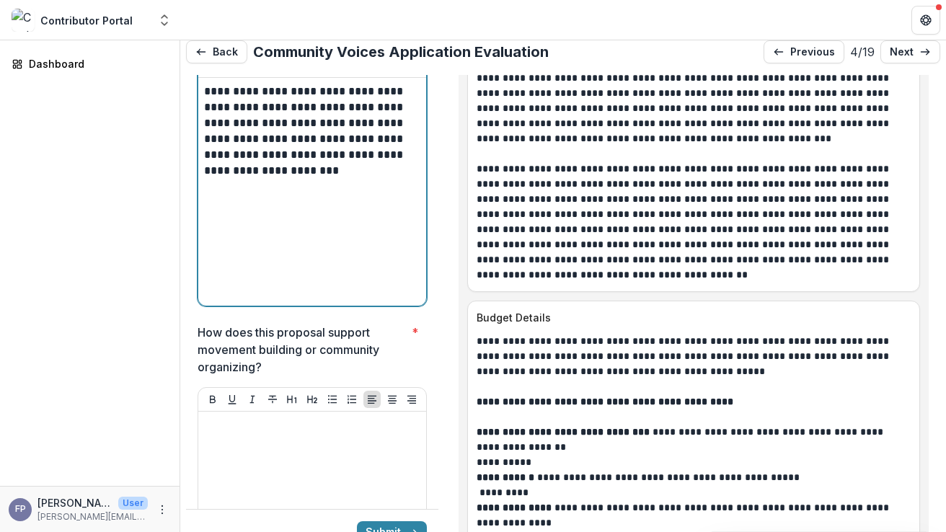
scroll to position [4638, 0]
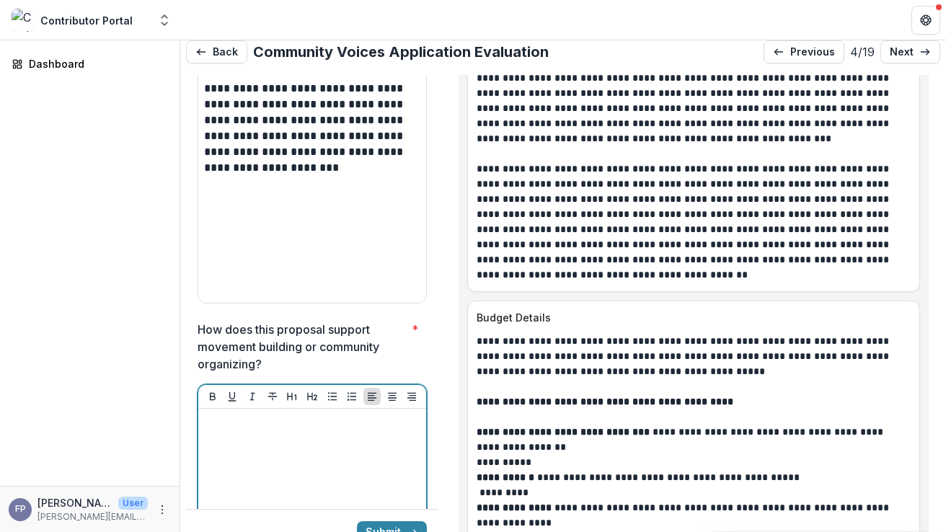
click at [247, 415] on div at bounding box center [312, 523] width 216 height 216
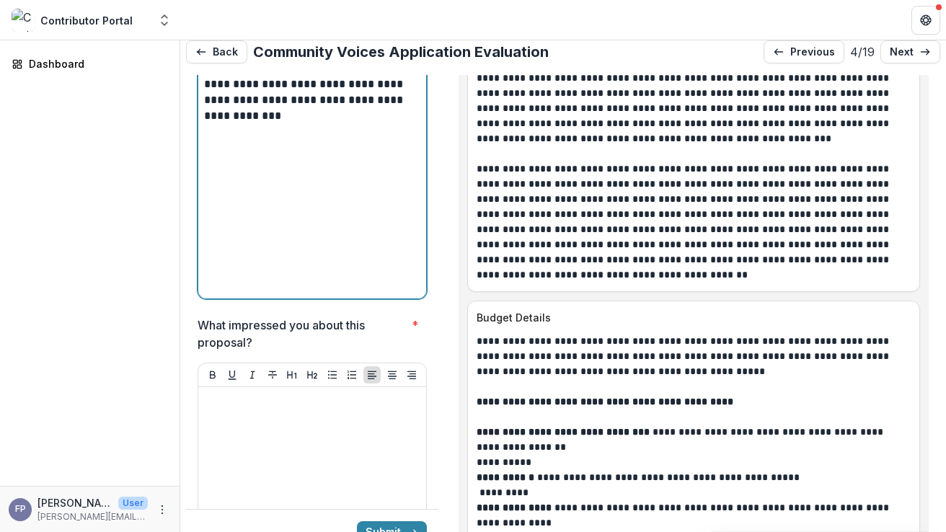
scroll to position [4985, 0]
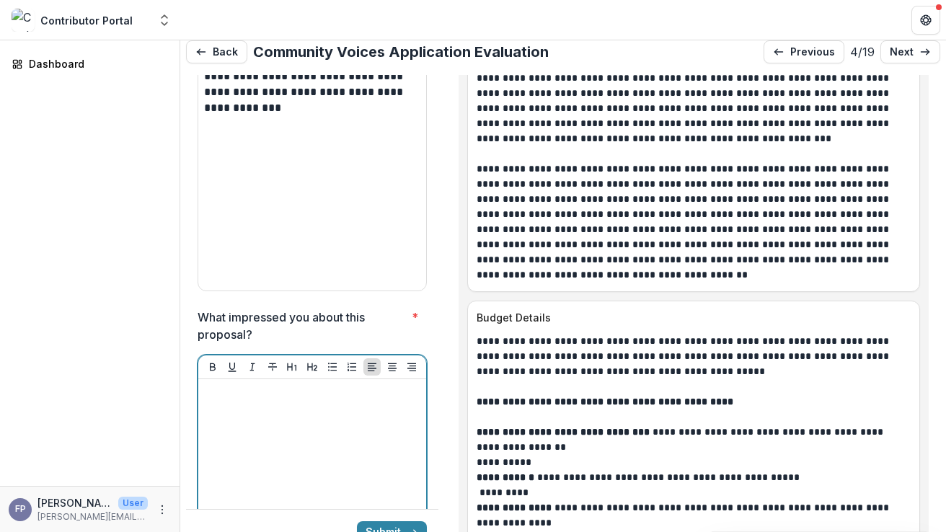
click at [254, 385] on div at bounding box center [312, 493] width 216 height 216
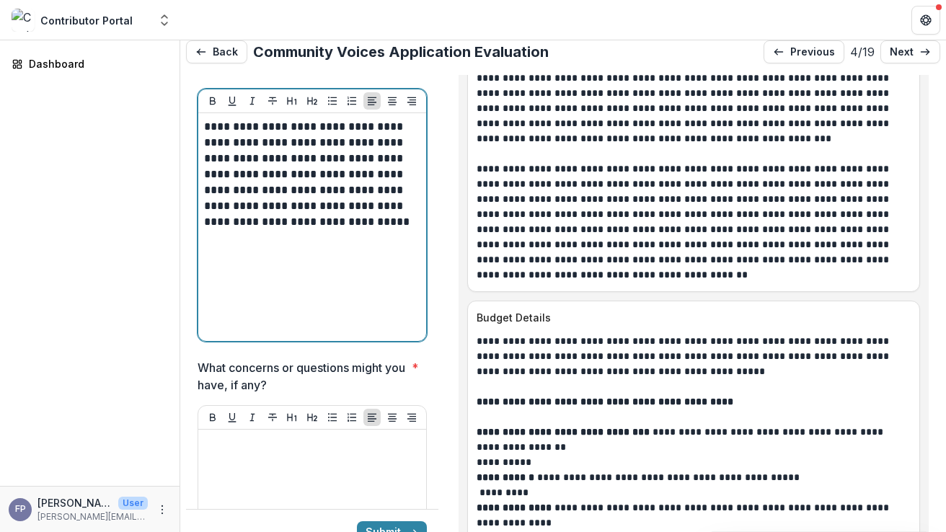
scroll to position [5287, 0]
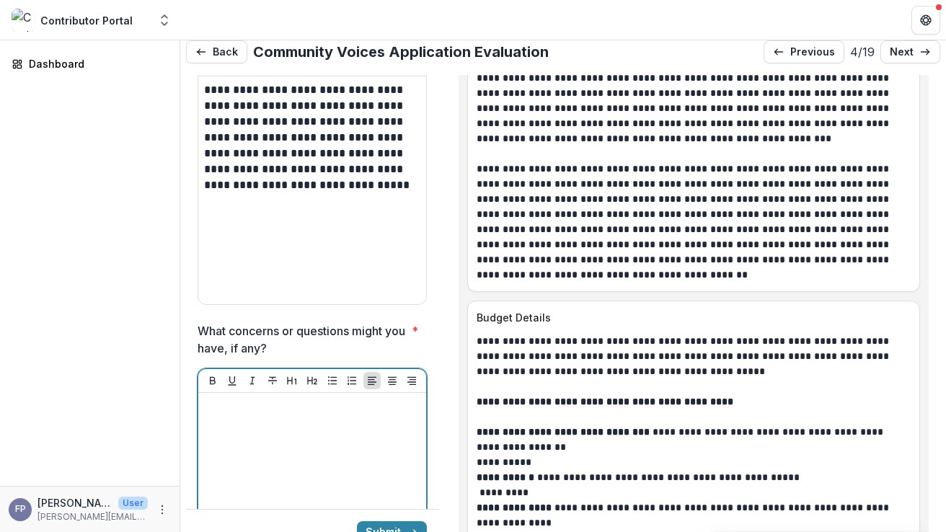
click at [339, 399] on div at bounding box center [312, 507] width 216 height 216
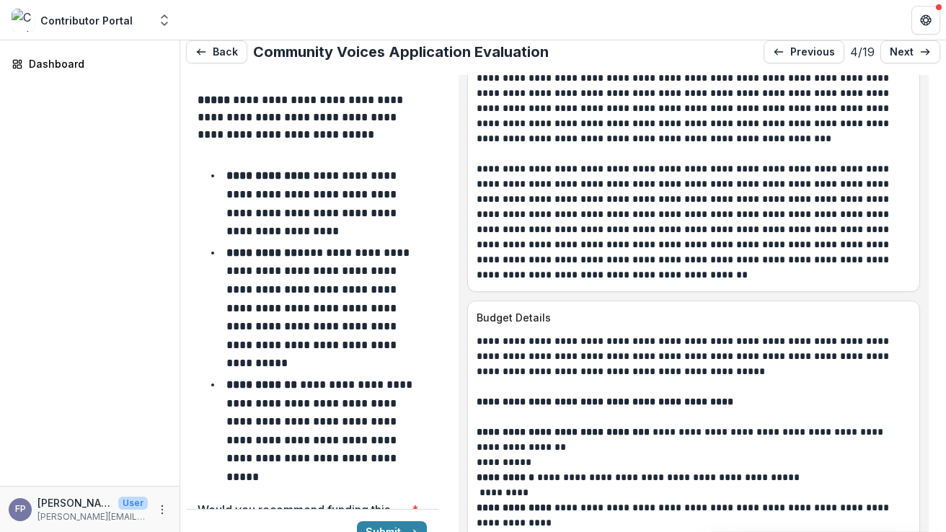
scroll to position [5982, 0]
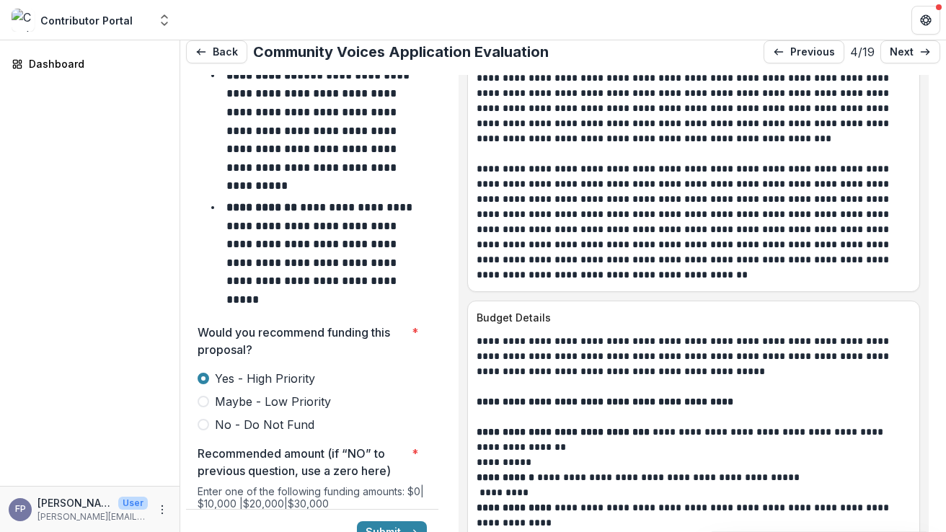
scroll to position [6230, 0]
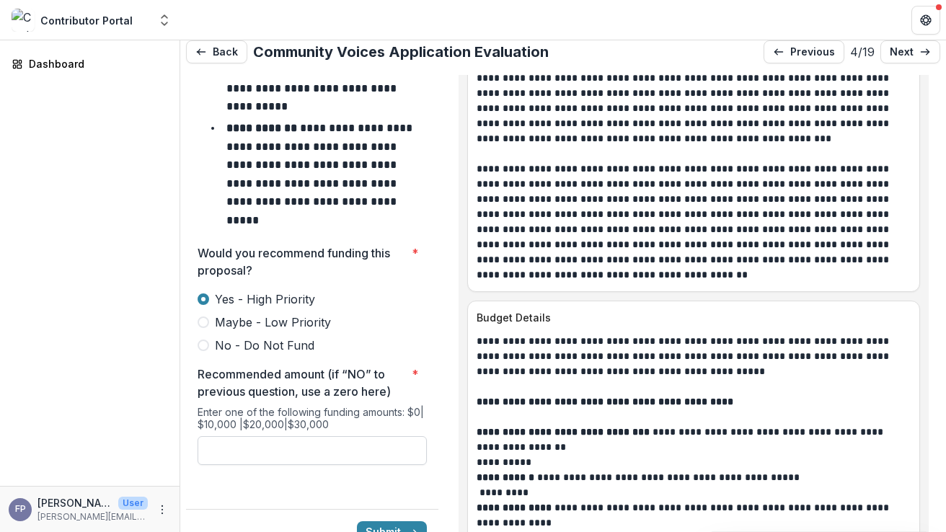
click at [335, 436] on input "Recommended amount (if “NO” to previous question, use a zero here) *" at bounding box center [312, 450] width 229 height 29
type input "*******"
click at [381, 521] on button "Submit" at bounding box center [392, 532] width 70 height 23
